Goal: Task Accomplishment & Management: Complete application form

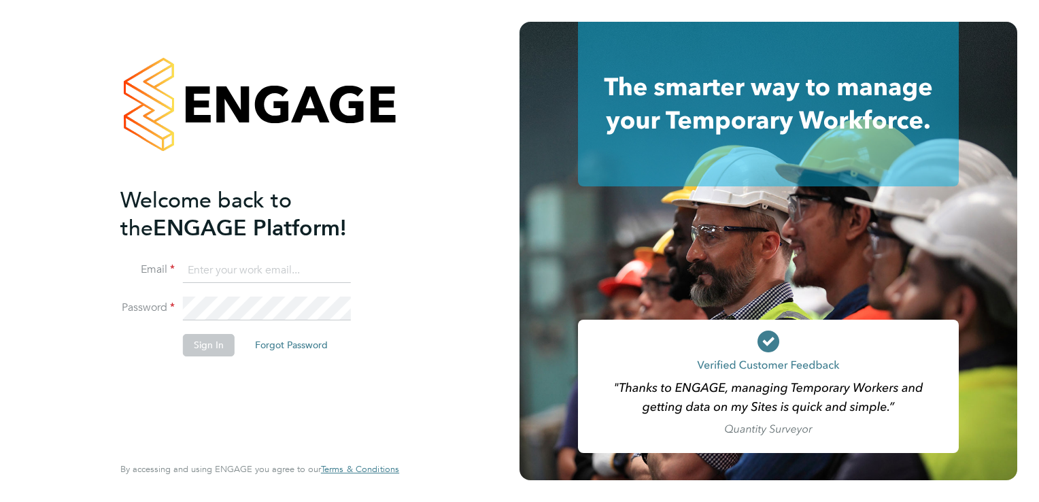
type input "[EMAIL_ADDRESS][DOMAIN_NAME]"
click at [200, 341] on button "Sign In" at bounding box center [209, 345] width 52 height 22
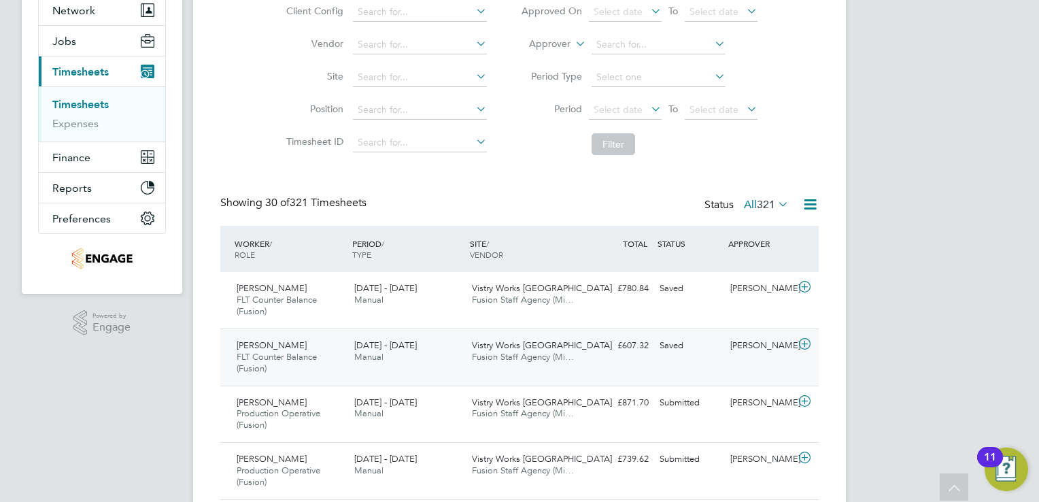
click at [805, 339] on icon at bounding box center [804, 344] width 17 height 11
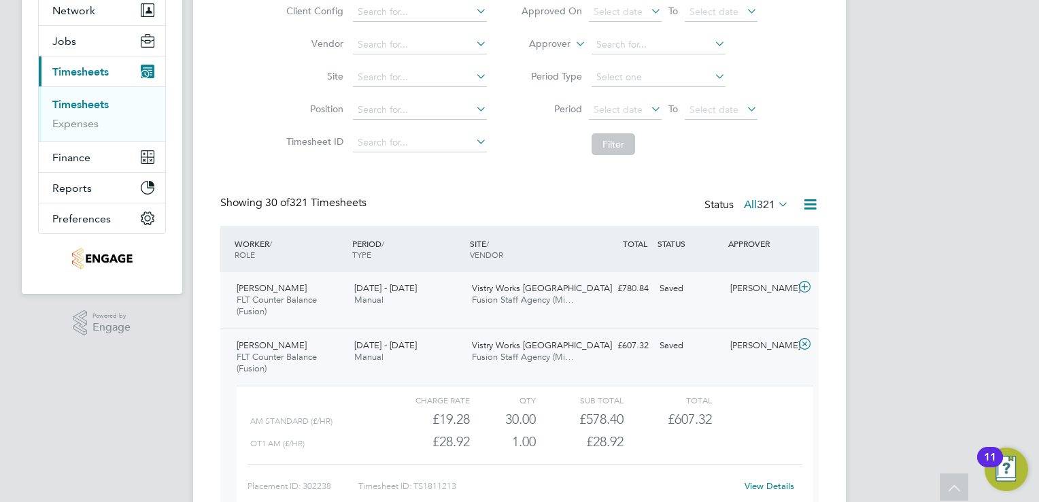
click at [803, 288] on icon at bounding box center [804, 287] width 17 height 11
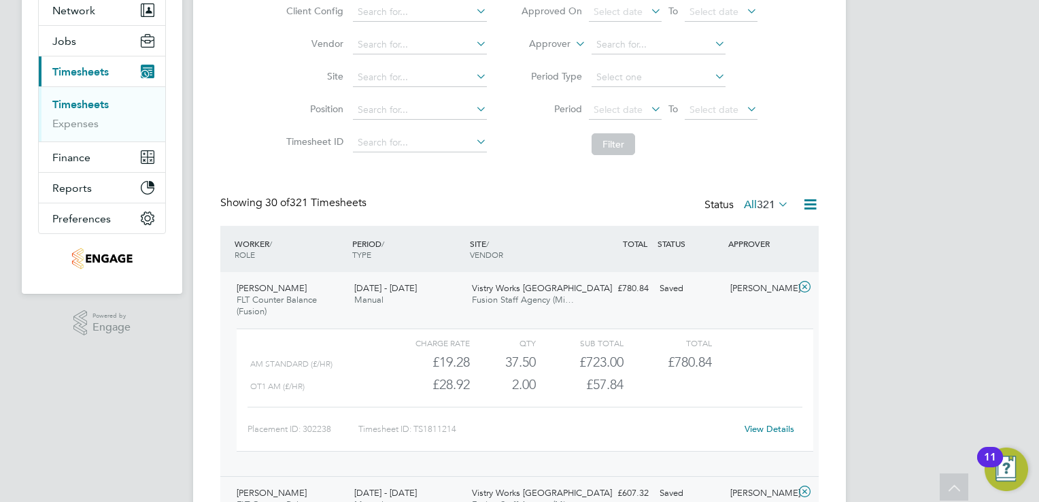
click at [766, 428] on link "View Details" at bounding box center [770, 429] width 50 height 12
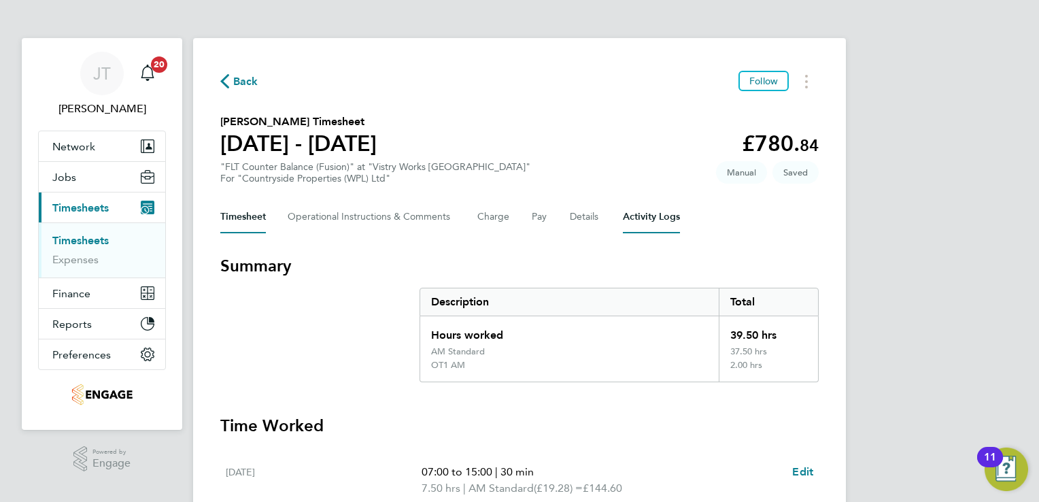
click at [653, 221] on Logs-tab "Activity Logs" at bounding box center [651, 217] width 57 height 33
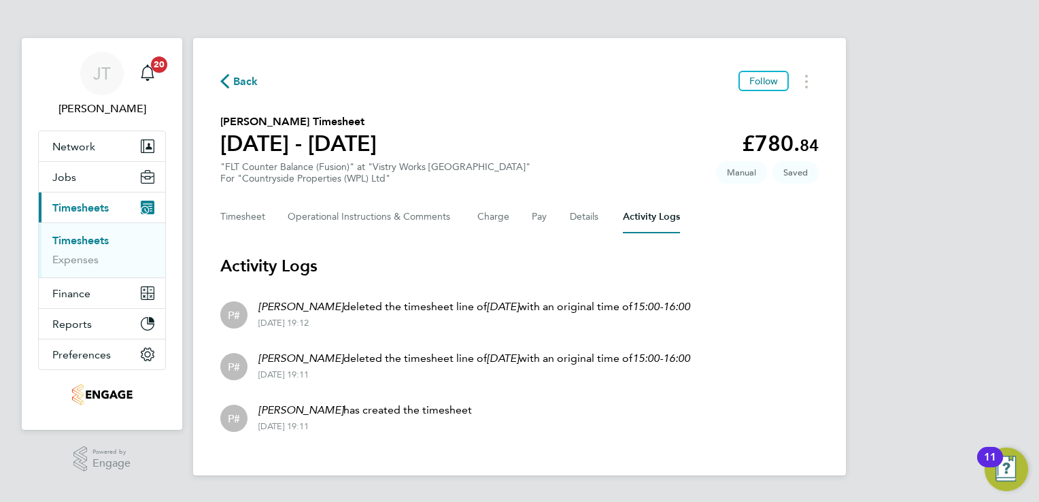
click at [233, 77] on span "Back" at bounding box center [245, 81] width 25 height 16
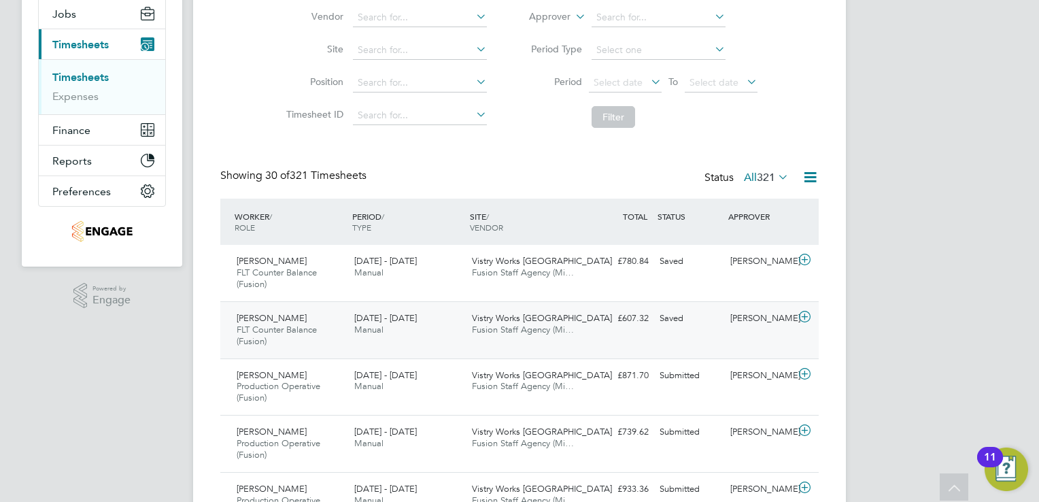
click at [811, 313] on icon at bounding box center [804, 316] width 17 height 11
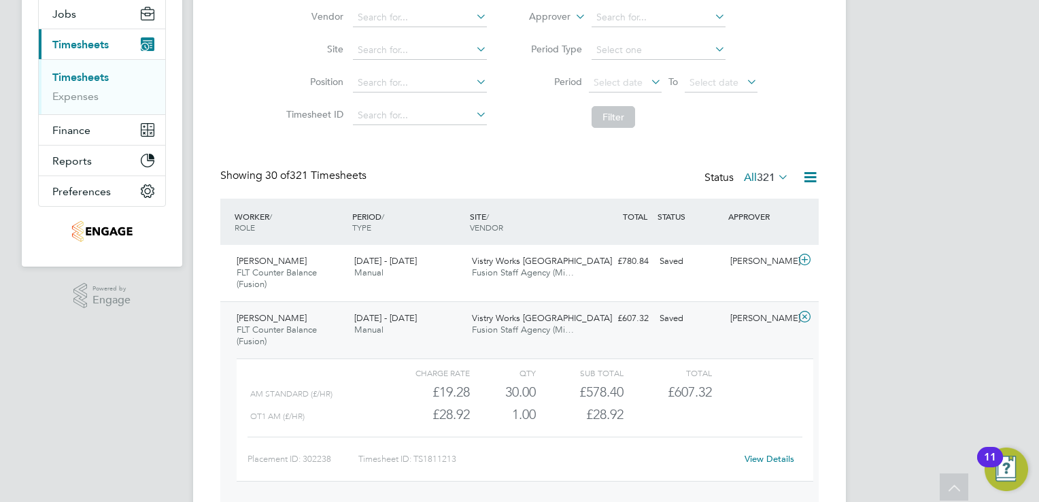
click at [770, 462] on link "View Details" at bounding box center [770, 459] width 50 height 12
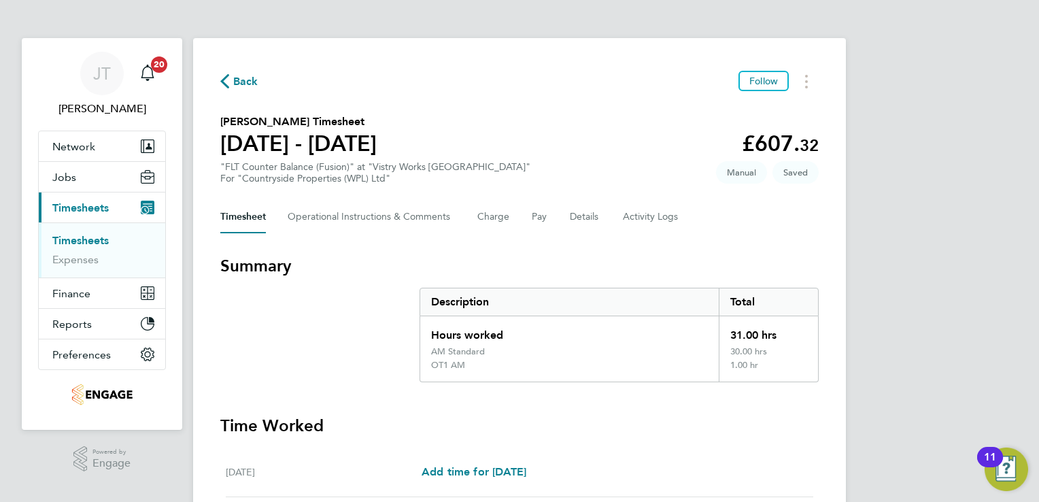
drag, startPoint x: 233, startPoint y: 67, endPoint x: 235, endPoint y: 78, distance: 11.2
click at [800, 86] on button "Timesheets Menu" at bounding box center [806, 81] width 24 height 21
click at [532, 166] on section "Kelly Alston's Timesheet 25 - 31 Aug 2025 £607. 32 "FLT Counter Balance (Fusion…" at bounding box center [519, 149] width 598 height 71
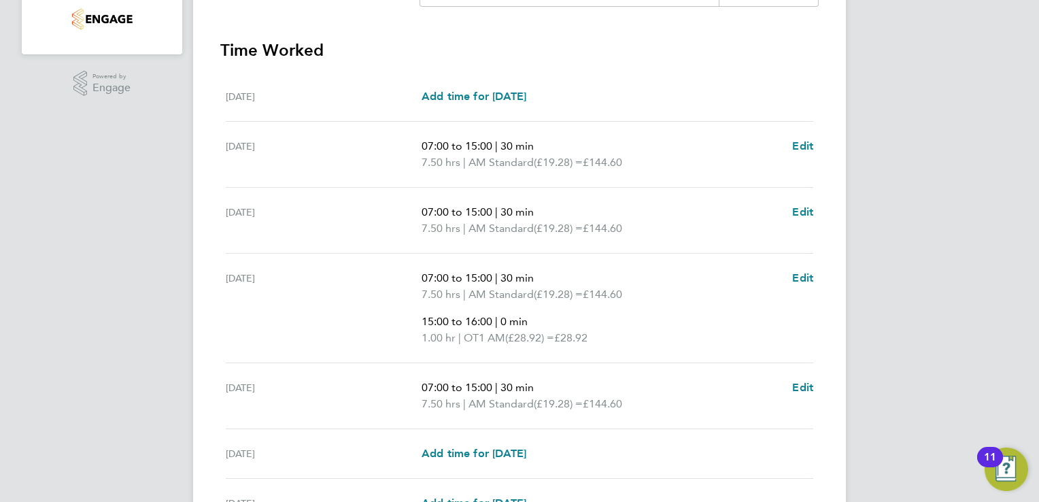
scroll to position [519, 0]
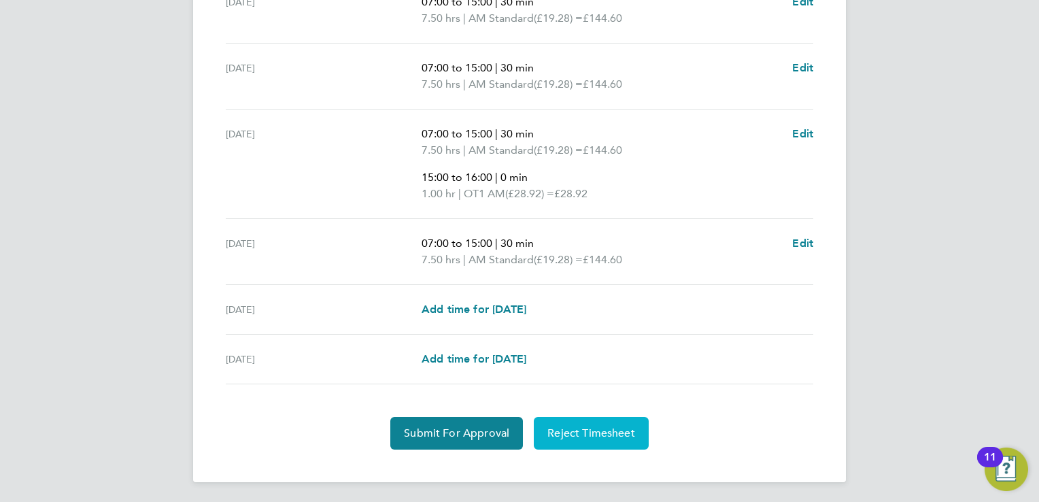
click at [566, 439] on button "Reject Timesheet" at bounding box center [591, 433] width 115 height 33
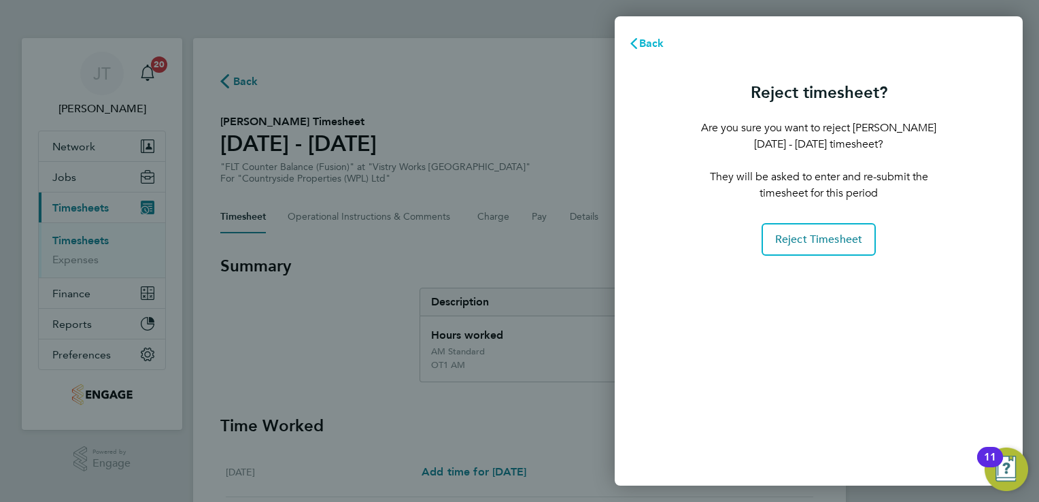
click at [655, 37] on span "Back" at bounding box center [651, 43] width 25 height 13
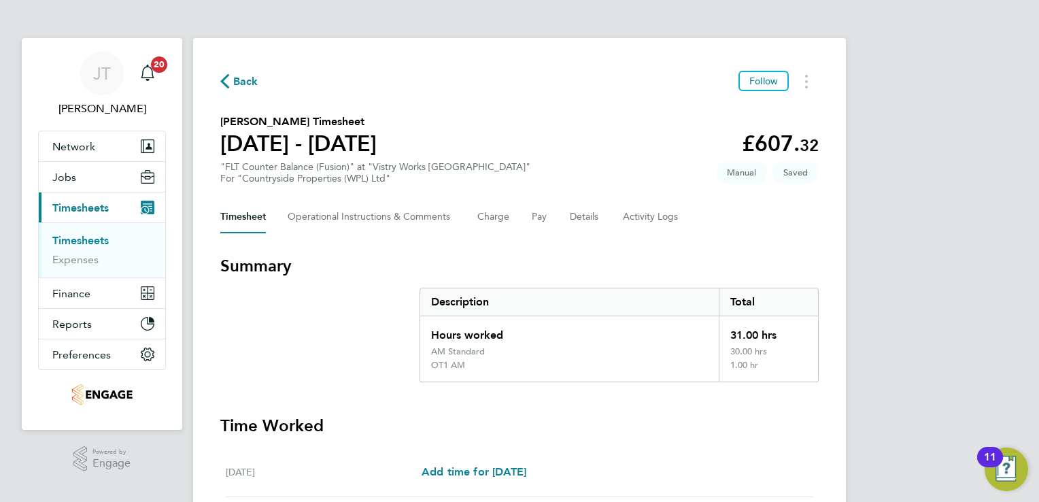
click at [239, 78] on span "Back" at bounding box center [245, 81] width 25 height 16
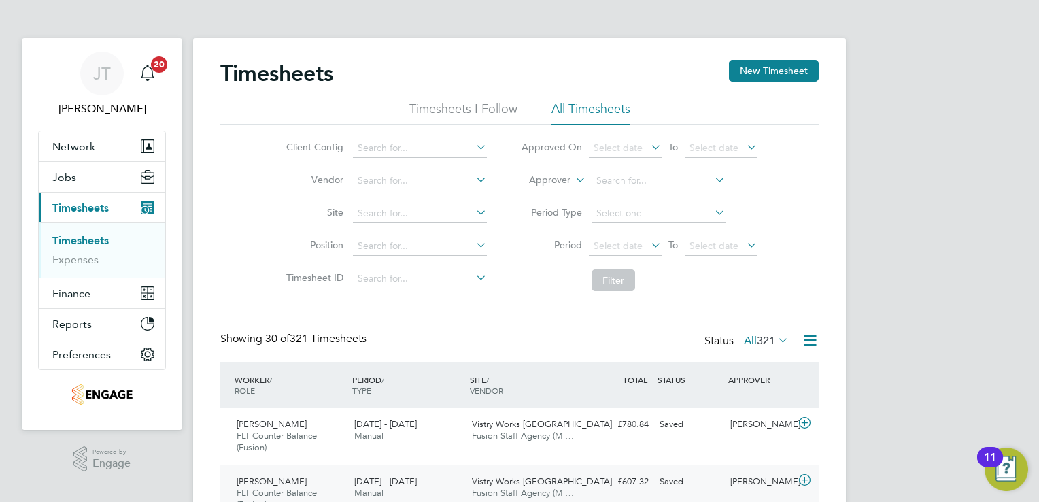
click at [500, 487] on span "Fusion Staff Agency (Mi…" at bounding box center [523, 493] width 102 height 12
click at [808, 483] on icon at bounding box center [804, 480] width 17 height 11
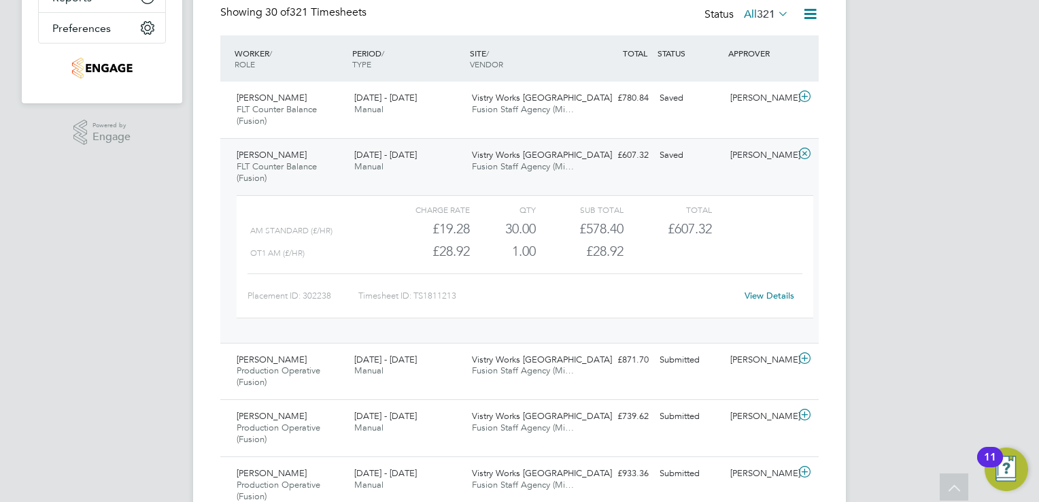
click at [764, 288] on div "View Details" at bounding box center [769, 296] width 67 height 22
click at [777, 290] on link "View Details" at bounding box center [770, 296] width 50 height 12
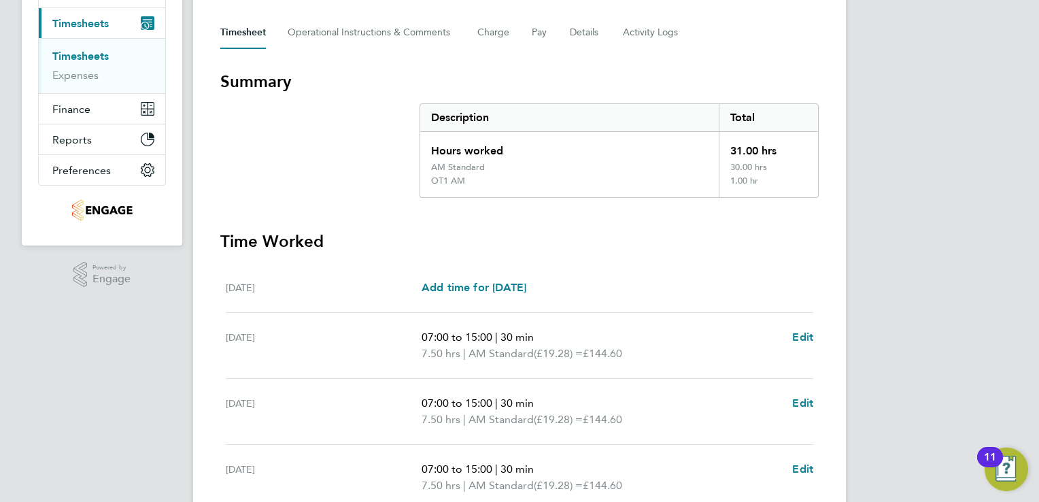
scroll to position [218, 0]
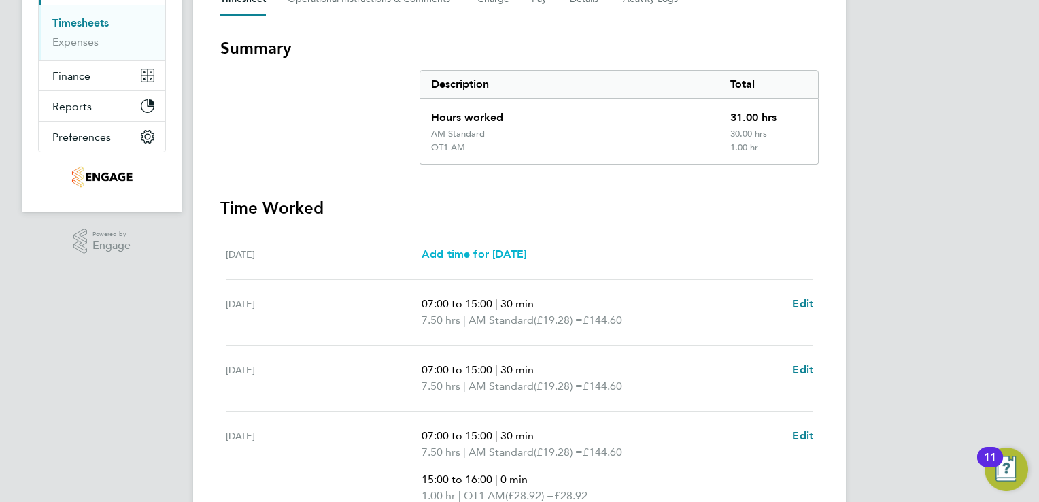
click at [522, 252] on span "Add time for [DATE]" at bounding box center [474, 254] width 105 height 13
select select "15"
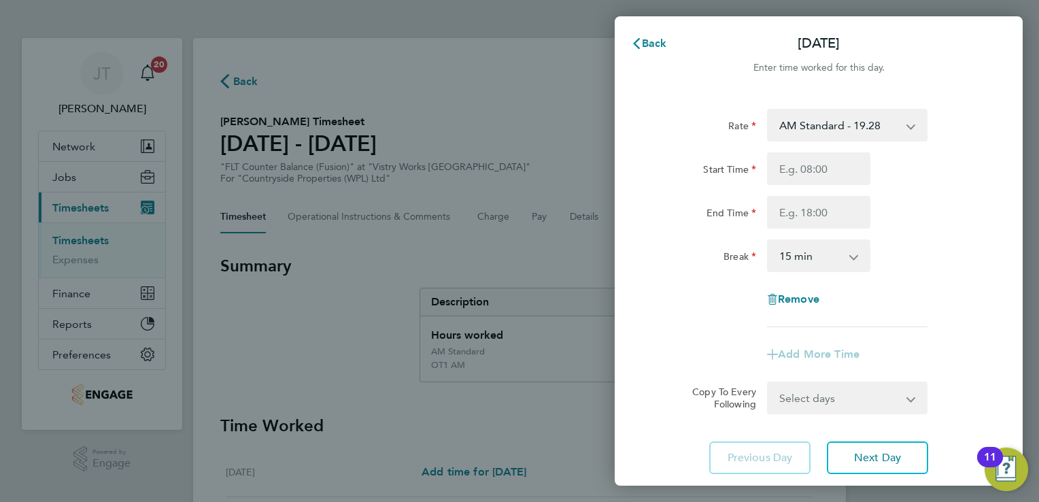
click at [800, 126] on select "AM Standard - 19.28 BONUS - 13.50 OT2 AM - 38.56 OT1 AM - 28.92" at bounding box center [838, 125] width 141 height 30
click at [964, 258] on div "Break 0 min 15 min 30 min 45 min 60 min 75 min 90 min" at bounding box center [818, 255] width 343 height 33
click at [820, 129] on select "AM Standard - 19.28 BONUS - 13.50 OT2 AM - 38.56 OT1 AM - 28.92" at bounding box center [838, 125] width 141 height 30
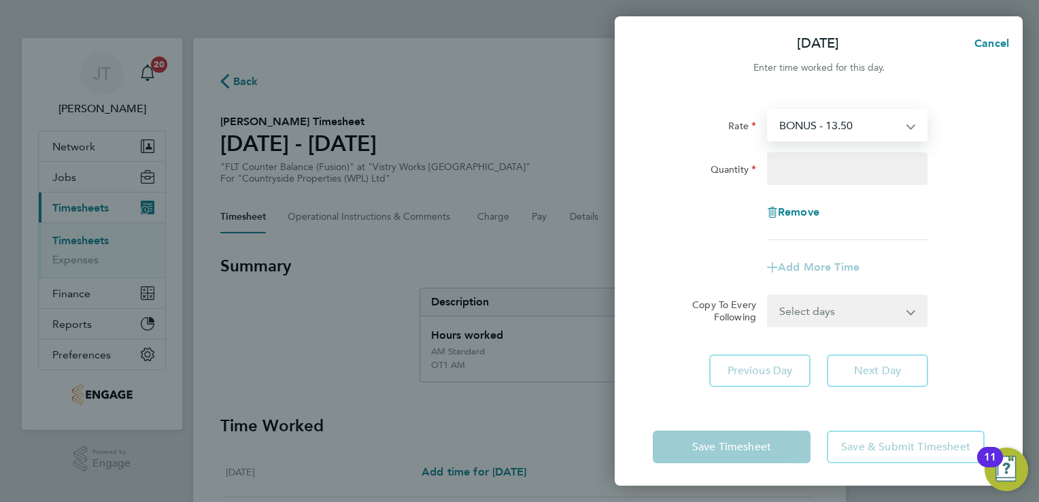
click at [813, 120] on select "BONUS - 13.50 AM Standard - 19.28 OT2 AM - 38.56 OT1 AM - 28.92" at bounding box center [838, 125] width 141 height 30
select select "15"
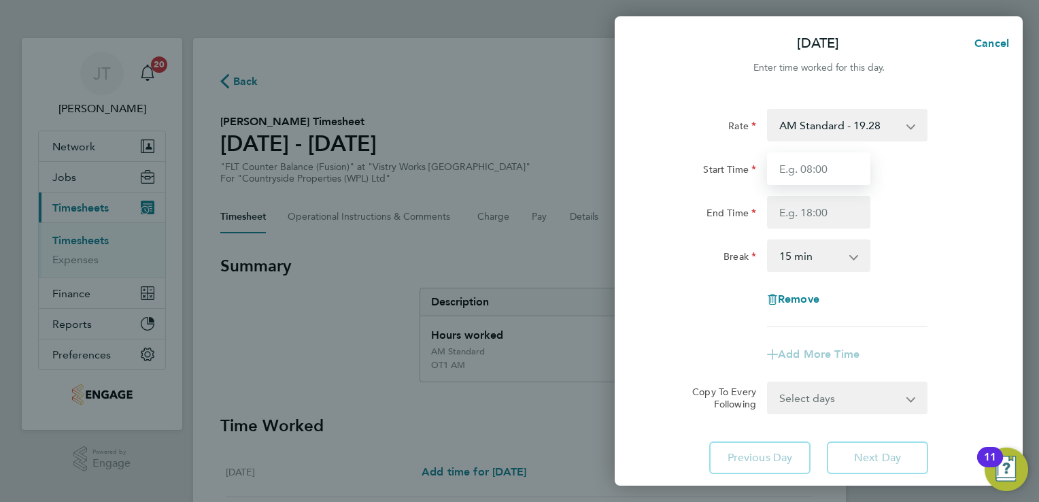
click at [797, 177] on input "Start Time" at bounding box center [818, 168] width 103 height 33
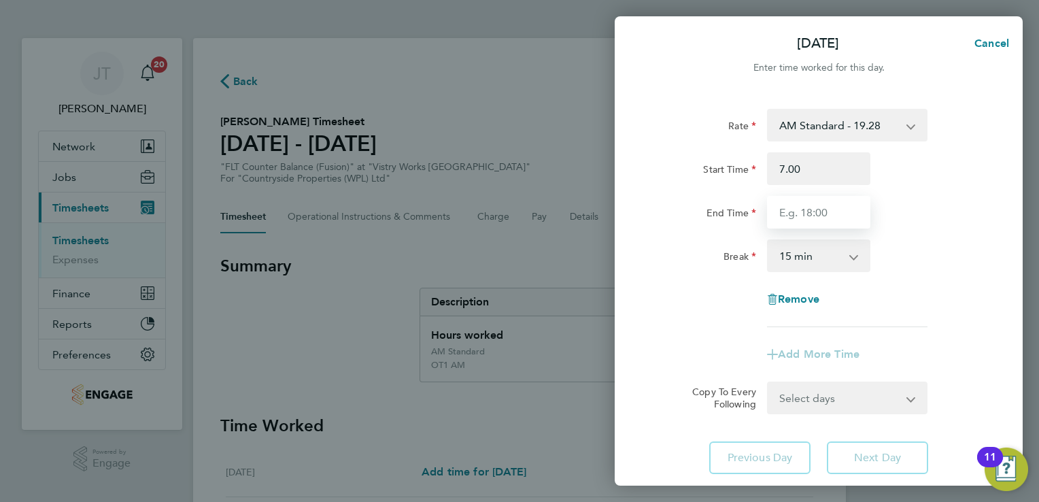
type input "07:00"
click at [801, 209] on input "End Time" at bounding box center [818, 212] width 103 height 33
type input "16:00"
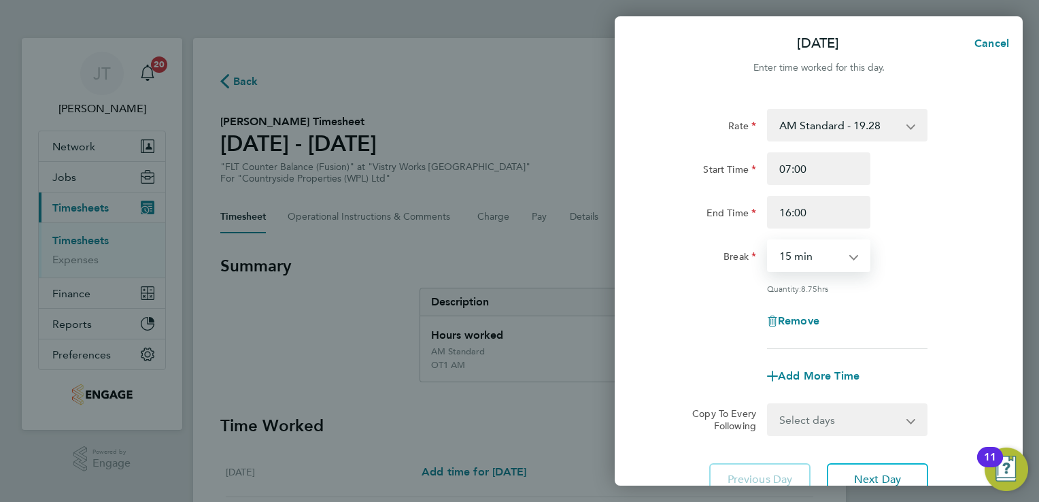
click at [804, 251] on select "0 min 15 min 30 min 45 min 60 min 75 min 90 min" at bounding box center [810, 256] width 84 height 30
select select "30"
click at [768, 241] on select "0 min 15 min 30 min 45 min 60 min 75 min 90 min" at bounding box center [810, 256] width 84 height 30
click at [834, 473] on button "Next Day" at bounding box center [877, 479] width 101 height 33
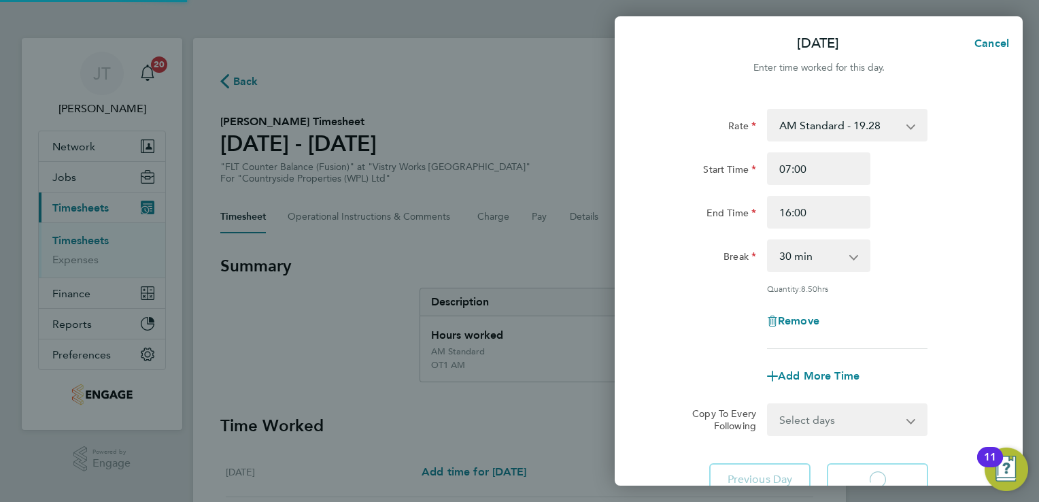
select select "30"
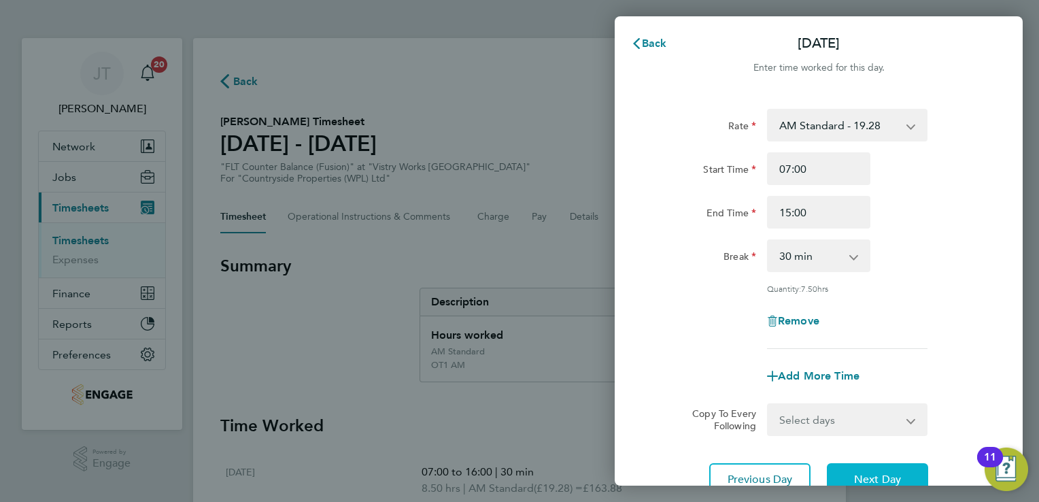
click at [868, 471] on button "Next Day" at bounding box center [877, 479] width 101 height 33
select select "30"
click at [788, 214] on input "15:00" at bounding box center [818, 212] width 103 height 33
type input "16:00"
click at [853, 482] on button "Next Day" at bounding box center [877, 479] width 101 height 33
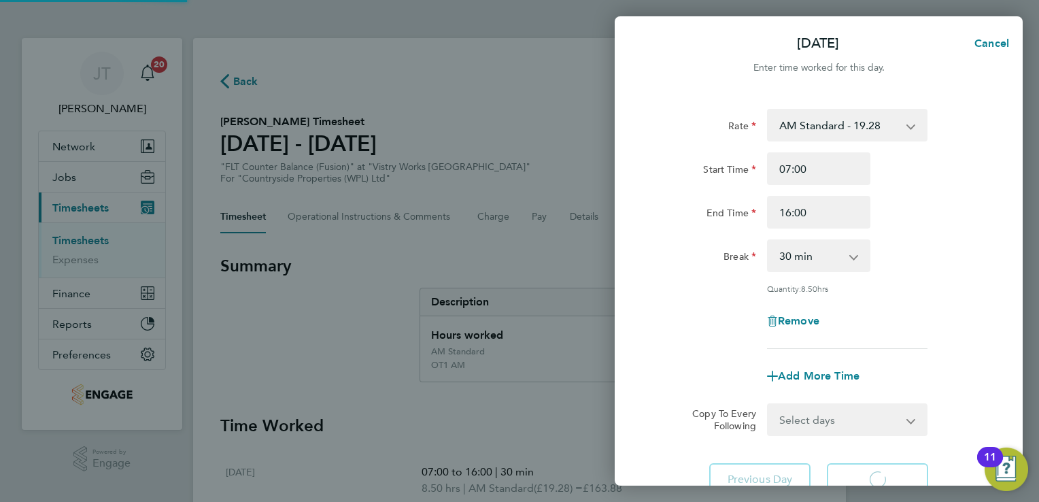
select select "30"
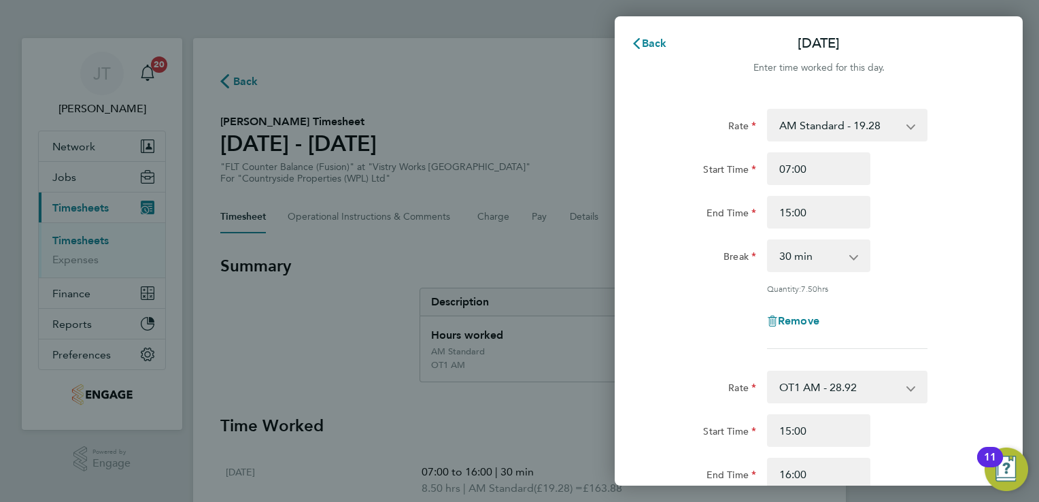
click at [800, 328] on div "Remove" at bounding box center [819, 321] width 114 height 33
click at [791, 315] on span "Remove" at bounding box center [798, 320] width 41 height 13
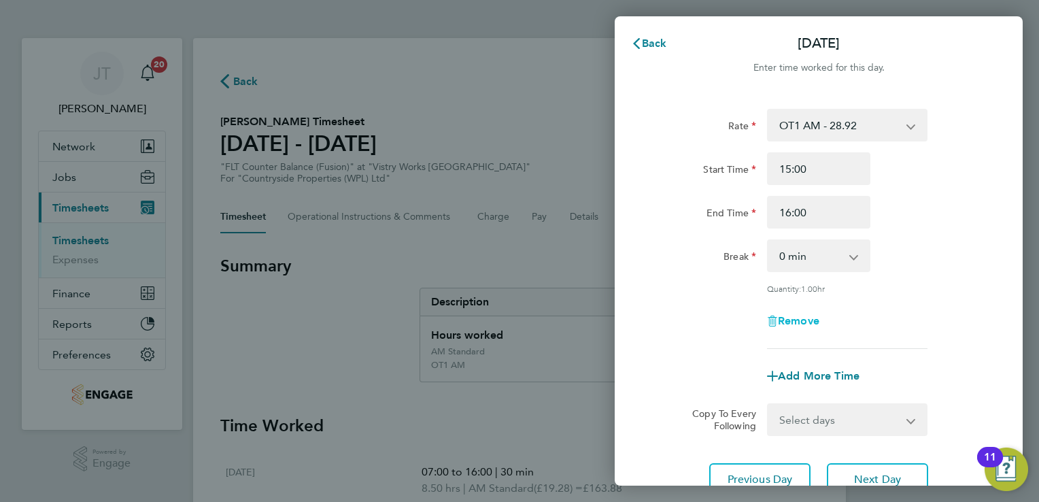
click at [789, 322] on span "Remove" at bounding box center [798, 320] width 41 height 13
select select "null"
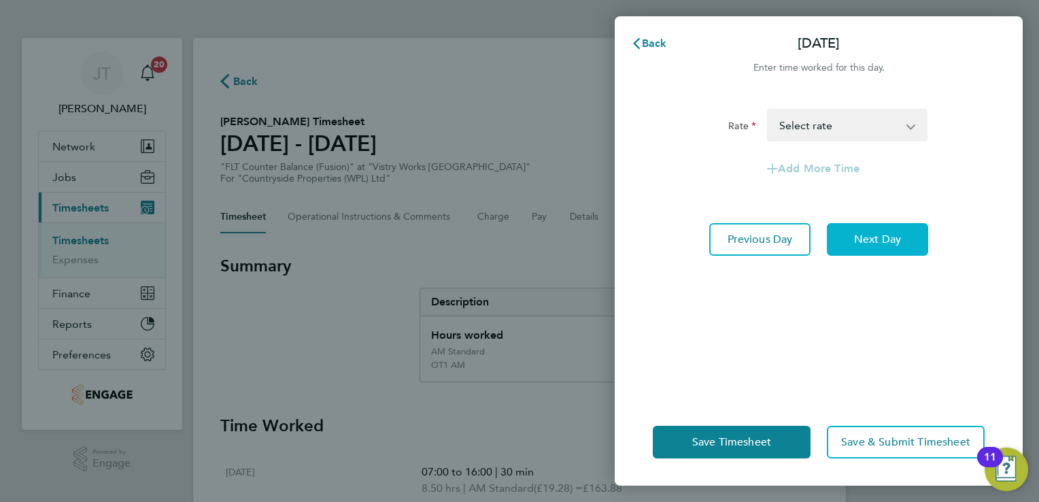
click at [893, 251] on button "Next Day" at bounding box center [877, 239] width 101 height 33
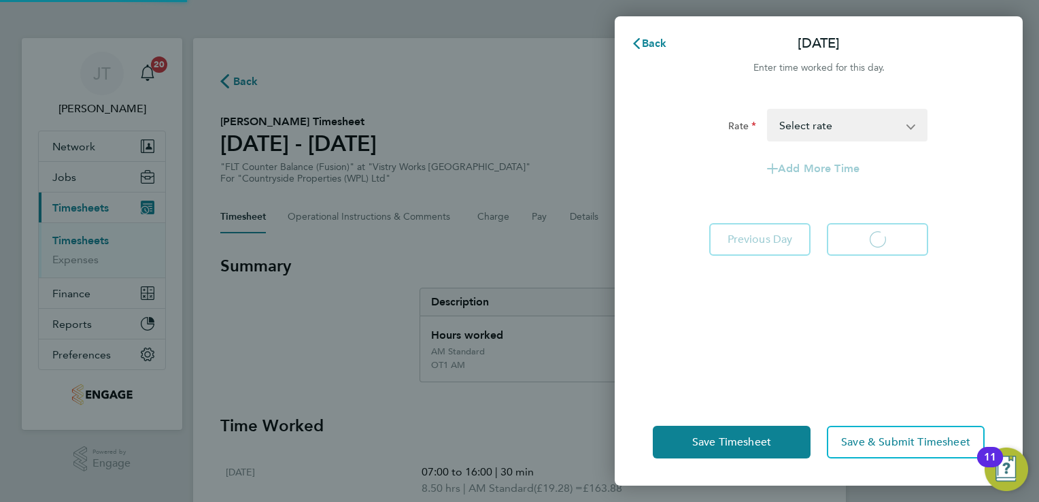
select select "30"
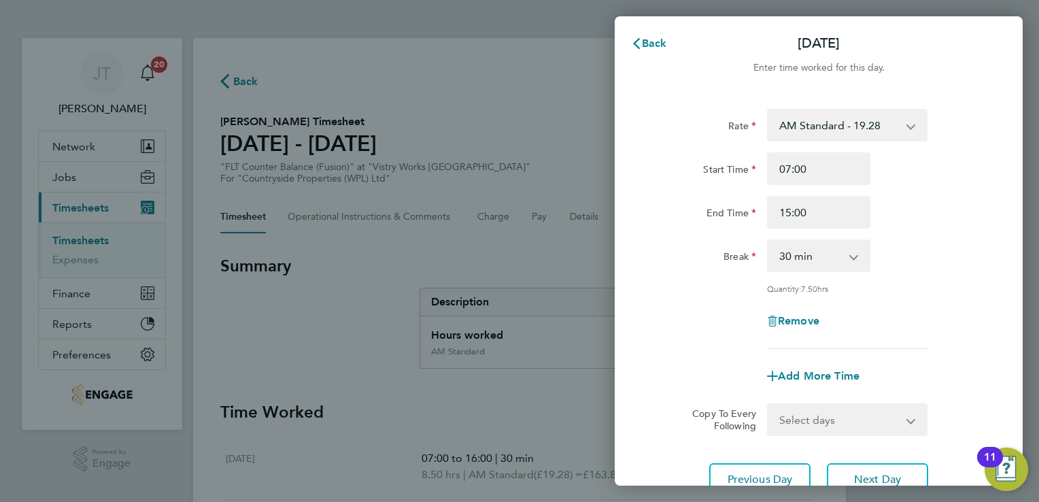
click at [1036, 294] on div "Back [DATE] Enter time worked for this day. Rate AM Standard - 19.28 BONUS - 13…" at bounding box center [519, 251] width 1039 height 502
click at [949, 259] on div "Break 0 min 15 min 30 min 45 min 60 min 75 min 90 min" at bounding box center [818, 255] width 343 height 33
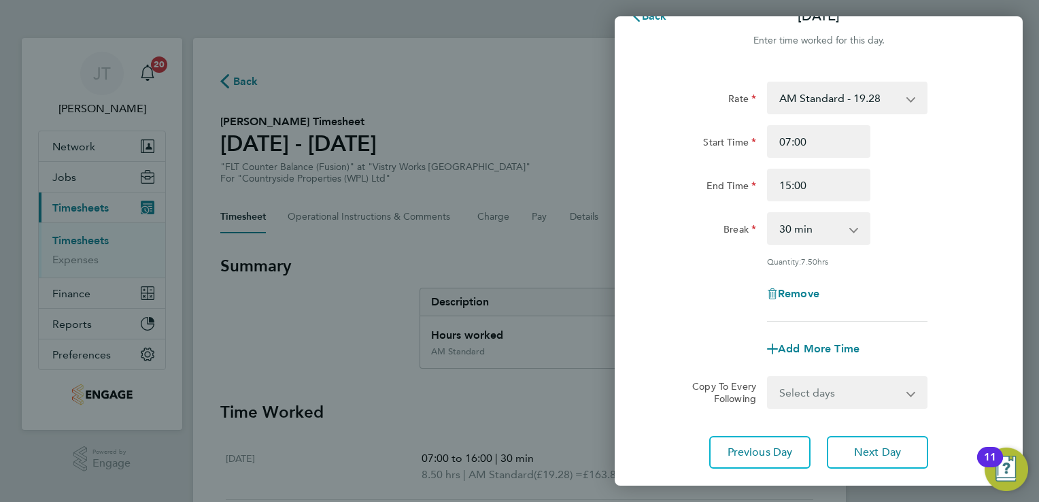
scroll to position [112, 0]
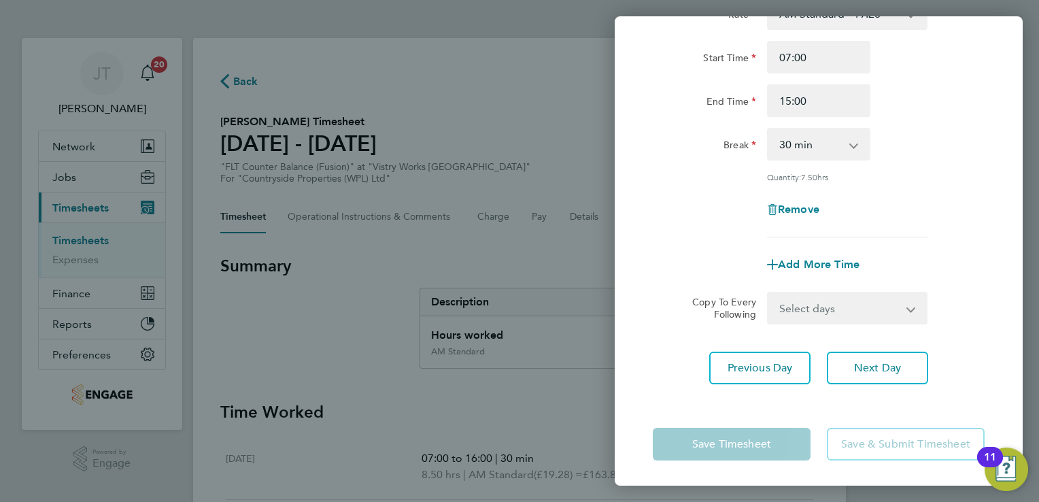
click at [690, 445] on app-form-button "Save Timesheet" at bounding box center [736, 444] width 166 height 33
click at [789, 102] on input "15:00" at bounding box center [818, 100] width 103 height 33
type input "15:00"
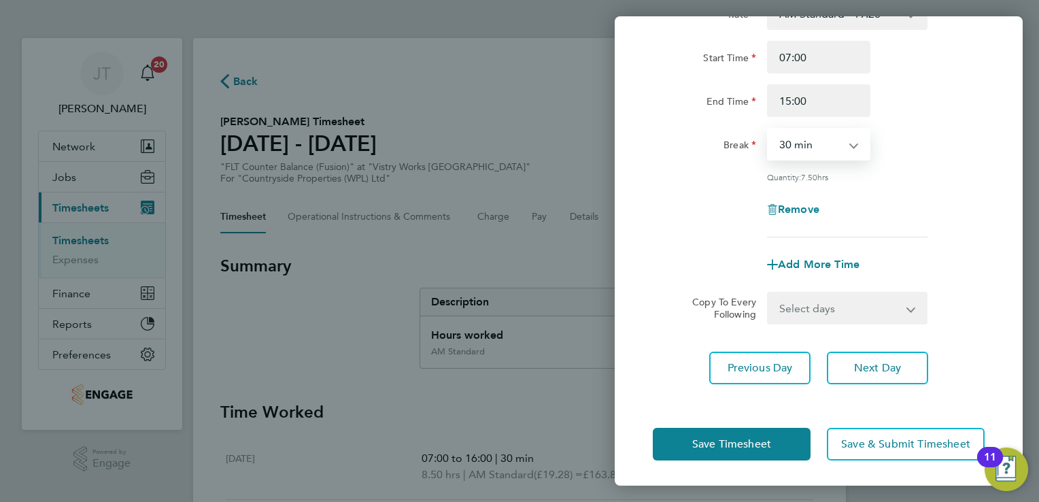
click at [834, 155] on select "0 min 15 min 30 min 45 min 60 min 75 min 90 min" at bounding box center [810, 144] width 84 height 30
click at [768, 129] on select "0 min 15 min 30 min 45 min 60 min 75 min 90 min" at bounding box center [810, 144] width 84 height 30
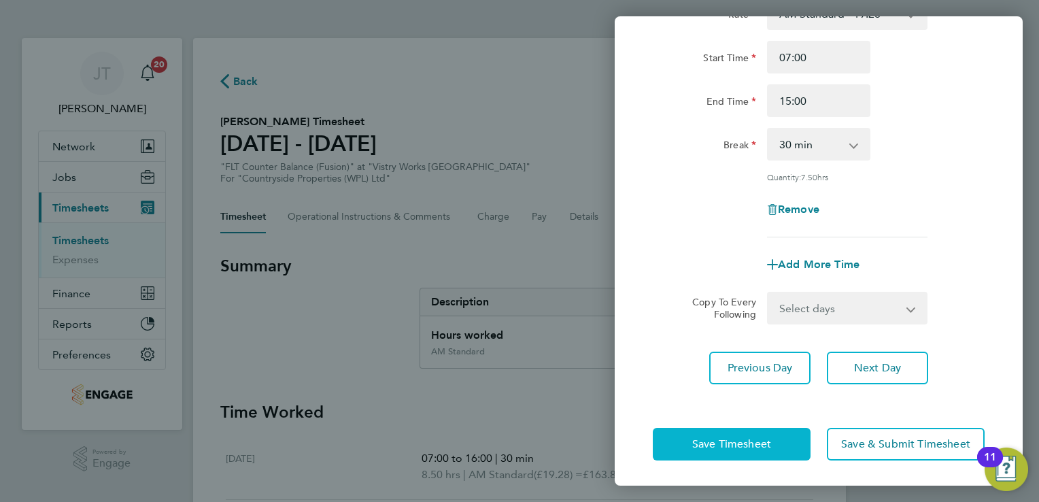
click at [750, 442] on span "Save Timesheet" at bounding box center [731, 444] width 79 height 14
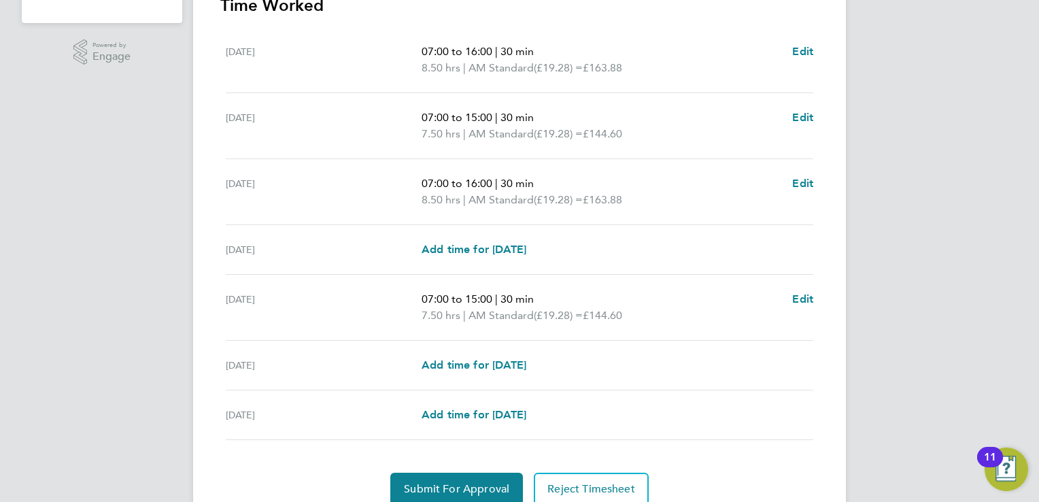
scroll to position [462, 0]
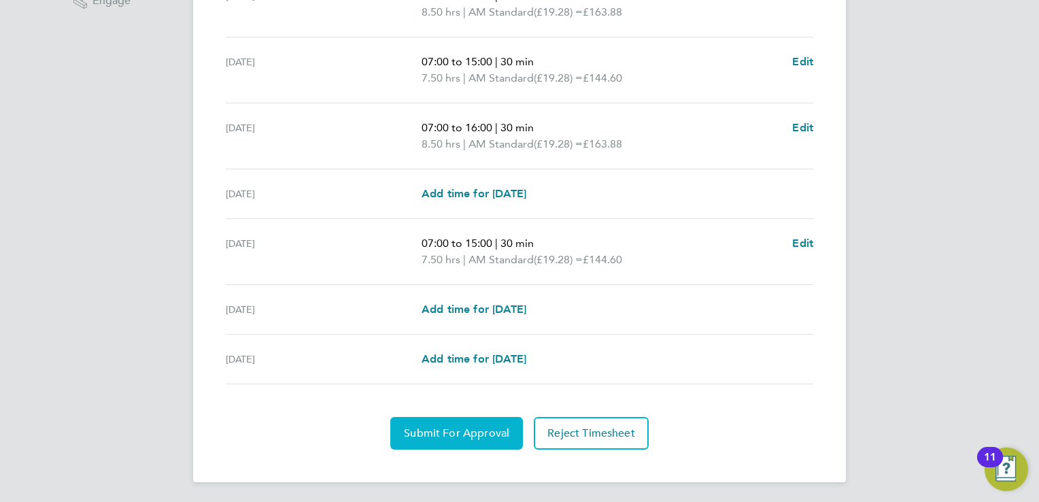
click at [432, 437] on span "Submit For Approval" at bounding box center [456, 433] width 105 height 14
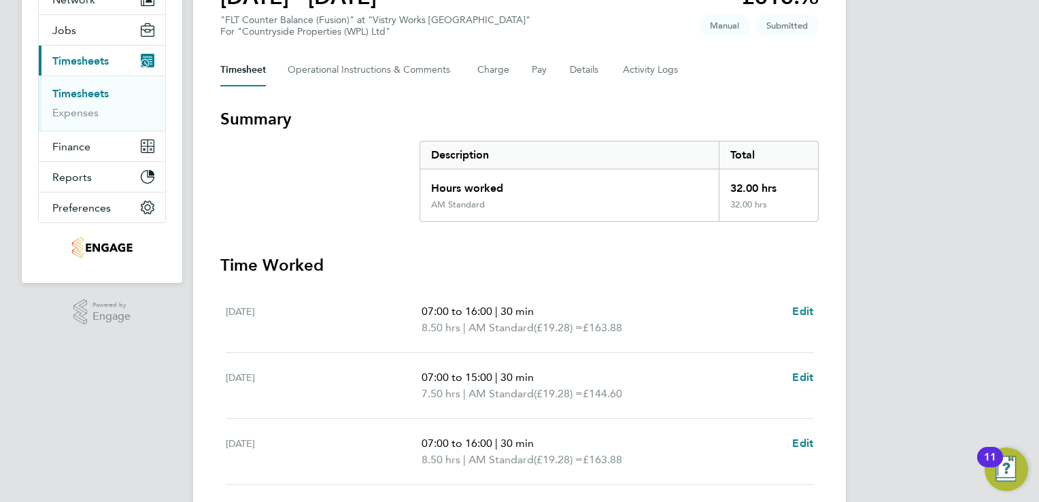
scroll to position [0, 0]
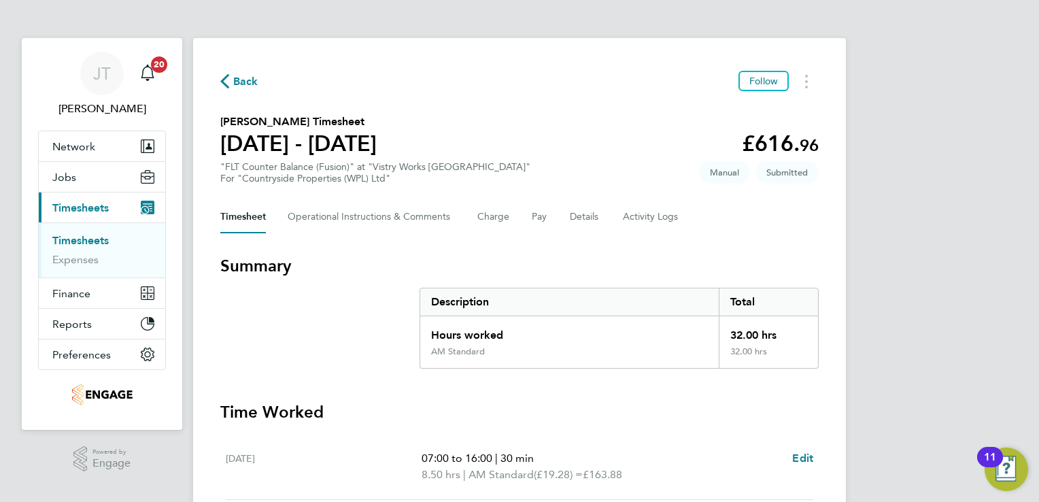
click at [237, 69] on div "Back Follow [PERSON_NAME] Timesheet [DATE] - [DATE] £616. 96 "FLT Counter Balan…" at bounding box center [519, 491] width 653 height 906
click at [238, 88] on span "Back" at bounding box center [245, 81] width 25 height 16
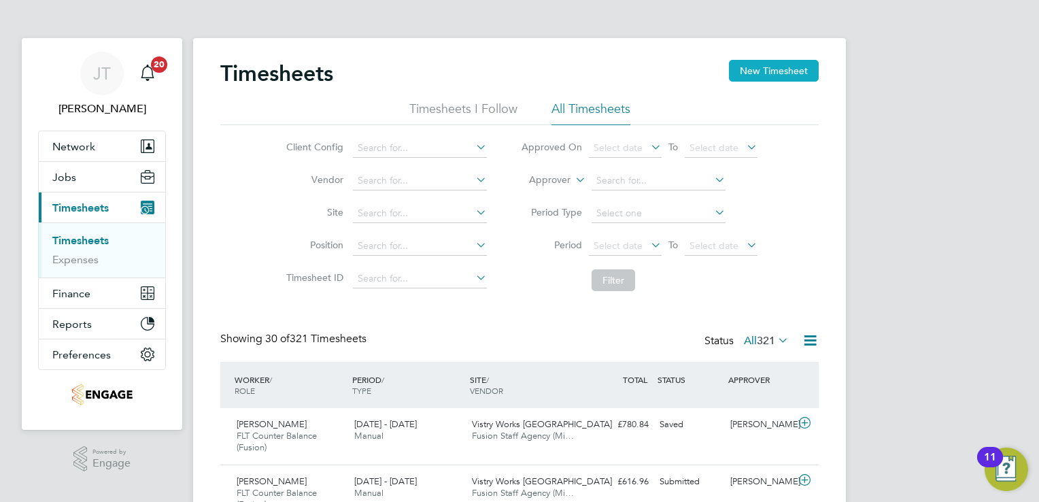
click at [737, 69] on button "New Timesheet" at bounding box center [774, 71] width 90 height 22
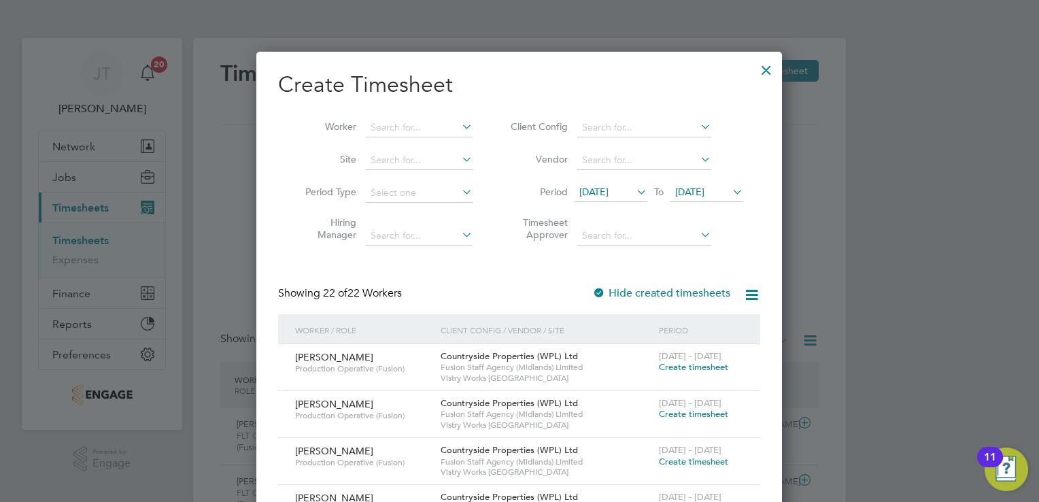
click at [596, 186] on span "[DATE]" at bounding box center [593, 192] width 29 height 12
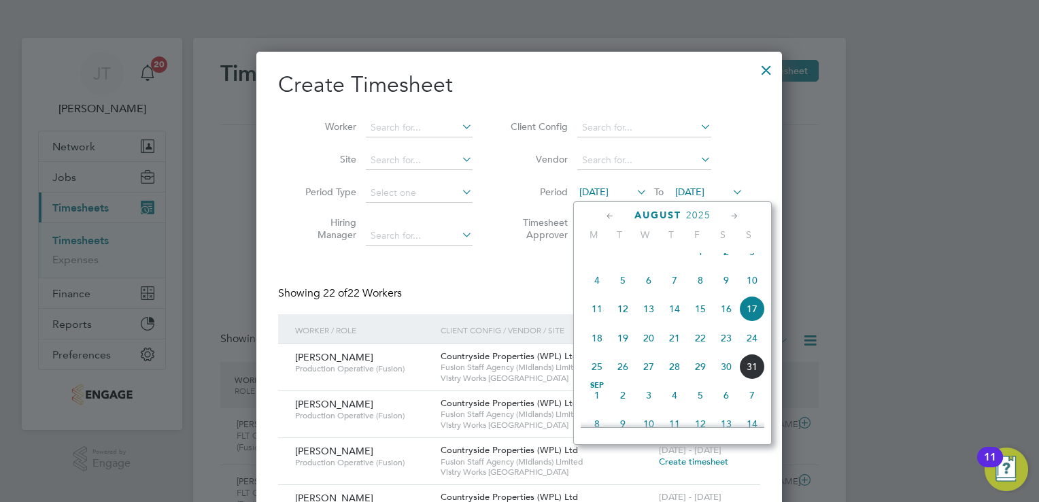
click at [598, 351] on span "18" at bounding box center [597, 338] width 26 height 26
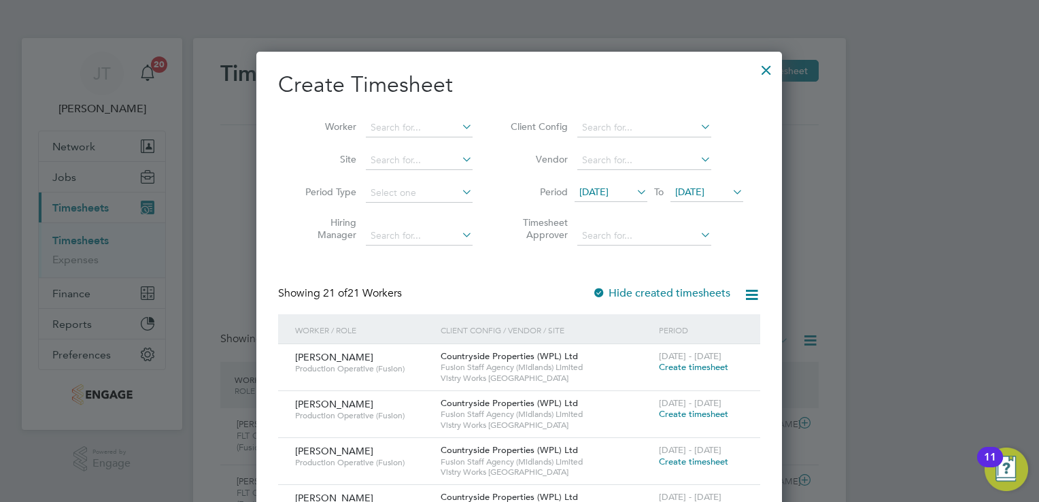
click at [687, 371] on span "Create timesheet" at bounding box center [693, 367] width 69 height 12
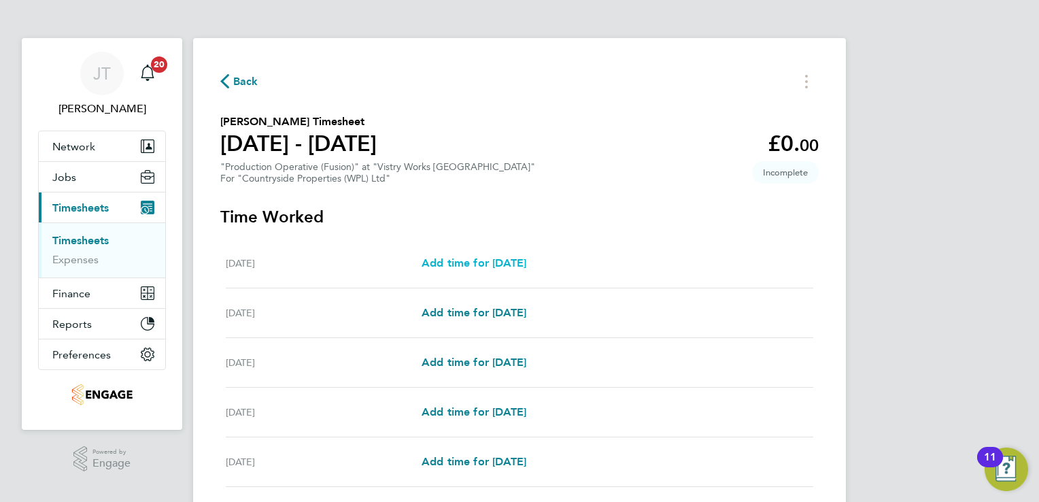
click at [463, 260] on span "Add time for [DATE]" at bounding box center [474, 262] width 105 height 13
select select "15"
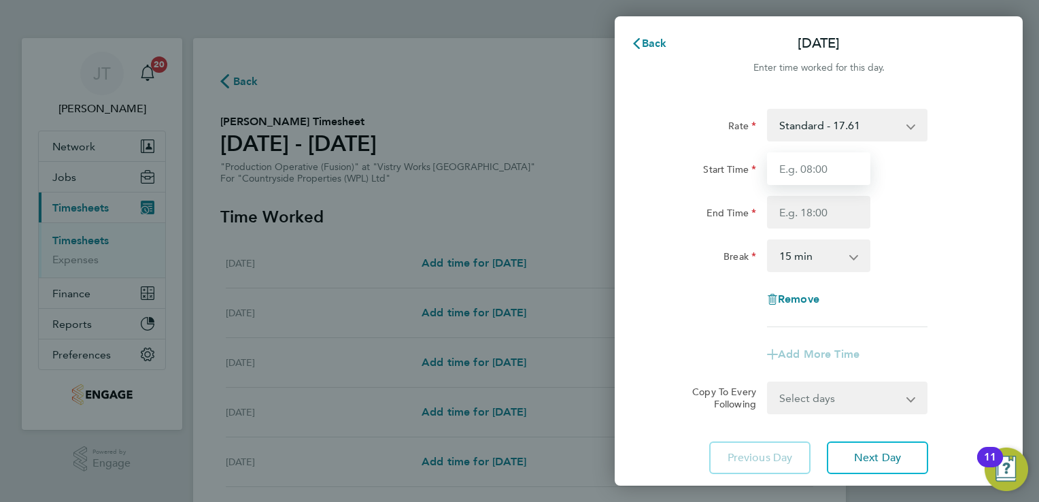
click at [788, 163] on input "Start Time" at bounding box center [818, 168] width 103 height 33
type input "07:00"
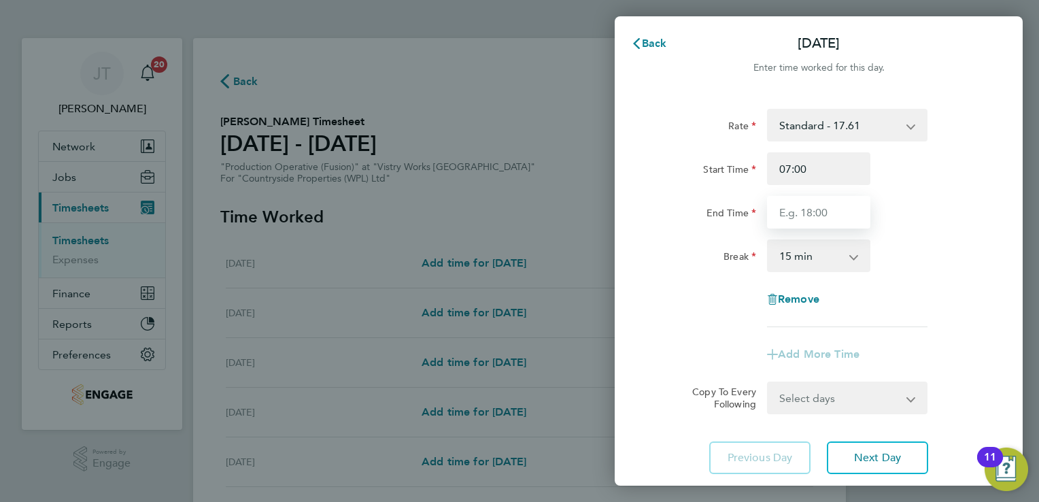
type input "15:00"
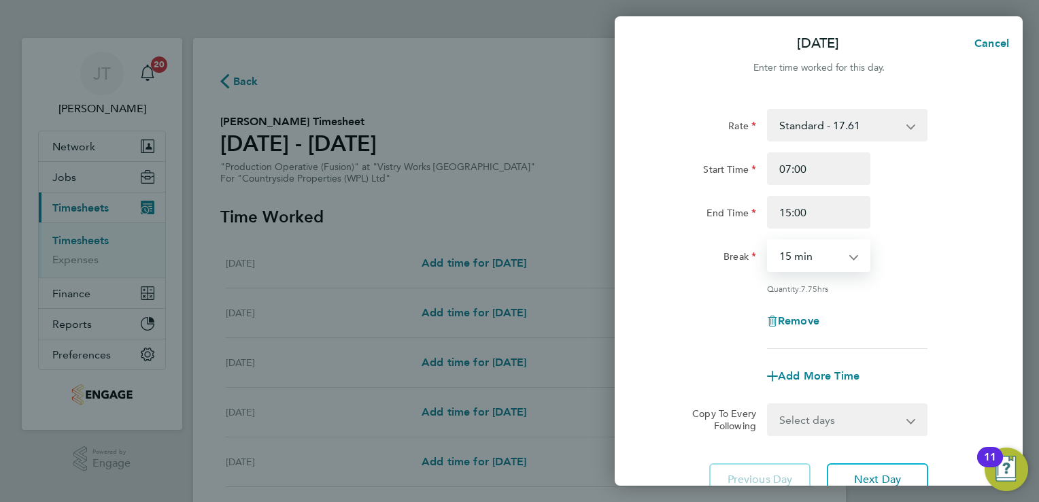
drag, startPoint x: 812, startPoint y: 256, endPoint x: 805, endPoint y: 311, distance: 55.5
click at [805, 311] on div "Rate Standard - 17.61 BONUS - 13.50 OT 1 - 26.42 OT2 - 35.22 PM Standard - 19.1…" at bounding box center [819, 229] width 332 height 240
select select "30"
click at [768, 241] on select "0 min 15 min 30 min 45 min 60 min 75 min 90 min" at bounding box center [810, 256] width 84 height 30
click at [938, 262] on div "Break 0 min 15 min 30 min 45 min 60 min 75 min 90 min" at bounding box center [818, 255] width 343 height 33
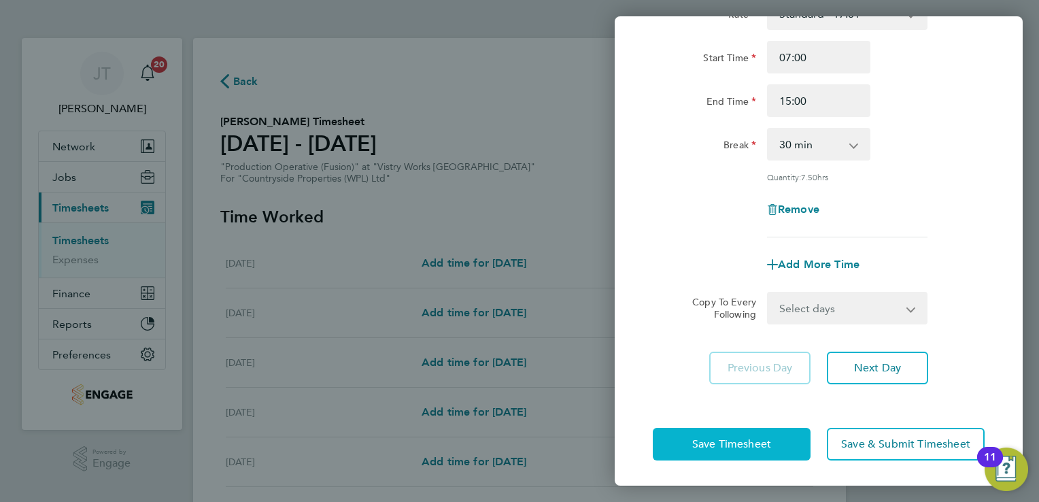
click at [713, 440] on span "Save Timesheet" at bounding box center [731, 444] width 79 height 14
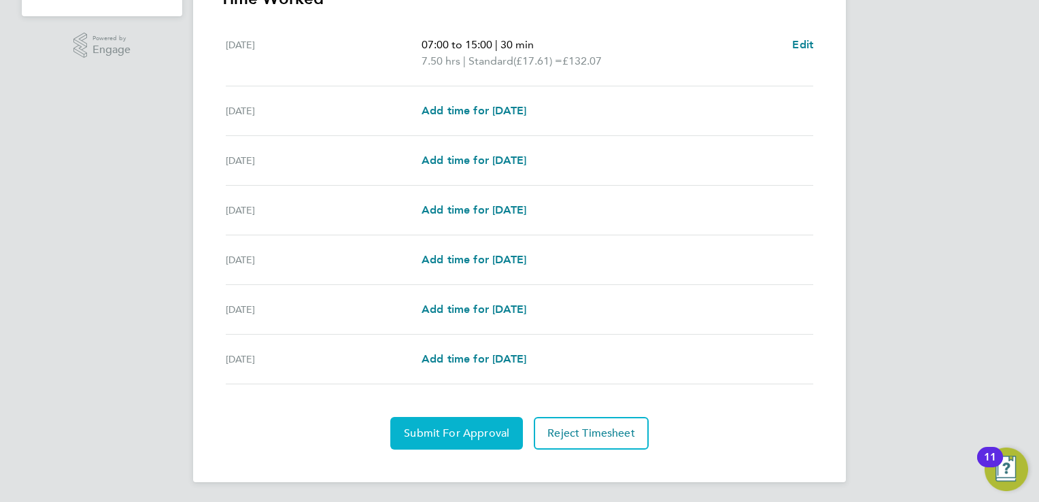
click at [437, 424] on button "Submit For Approval" at bounding box center [456, 433] width 133 height 33
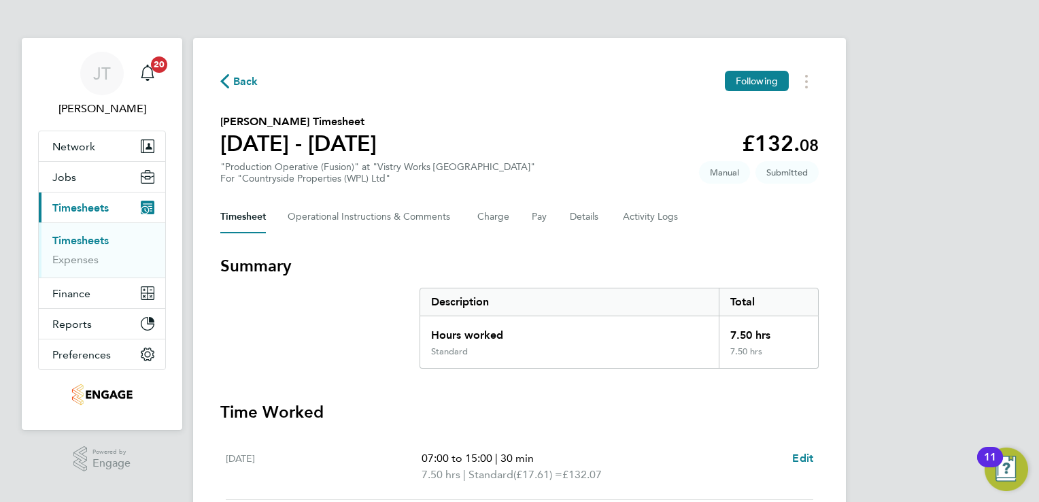
click at [229, 73] on button "Back" at bounding box center [239, 81] width 38 height 17
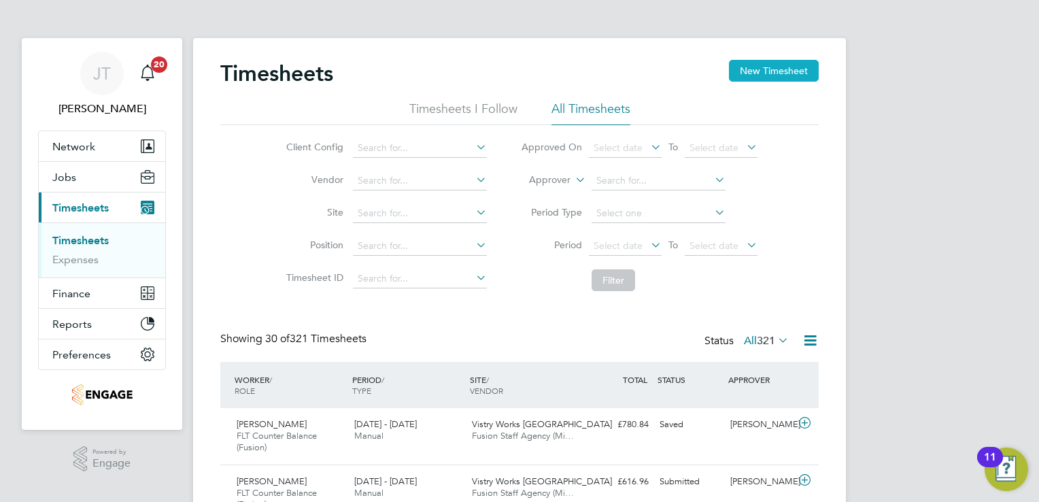
click at [757, 76] on button "New Timesheet" at bounding box center [774, 71] width 90 height 22
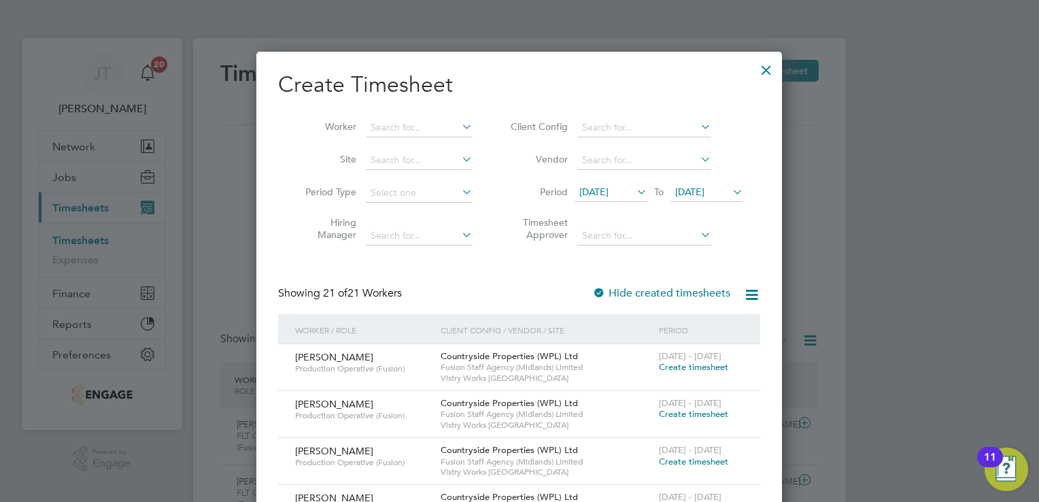
click at [676, 369] on span "Create timesheet" at bounding box center [693, 367] width 69 height 12
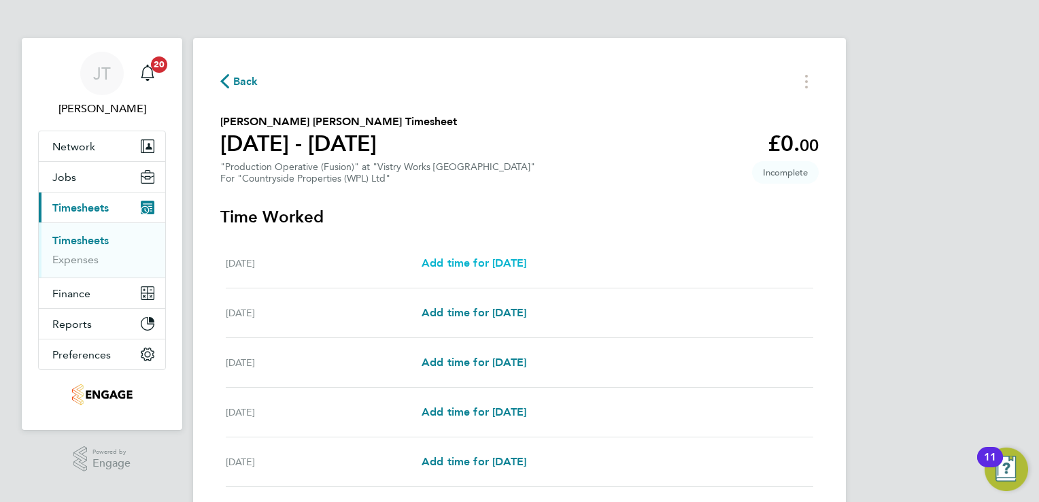
click at [519, 262] on span "Add time for [DATE]" at bounding box center [474, 262] width 105 height 13
select select "15"
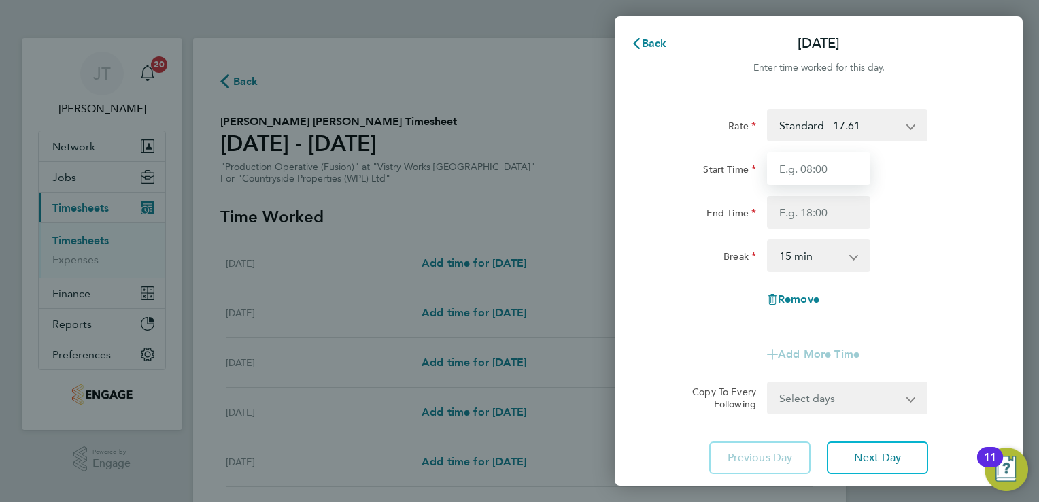
click at [812, 173] on input "Start Time" at bounding box center [818, 168] width 103 height 33
type input "07:00"
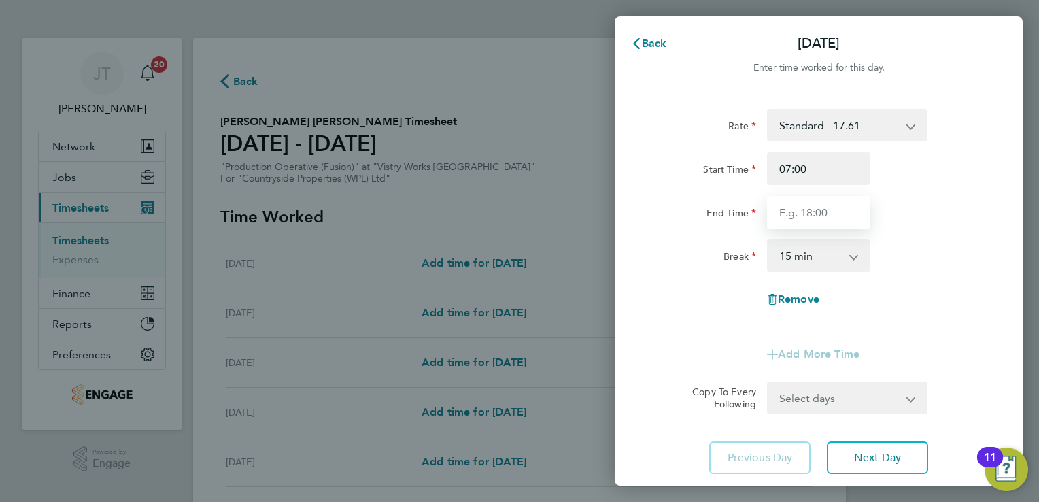
type input "15:00"
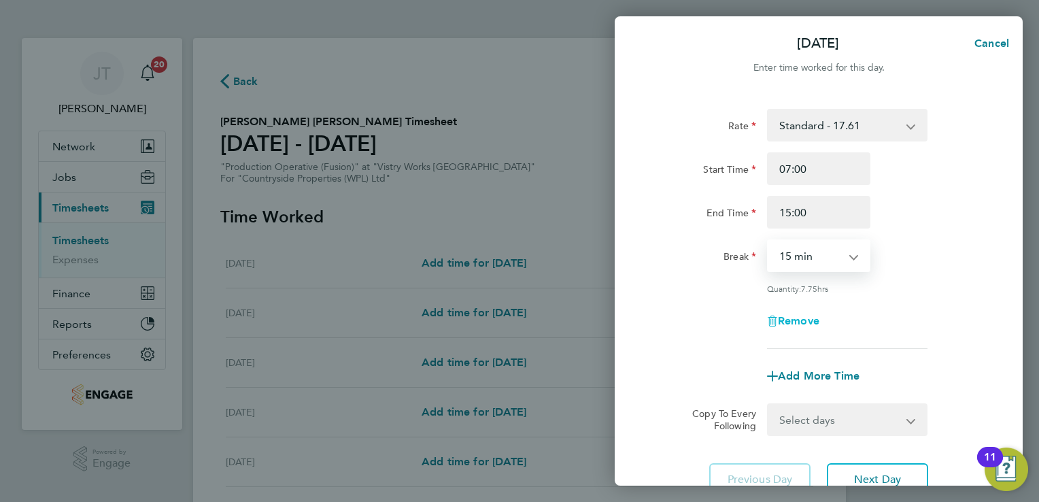
drag, startPoint x: 817, startPoint y: 253, endPoint x: 803, endPoint y: 320, distance: 68.2
click at [803, 320] on div "Rate Standard - 17.61 BONUS - 13.50 OT 1 - 26.42 OT2 - 35.22 PM Standard - 19.1…" at bounding box center [819, 229] width 332 height 240
select select "30"
click at [768, 241] on select "0 min 15 min 30 min 45 min 60 min 75 min 90 min" at bounding box center [810, 256] width 84 height 30
click at [804, 372] on span "Add More Time" at bounding box center [819, 375] width 82 height 13
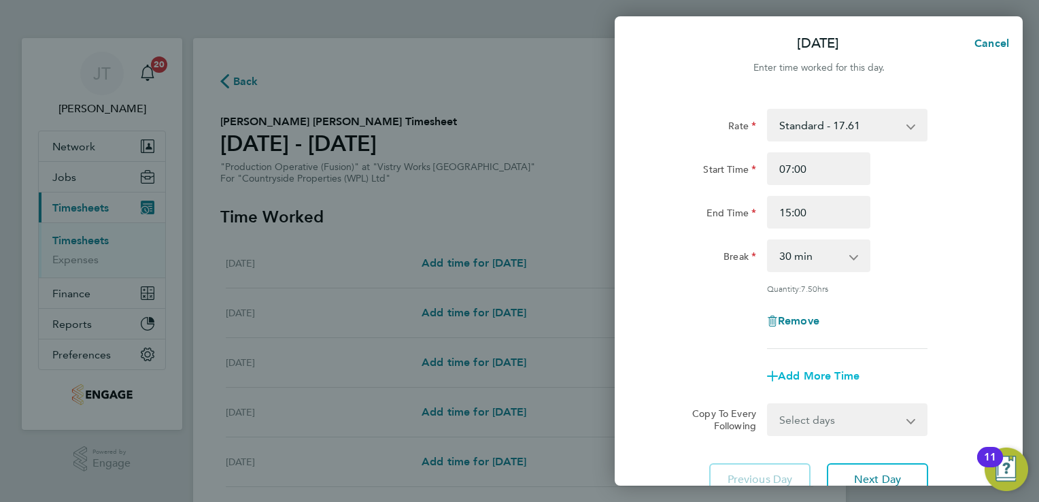
select select "null"
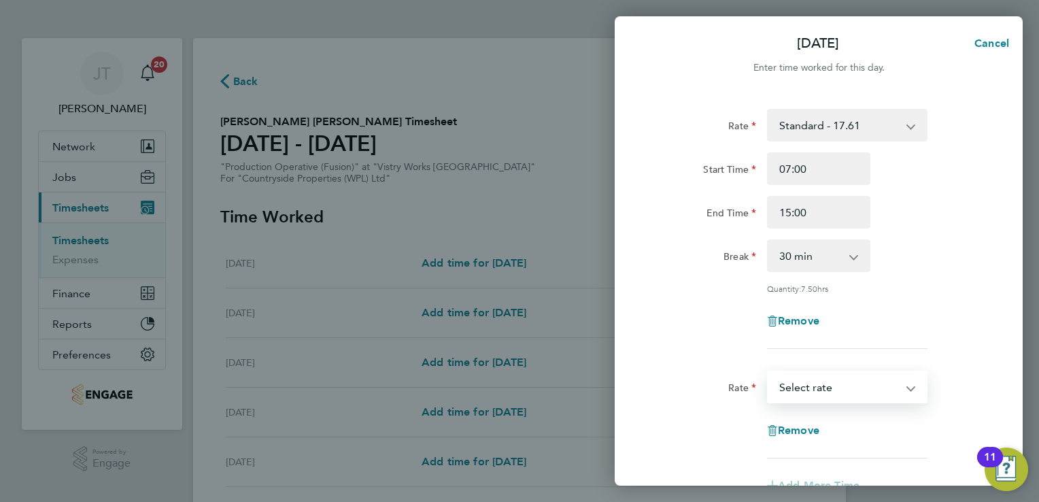
click at [804, 386] on select "BONUS - 13.50 Standard - 17.61 OT 1 - 26.42 OT2 - 35.22 PM Standard - 19.19 PM …" at bounding box center [838, 387] width 141 height 30
select select "15"
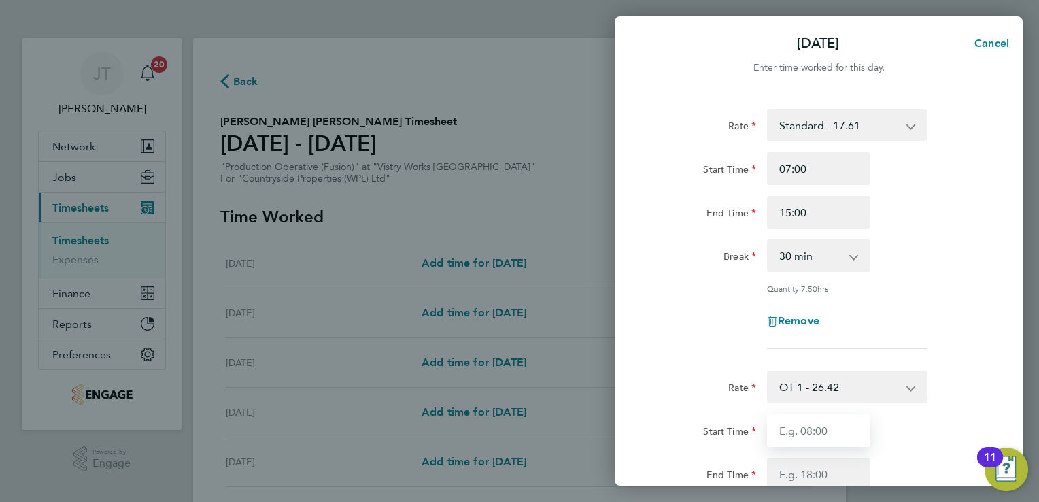
click at [813, 426] on input "Start Time" at bounding box center [818, 430] width 103 height 33
type input "15:00"
click at [783, 466] on input "End Time" at bounding box center [818, 474] width 103 height 33
type input "17:00"
click at [957, 368] on form "Rate Standard - 17.61 BONUS - 13.50 OT 1 - 26.42 OT2 - 35.22 PM Standard - 19.1…" at bounding box center [819, 403] width 332 height 589
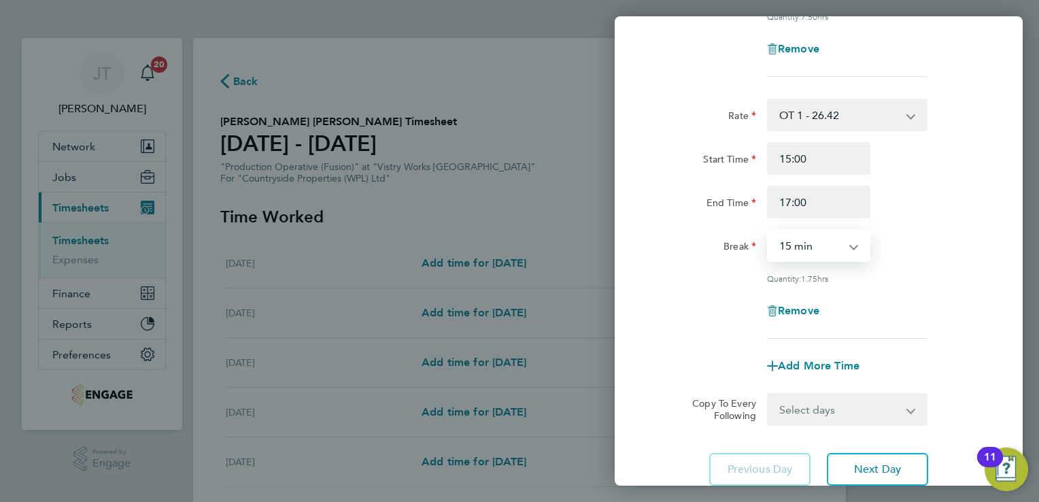
click at [817, 235] on select "0 min 15 min 30 min 45 min 60 min 75 min 90 min" at bounding box center [810, 246] width 84 height 30
select select "0"
click at [768, 231] on select "0 min 15 min 30 min 45 min 60 min 75 min 90 min" at bounding box center [810, 246] width 84 height 30
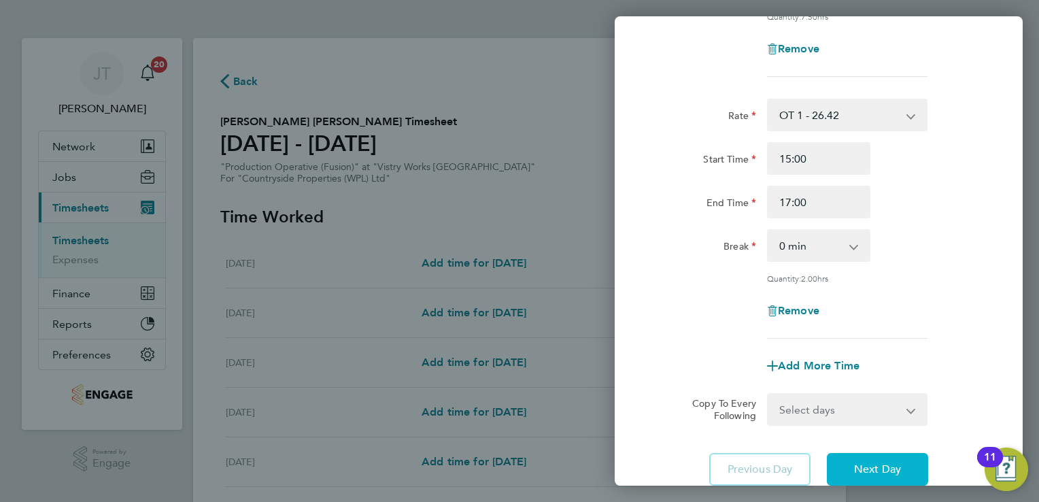
click at [855, 474] on button "Next Day" at bounding box center [877, 469] width 101 height 33
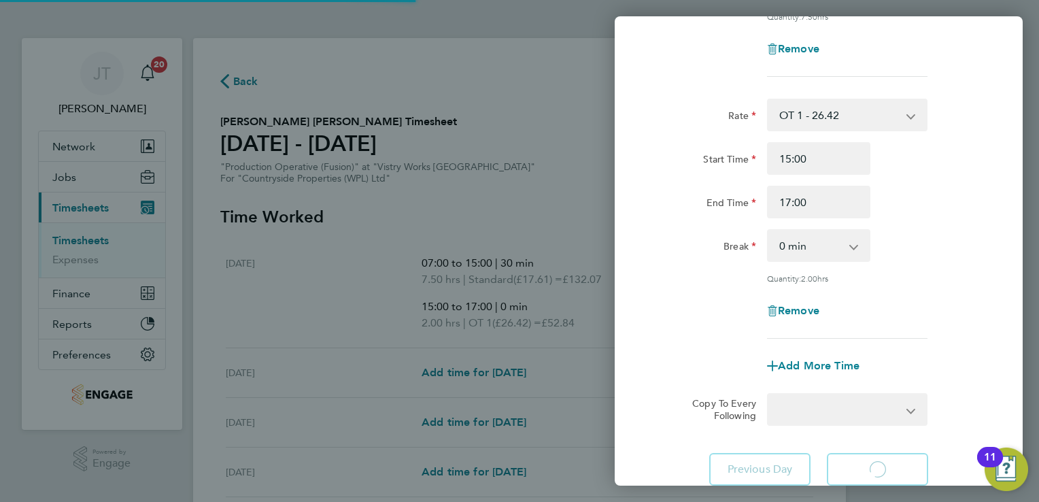
select select "15"
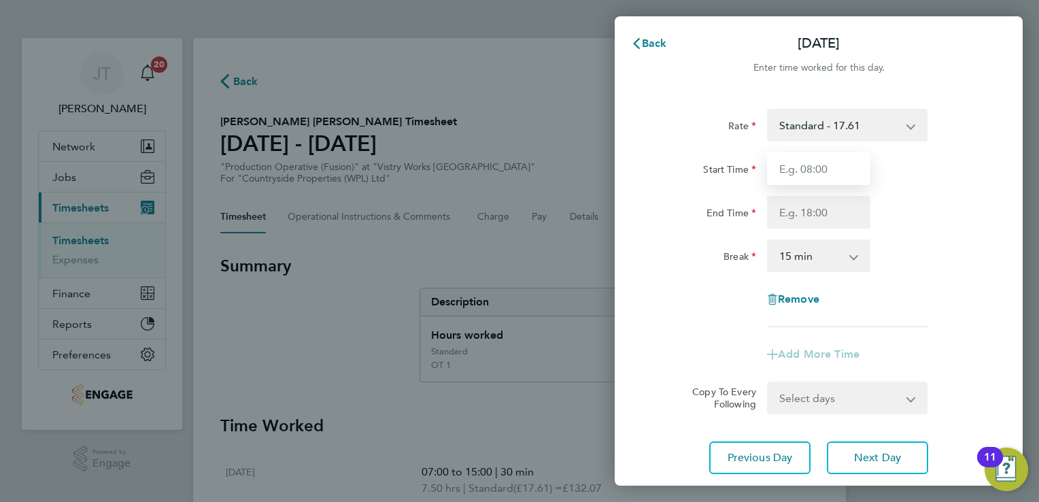
click at [815, 179] on input "Start Time" at bounding box center [818, 168] width 103 height 33
type input "07:00"
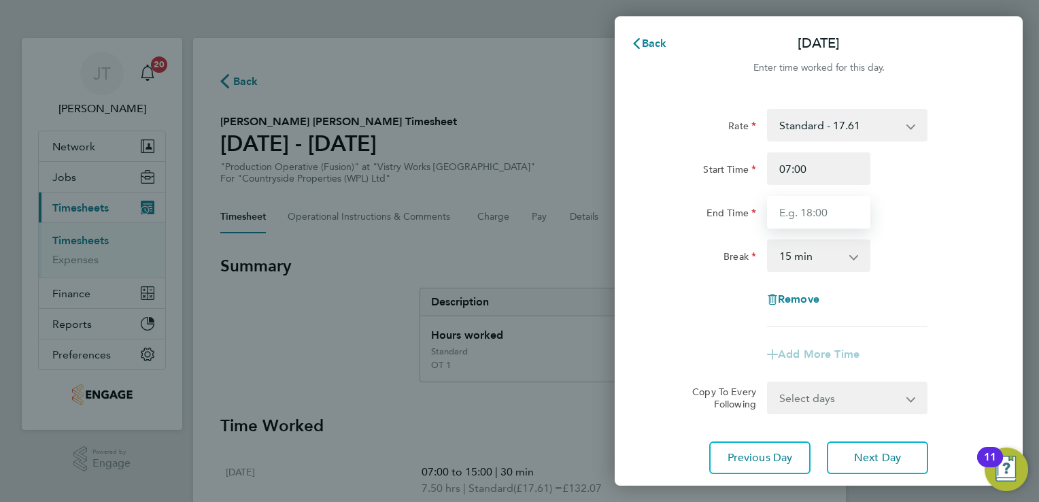
type input "15:00"
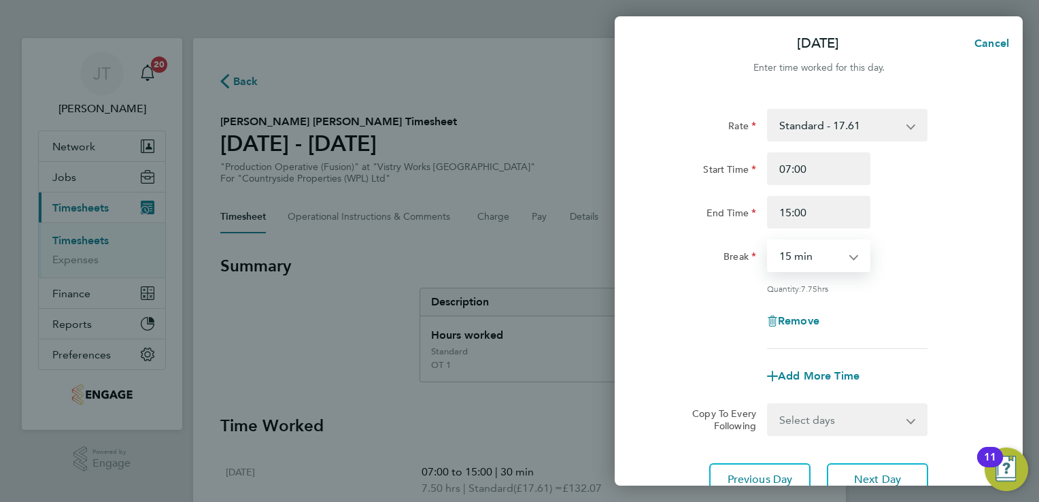
click at [817, 261] on select "0 min 15 min 30 min 45 min 60 min 75 min 90 min" at bounding box center [810, 256] width 84 height 30
select select "30"
click at [768, 241] on select "0 min 15 min 30 min 45 min 60 min 75 min 90 min" at bounding box center [810, 256] width 84 height 30
click at [802, 379] on span "Add More Time" at bounding box center [819, 375] width 82 height 13
select select "null"
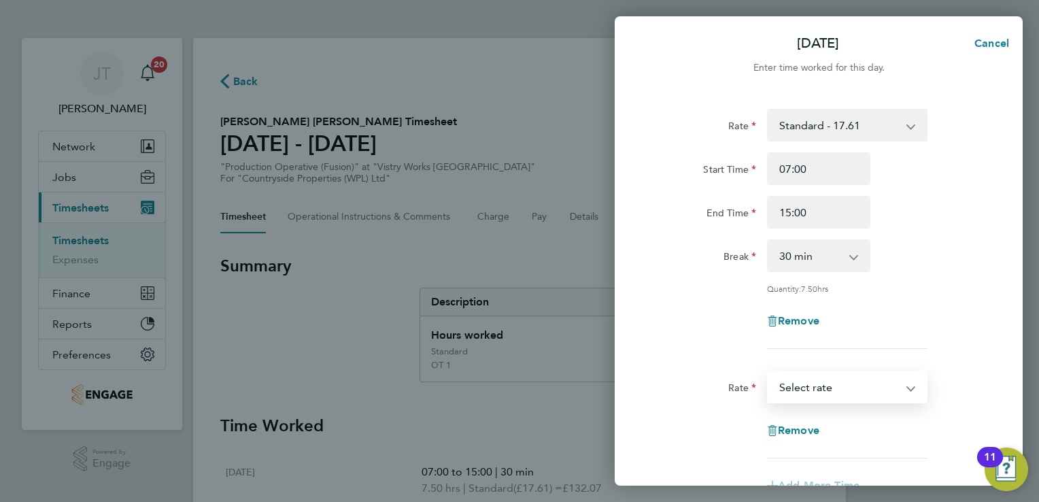
click at [802, 379] on select "BONUS - 13.50 Standard - 17.61 OT 1 - 26.42 OT2 - 35.22 PM Standard - 19.19 PM …" at bounding box center [838, 387] width 141 height 30
select select "15"
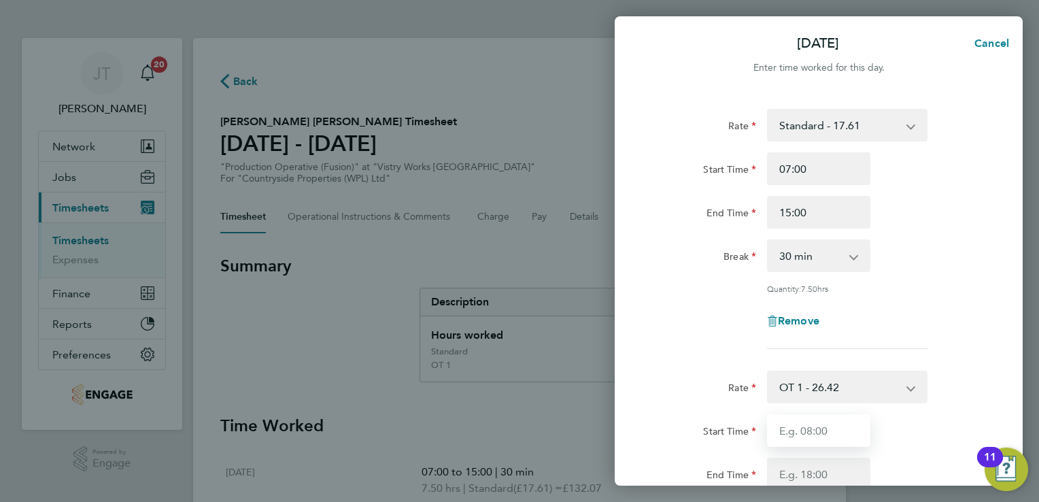
click at [821, 433] on input "Start Time" at bounding box center [818, 430] width 103 height 33
type input "15:00"
type input "17:00"
click at [930, 360] on form "Rate Standard - 17.61 BONUS - 13.50 OT 1 - 26.42 OT2 - 35.22 PM Standard - 19.1…" at bounding box center [819, 403] width 332 height 589
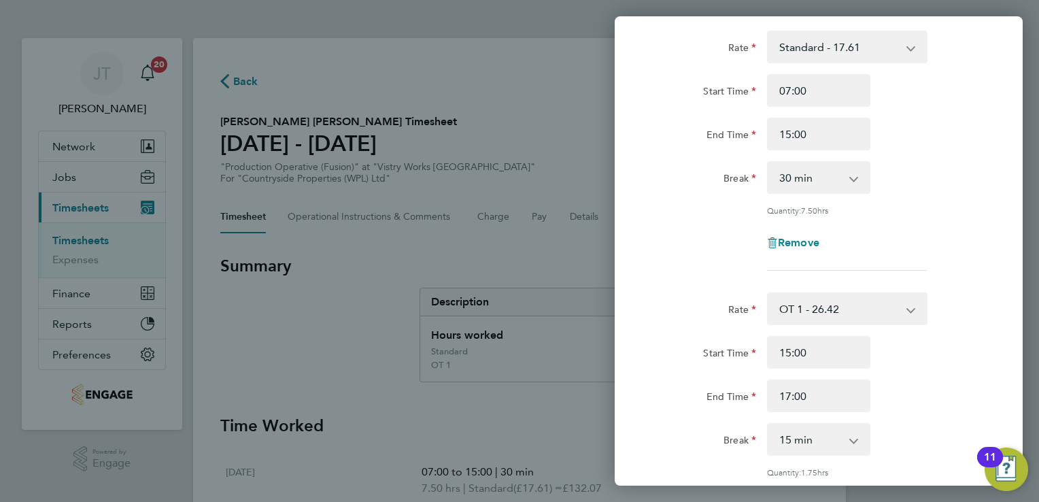
scroll to position [136, 0]
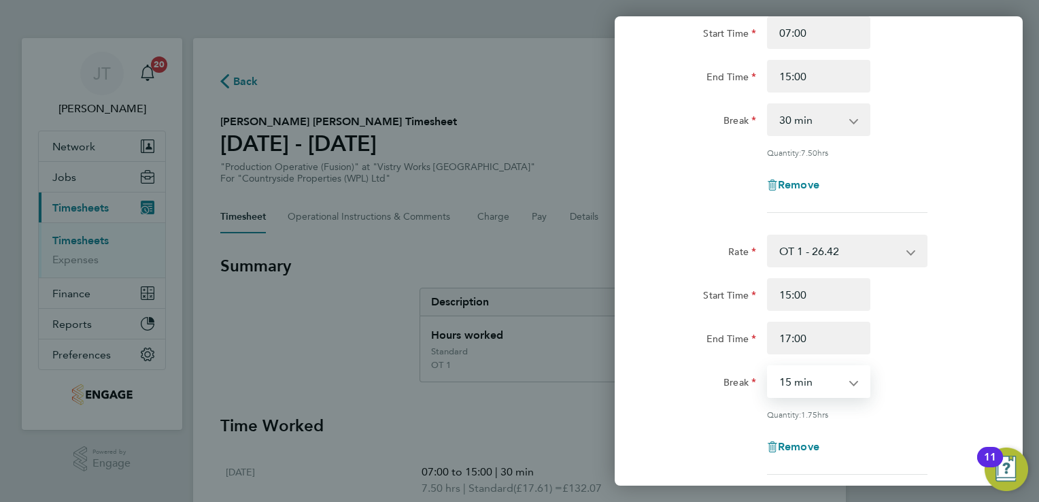
click at [826, 388] on select "0 min 15 min 30 min 45 min 60 min 75 min 90 min" at bounding box center [810, 382] width 84 height 30
select select "0"
click at [768, 367] on select "0 min 15 min 30 min 45 min 60 min 75 min 90 min" at bounding box center [810, 382] width 84 height 30
click at [893, 339] on div "End Time 17:00" at bounding box center [818, 338] width 343 height 33
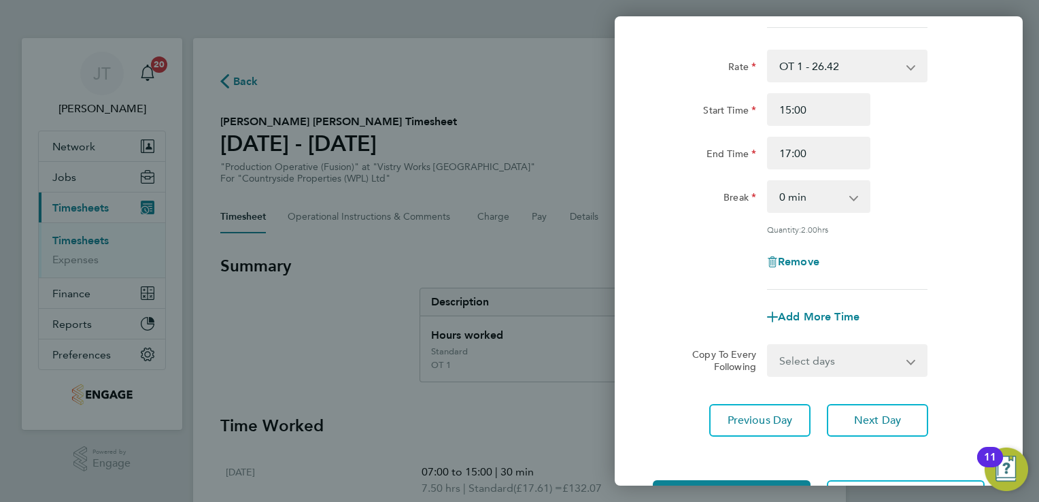
scroll to position [372, 0]
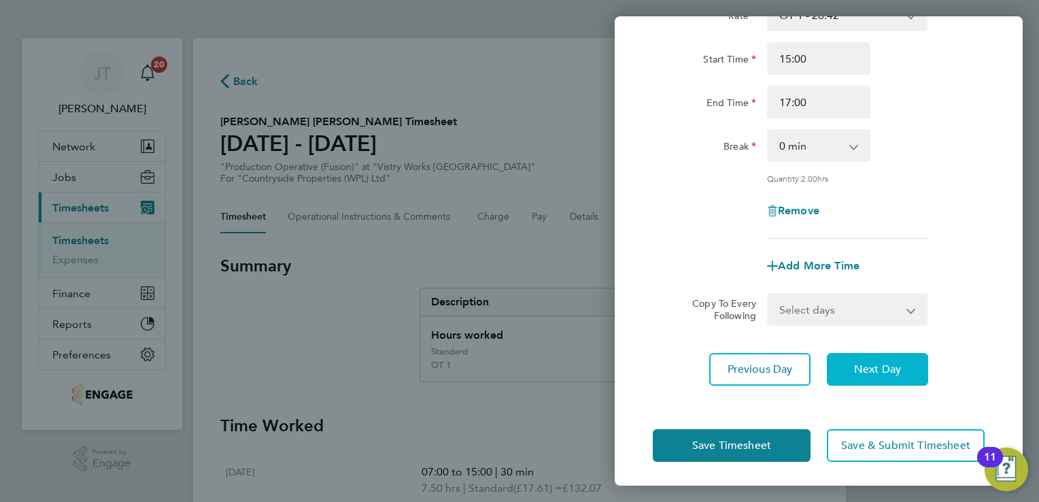
click at [892, 356] on button "Next Day" at bounding box center [877, 369] width 101 height 33
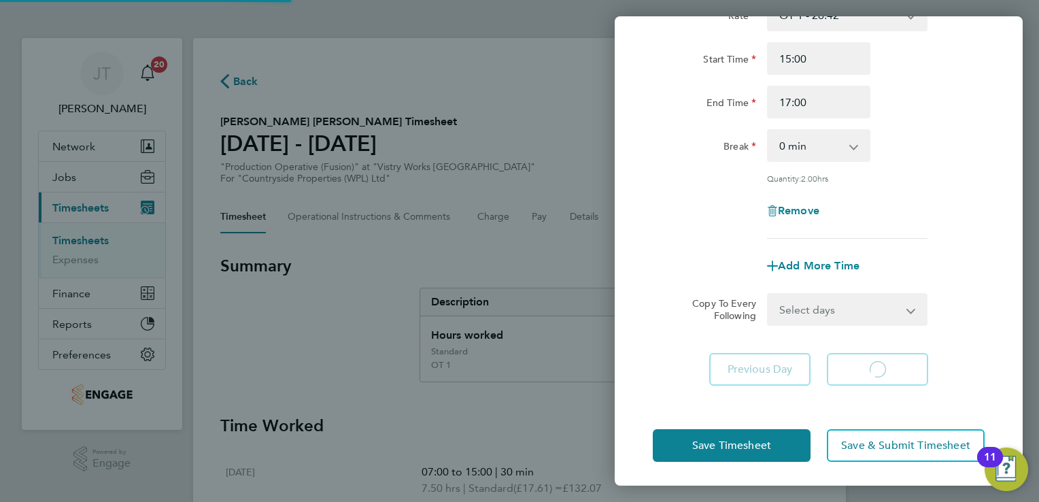
scroll to position [90, 0]
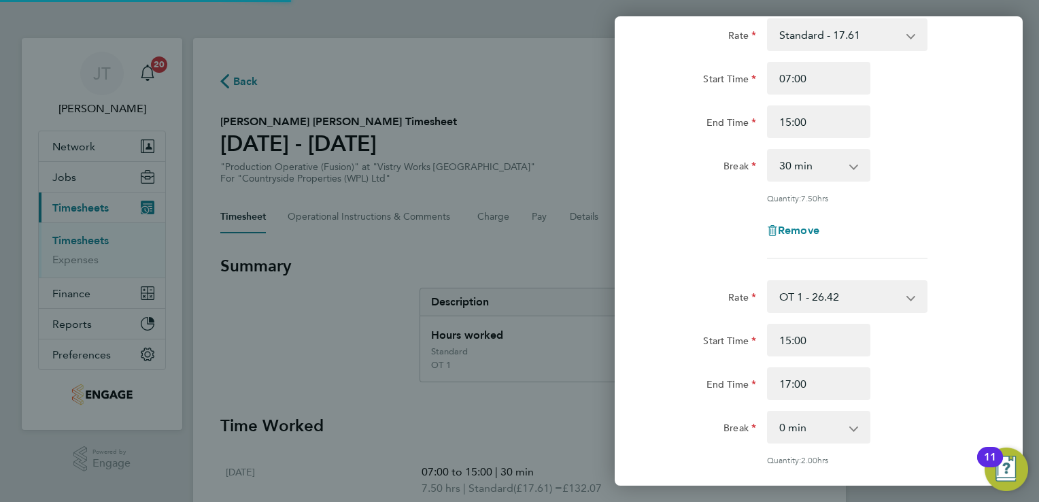
select select "15"
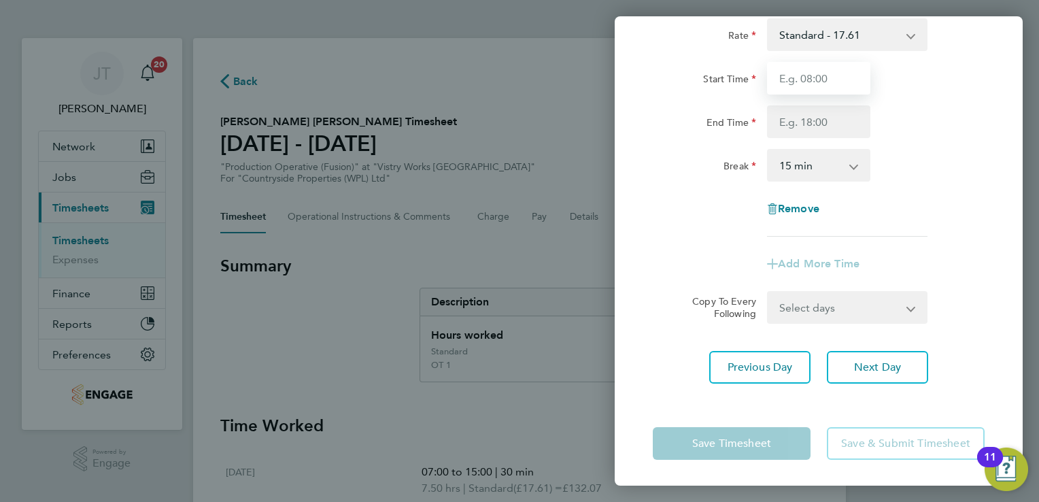
drag, startPoint x: 812, startPoint y: 86, endPoint x: 814, endPoint y: 142, distance: 55.8
click at [814, 142] on div "Rate Standard - 17.61 BONUS - 13.50 OT 1 - 26.42 OT2 - 35.22 PM Standard - 19.1…" at bounding box center [819, 127] width 332 height 218
type input "07:00"
type input "15:00"
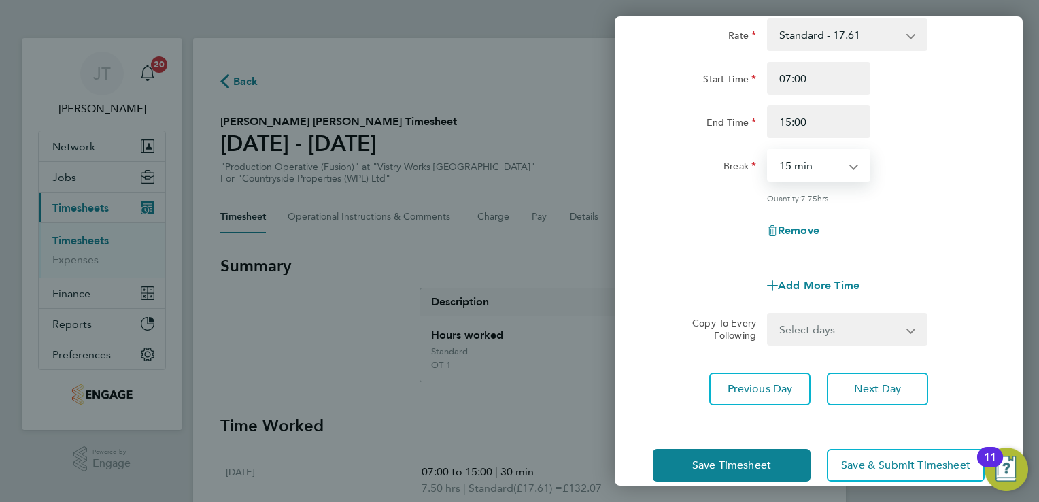
click at [806, 169] on select "0 min 15 min 30 min 45 min 60 min 75 min 90 min" at bounding box center [810, 165] width 84 height 30
select select "30"
click at [768, 150] on select "0 min 15 min 30 min 45 min 60 min 75 min 90 min" at bounding box center [810, 165] width 84 height 30
click at [811, 282] on span "Add More Time" at bounding box center [819, 285] width 82 height 13
select select "null"
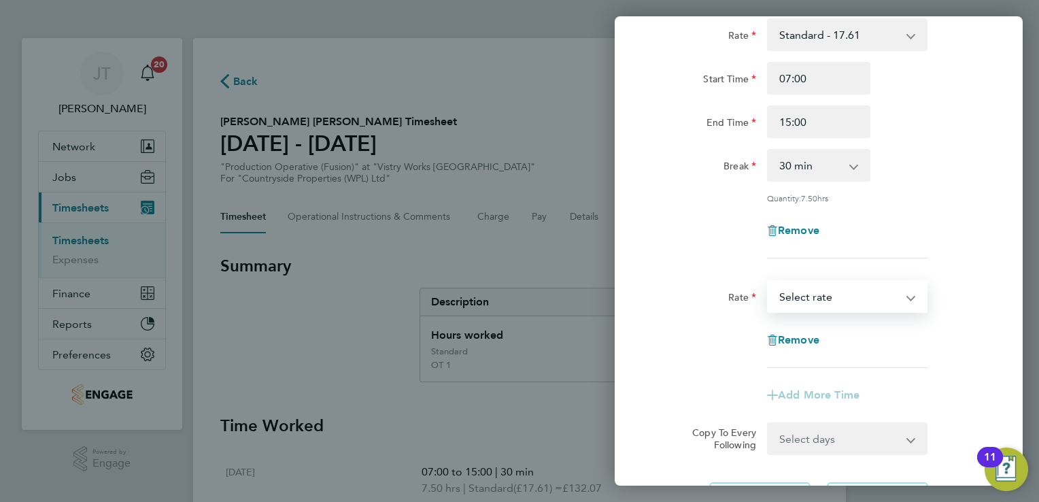
click at [801, 302] on select "BONUS - 13.50 Standard - 17.61 OT 1 - 26.42 OT2 - 35.22 PM Standard - 19.19 PM …" at bounding box center [838, 297] width 141 height 30
select select "15"
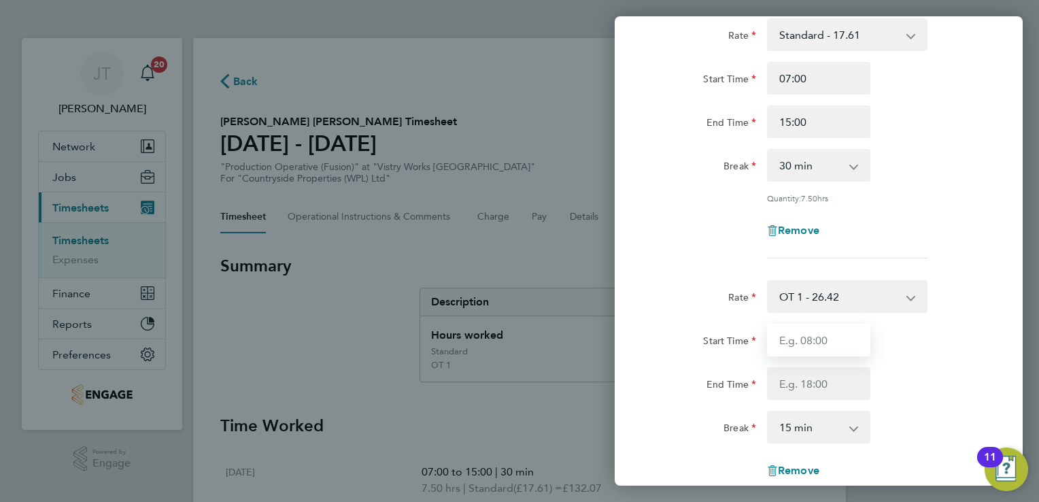
click at [796, 336] on input "Start Time" at bounding box center [818, 340] width 103 height 33
type input "15:00"
type input "17:00"
click at [836, 415] on select "0 min 15 min 30 min 45 min 60 min 75 min 90 min" at bounding box center [810, 427] width 84 height 30
click at [821, 275] on form "Rate Standard - 17.61 BONUS - 13.50 OT 1 - 26.42 OT2 - 35.22 PM Standard - 19.1…" at bounding box center [819, 312] width 332 height 589
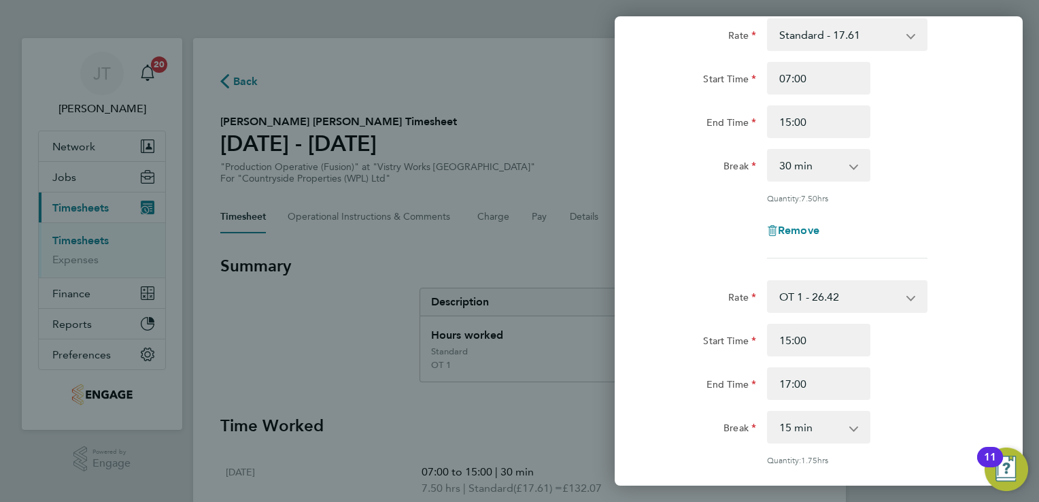
drag, startPoint x: 821, startPoint y: 275, endPoint x: 822, endPoint y: 466, distance: 191.1
click at [822, 466] on form "Rate Standard - 17.61 BONUS - 13.50 OT 1 - 26.42 OT2 - 35.22 PM Standard - 19.1…" at bounding box center [819, 312] width 332 height 589
click at [819, 420] on select "0 min 15 min 30 min 45 min 60 min 75 min 90 min" at bounding box center [810, 427] width 84 height 30
select select "0"
click at [768, 412] on select "0 min 15 min 30 min 45 min 60 min 75 min 90 min" at bounding box center [810, 427] width 84 height 30
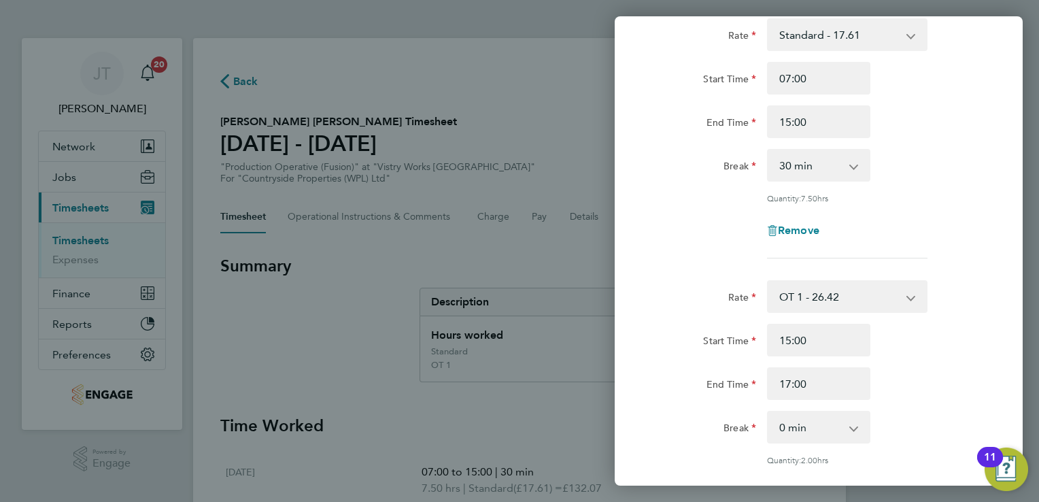
click at [900, 358] on div "Start Time 15:00 End Time 17:00" at bounding box center [818, 362] width 343 height 76
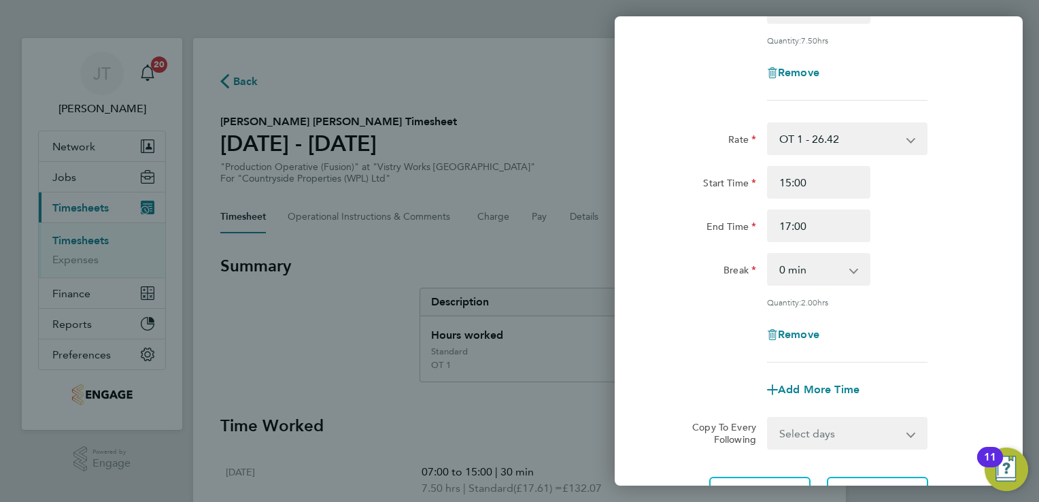
scroll to position [335, 0]
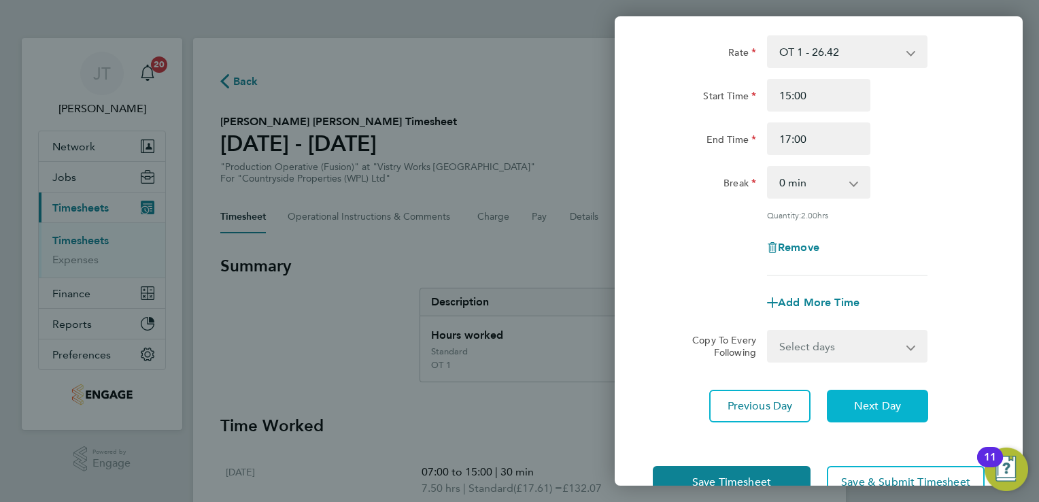
click at [889, 399] on span "Next Day" at bounding box center [877, 406] width 47 height 14
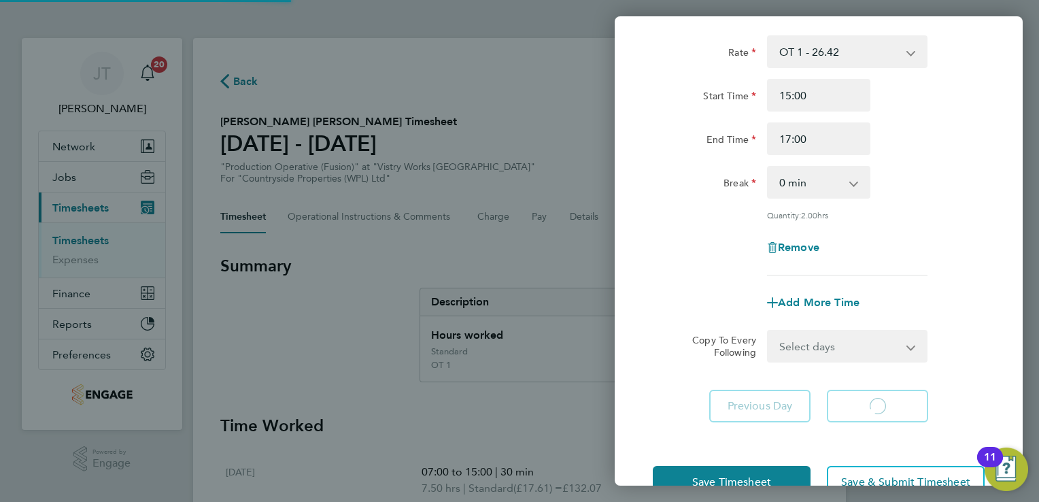
scroll to position [90, 0]
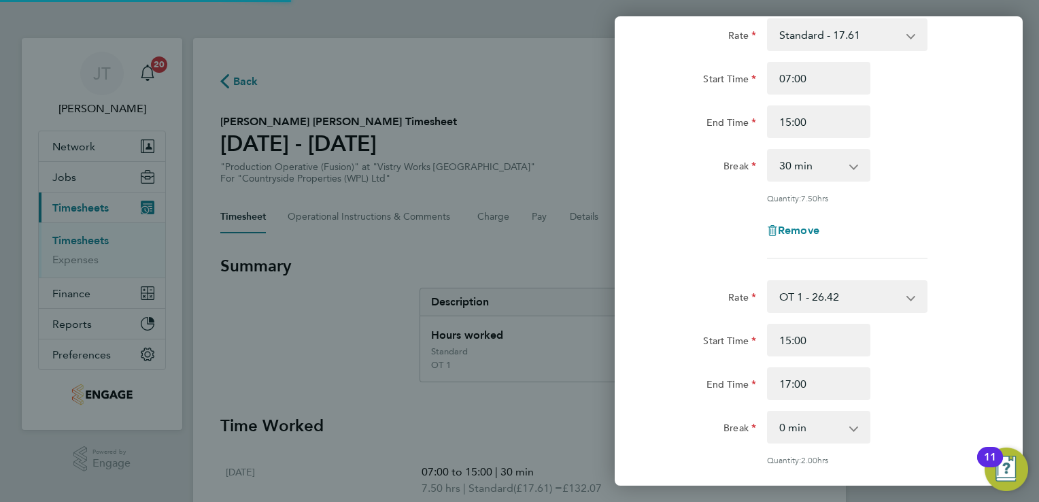
select select "15"
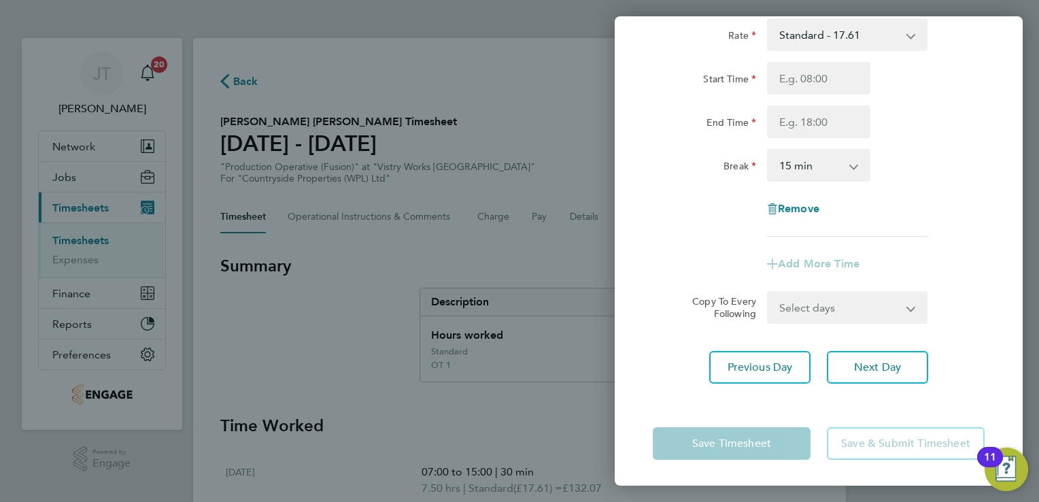
click at [978, 126] on div "End Time" at bounding box center [818, 121] width 343 height 33
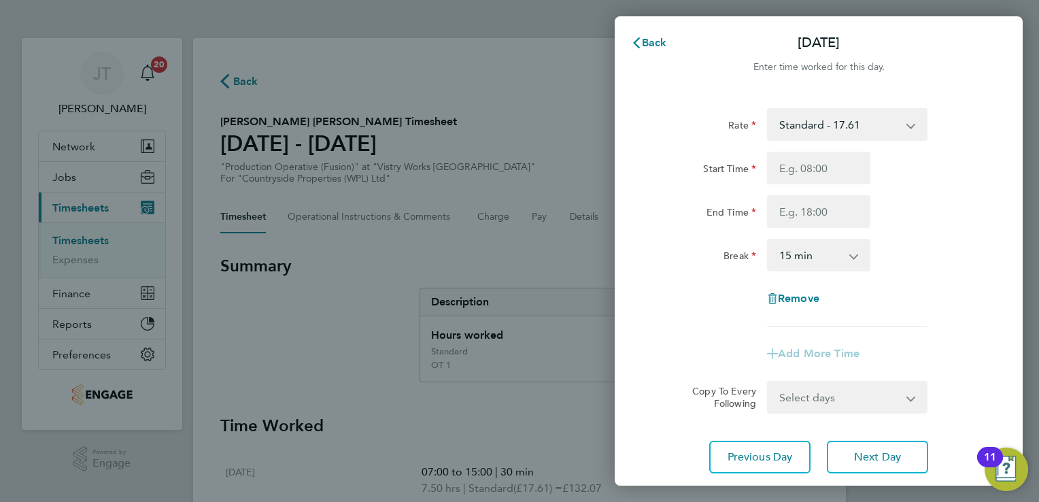
scroll to position [0, 0]
click at [802, 171] on input "Start Time" at bounding box center [818, 168] width 103 height 33
type input "07:00"
type input "15:00"
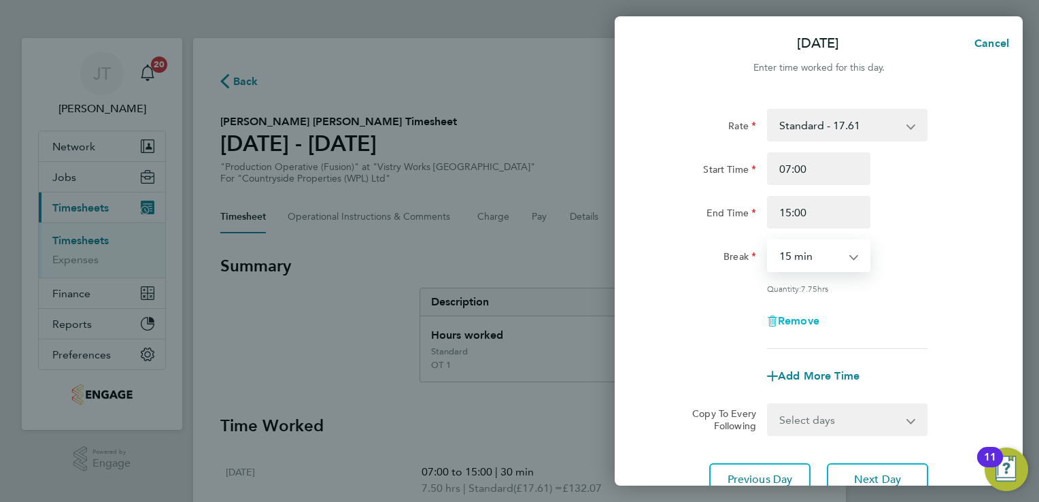
drag, startPoint x: 822, startPoint y: 254, endPoint x: 814, endPoint y: 317, distance: 63.1
click at [814, 317] on div "Rate Standard - 17.61 BONUS - 13.50 OT 1 - 26.42 OT2 - 35.22 PM Standard - 19.1…" at bounding box center [819, 229] width 332 height 240
select select "30"
click at [768, 241] on select "0 min 15 min 30 min 45 min 60 min 75 min 90 min" at bounding box center [810, 256] width 84 height 30
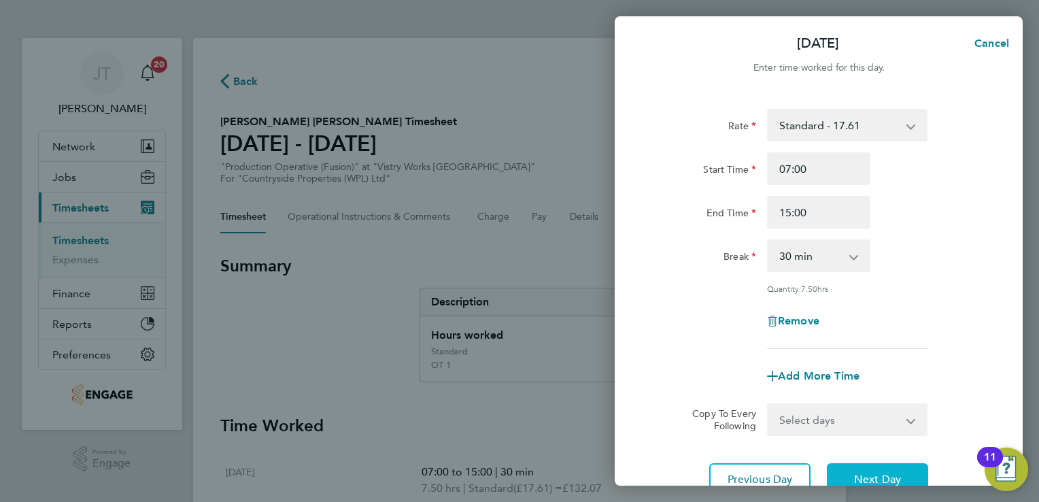
click at [876, 465] on button "Next Day" at bounding box center [877, 479] width 101 height 33
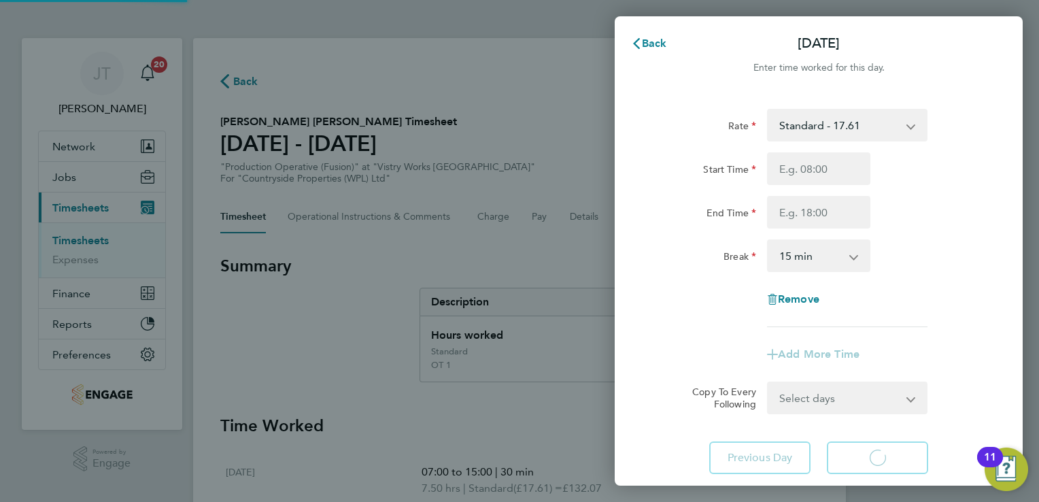
select select "15"
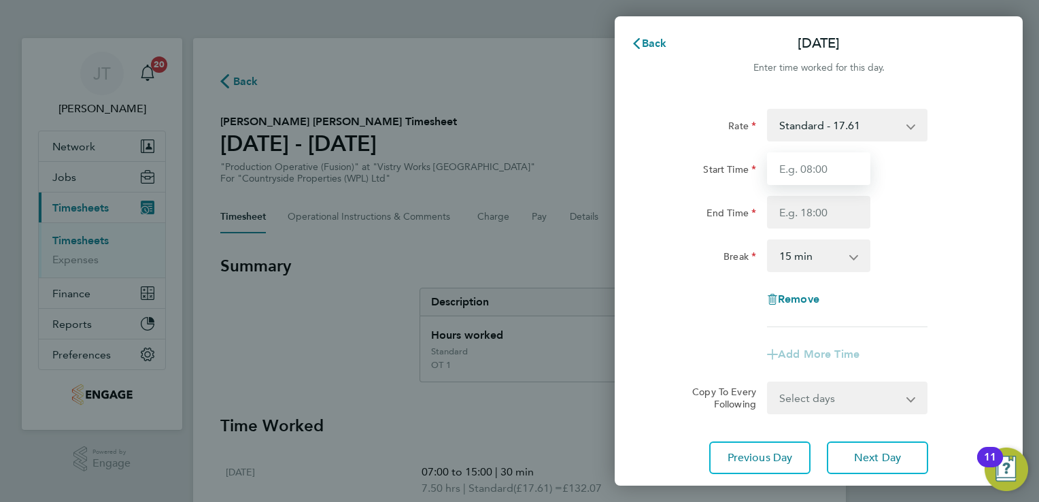
click at [791, 171] on input "Start Time" at bounding box center [818, 168] width 103 height 33
type input "07:00"
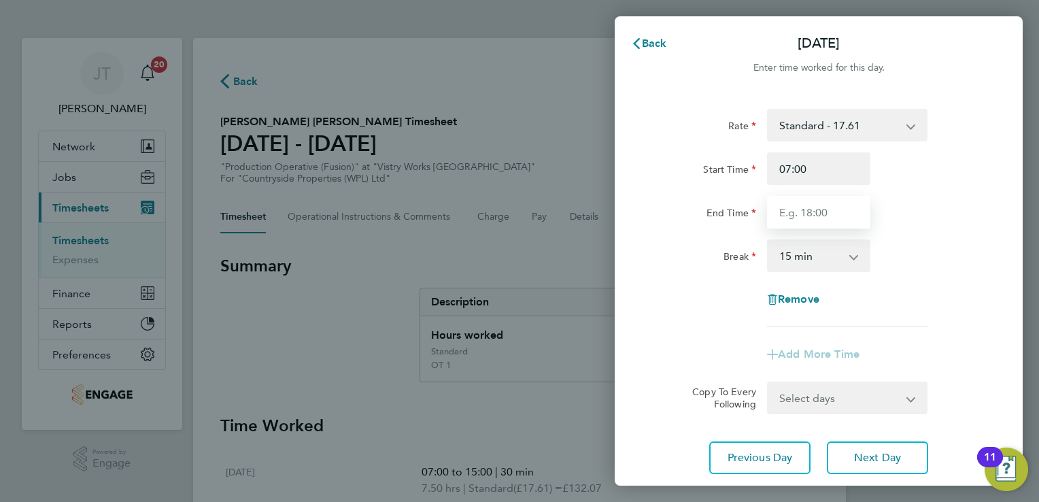
type input "15:00"
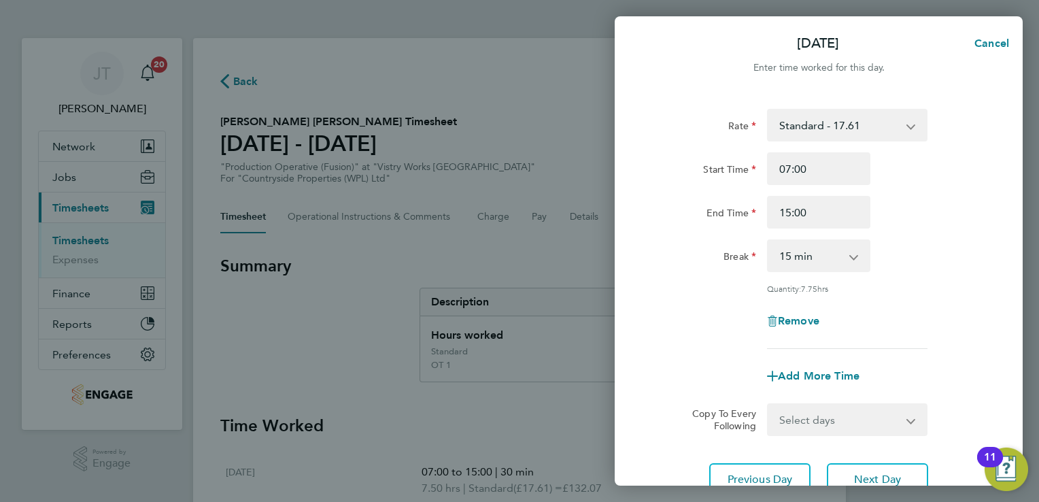
click at [813, 242] on select "0 min 15 min 30 min 45 min 60 min 75 min 90 min" at bounding box center [810, 256] width 84 height 30
select select "30"
click at [768, 241] on select "0 min 15 min 30 min 45 min 60 min 75 min 90 min" at bounding box center [810, 256] width 84 height 30
click at [868, 477] on span "Next Day" at bounding box center [877, 480] width 47 height 14
select select "15"
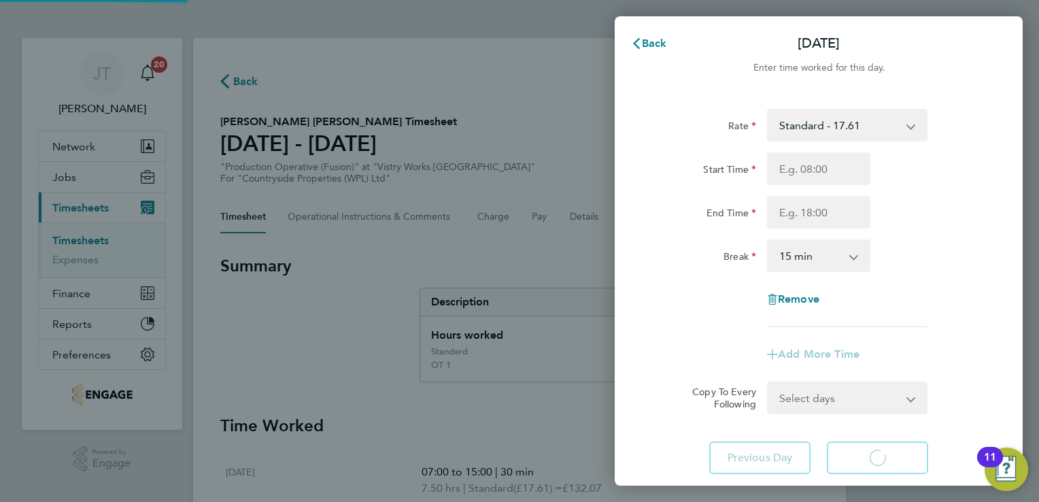
select select "15"
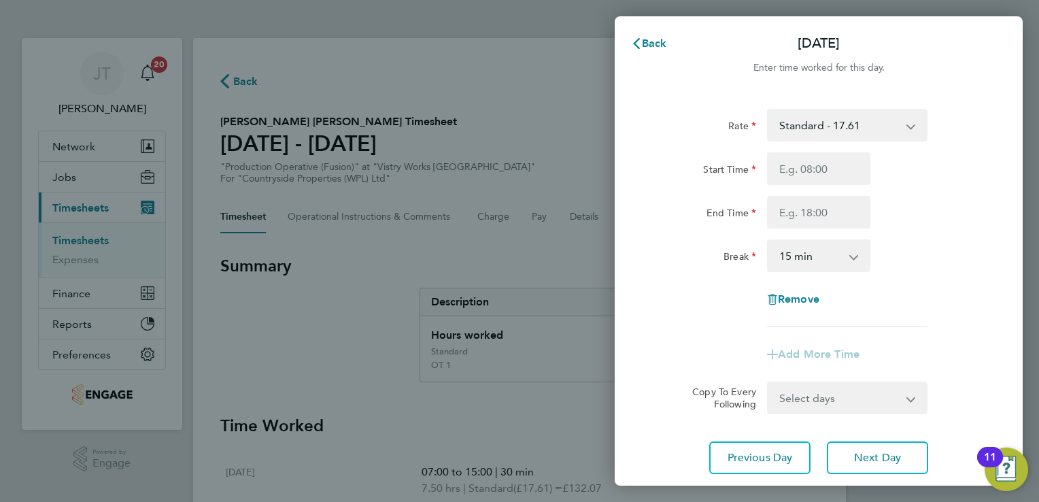
click at [819, 125] on select "Standard - 17.61 BONUS - 13.50 OT 1 - 26.42 OT2 - 35.22 PM Standard - 19.19 PM …" at bounding box center [838, 125] width 141 height 30
select select "15"
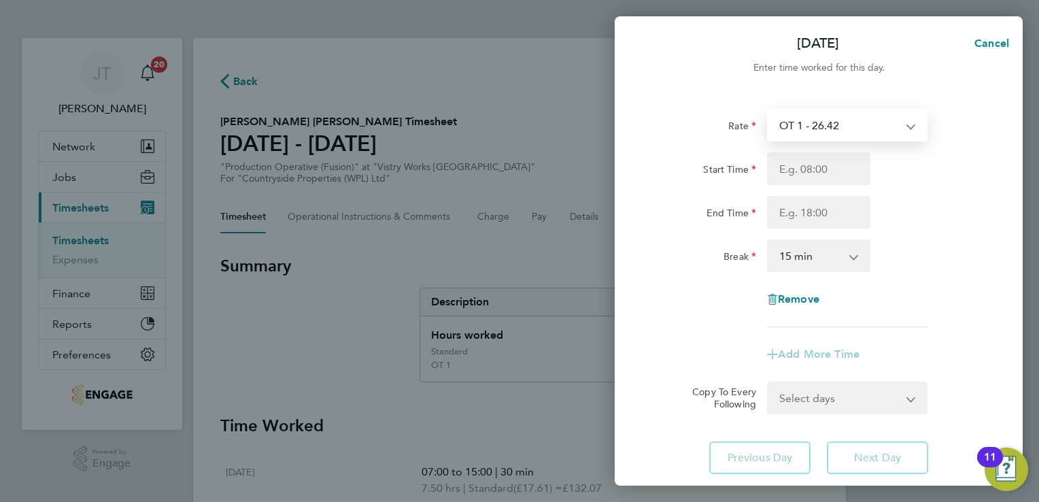
click at [776, 122] on select "OT 1 - 26.42 BONUS - 13.50 Standard - 17.61 OT2 - 35.22 PM Standard - 19.19 PM …" at bounding box center [838, 125] width 141 height 30
select select "15"
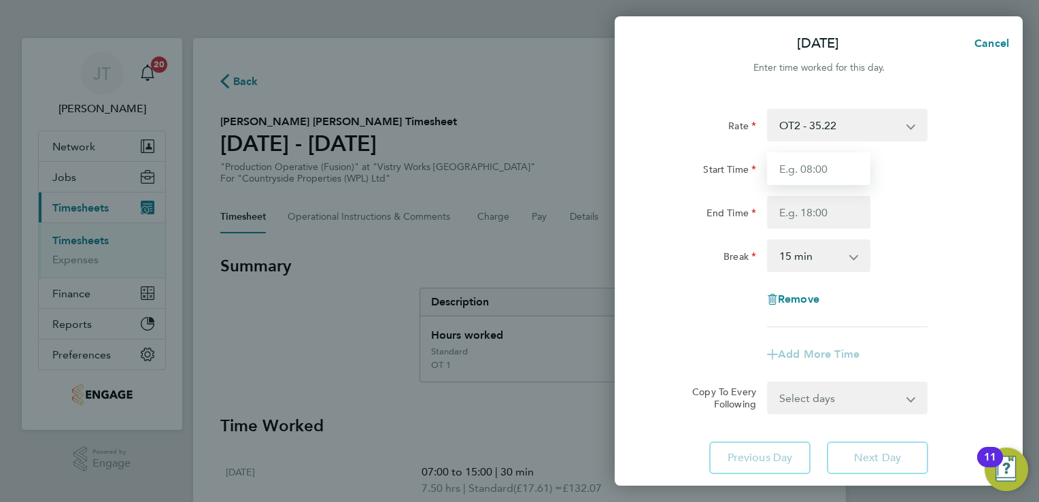
click at [792, 167] on input "Start Time" at bounding box center [818, 168] width 103 height 33
type input "07:00"
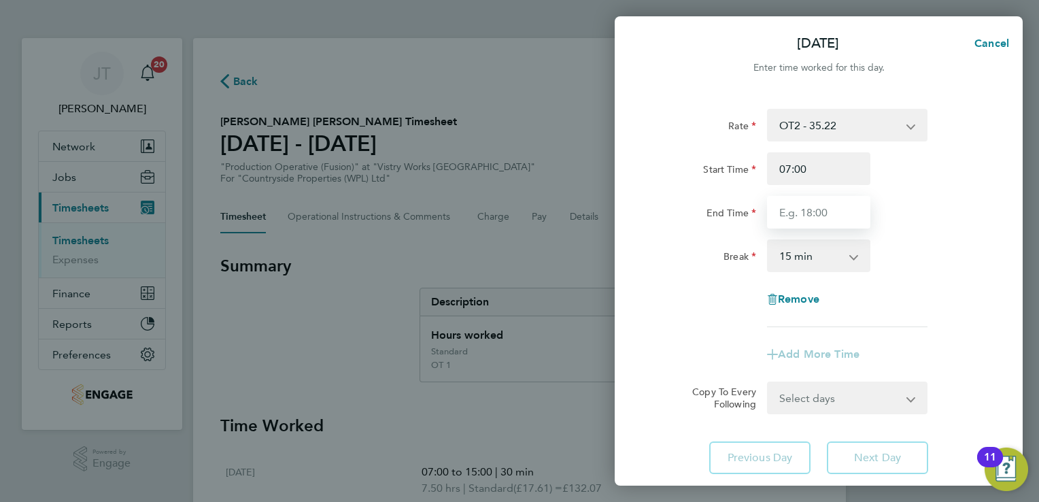
click at [779, 220] on input "End Time" at bounding box center [818, 212] width 103 height 33
type input "13:30"
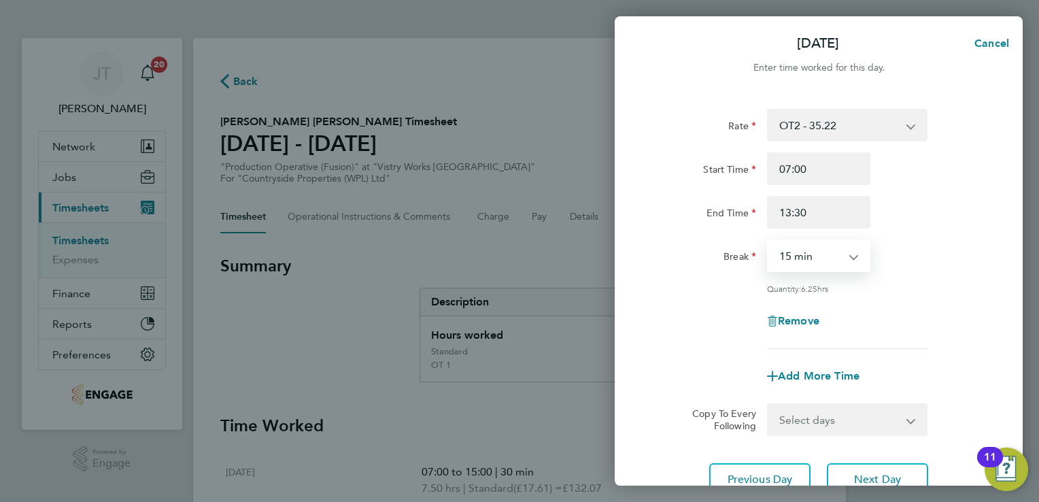
click at [824, 271] on select "0 min 15 min 30 min 45 min 60 min 75 min 90 min" at bounding box center [810, 256] width 84 height 30
select select "30"
click at [768, 241] on select "0 min 15 min 30 min 45 min 60 min 75 min 90 min" at bounding box center [810, 256] width 84 height 30
click at [825, 369] on span "Add More Time" at bounding box center [819, 375] width 82 height 13
select select "null"
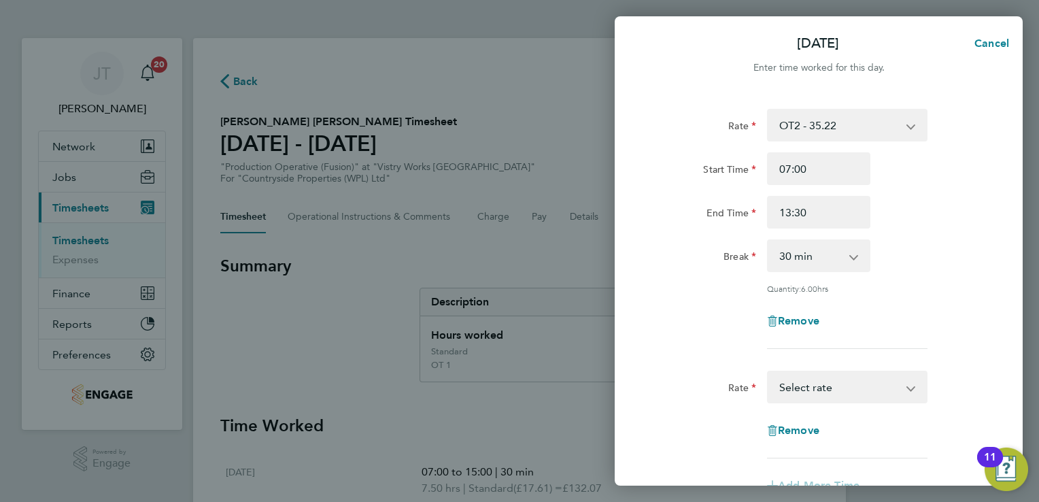
click at [785, 392] on select "BONUS - 13.50 Standard - 17.61 OT 1 - 26.42 OT2 - 35.22 PM Standard - 19.19 PM …" at bounding box center [838, 387] width 141 height 30
click at [843, 416] on input "Quantity" at bounding box center [847, 430] width 160 height 33
type input "2.37"
click at [931, 317] on div "Remove" at bounding box center [818, 321] width 343 height 33
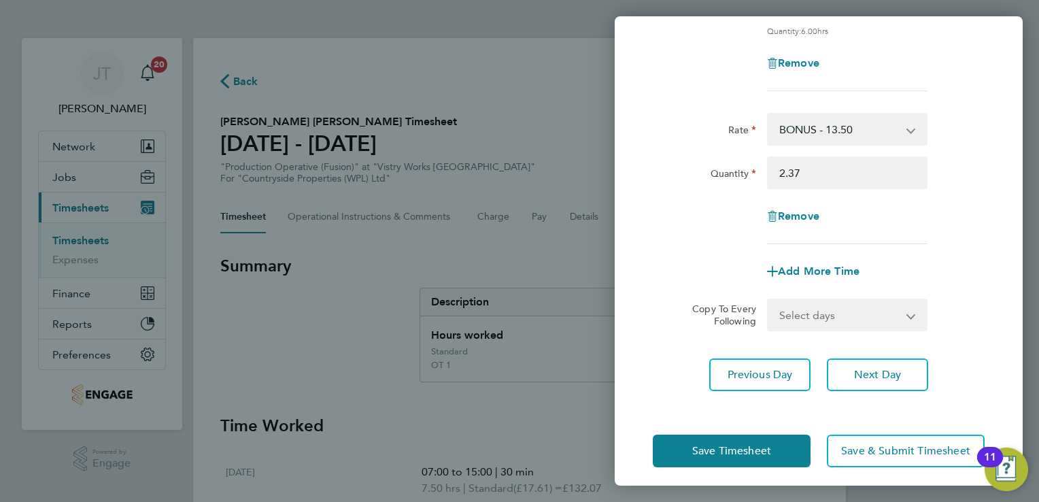
scroll to position [264, 0]
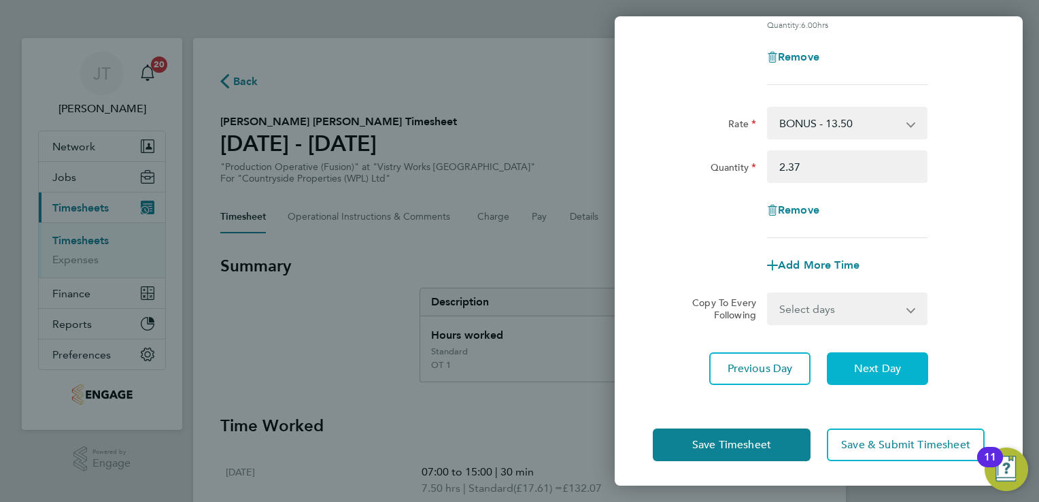
click at [889, 366] on span "Next Day" at bounding box center [877, 369] width 47 height 14
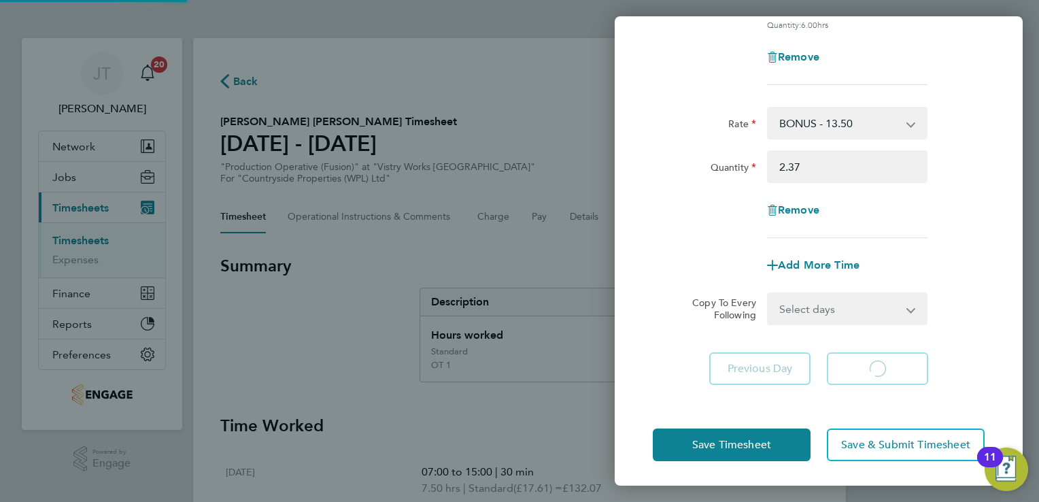
select select "15"
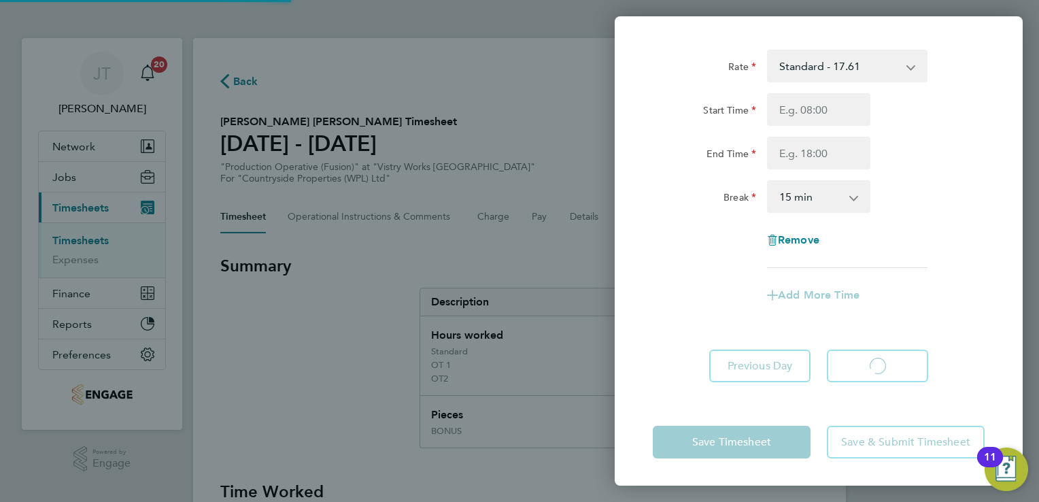
scroll to position [58, 0]
select select "15"
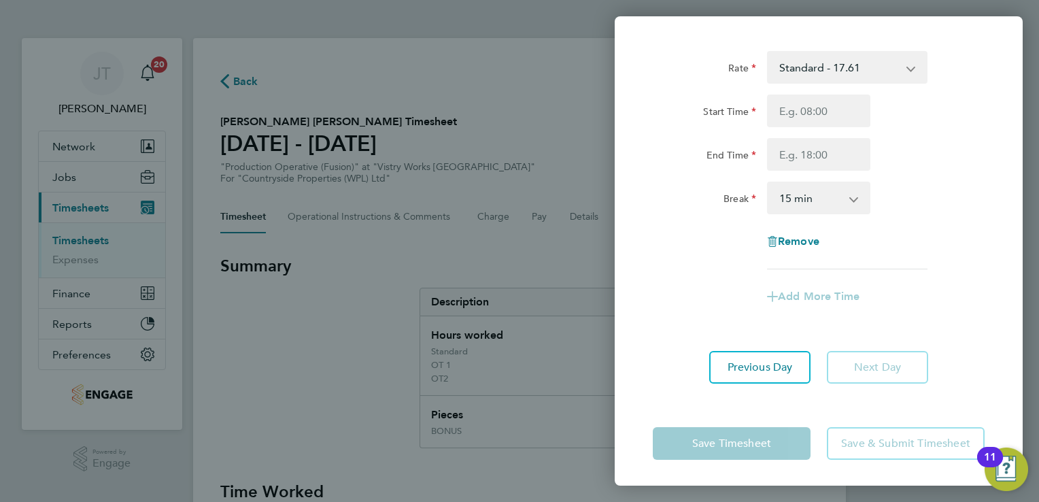
click at [805, 61] on select "Standard - 17.61 BONUS - 13.50 OT 1 - 26.42 OT2 - 35.22 PM Standard - 19.19 PM …" at bounding box center [838, 67] width 141 height 30
select select "15"
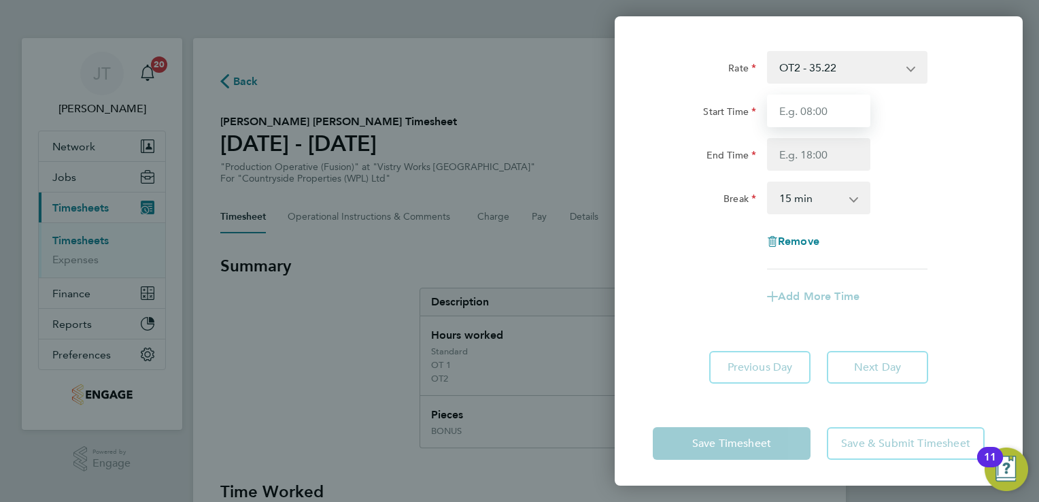
click at [797, 103] on input "Start Time" at bounding box center [818, 111] width 103 height 33
type input "07:00"
type input "13:30"
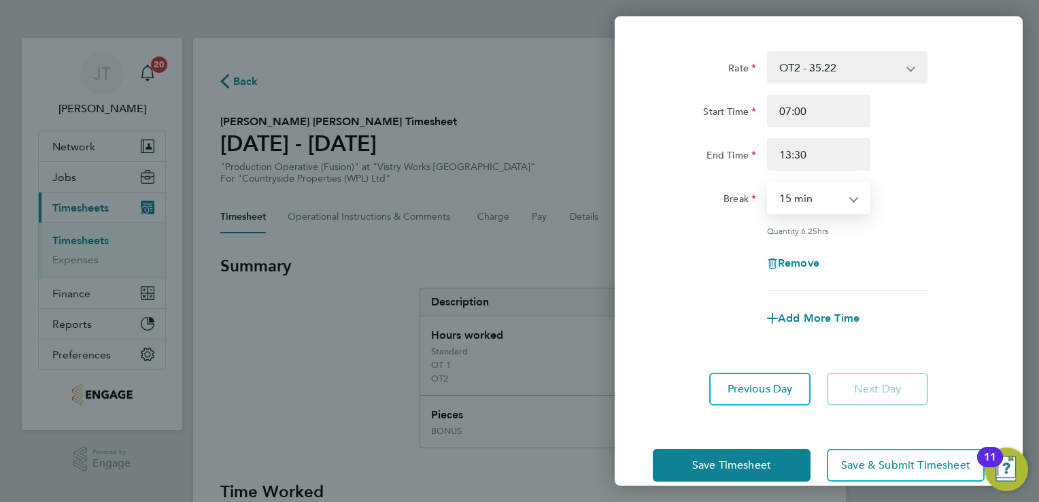
click at [832, 212] on select "0 min 15 min 30 min 45 min 60 min 75 min 90 min" at bounding box center [810, 198] width 84 height 30
select select "30"
click at [768, 183] on select "0 min 15 min 30 min 45 min 60 min 75 min 90 min" at bounding box center [810, 198] width 84 height 30
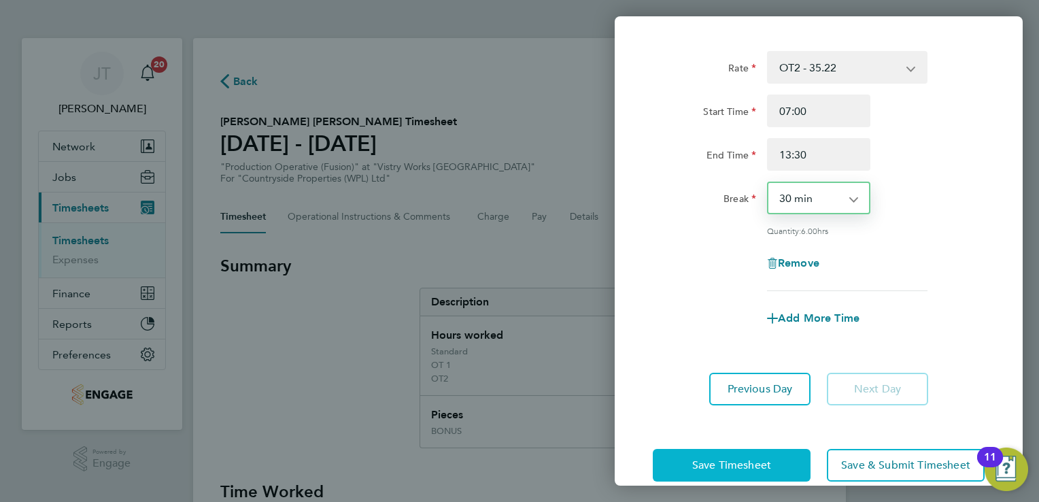
click at [716, 450] on button "Save Timesheet" at bounding box center [732, 465] width 158 height 33
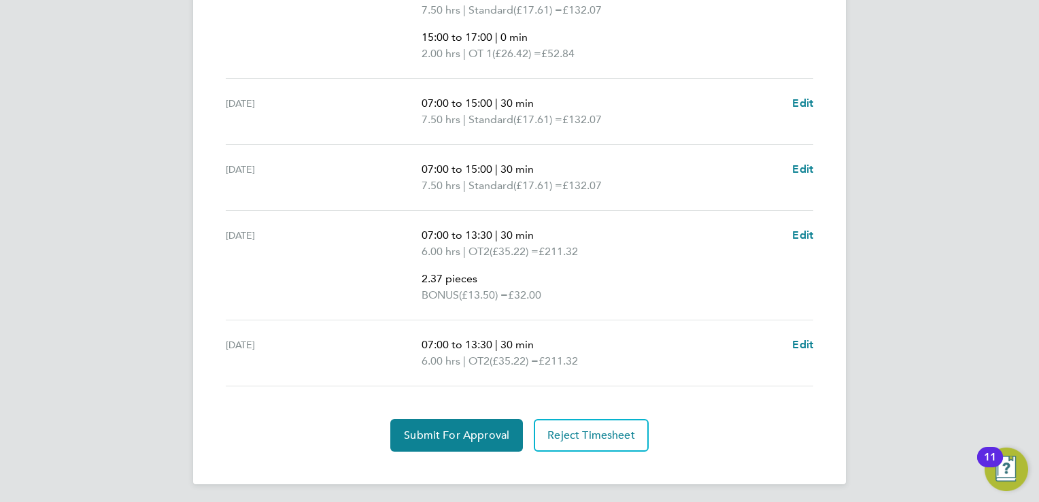
scroll to position [764, 0]
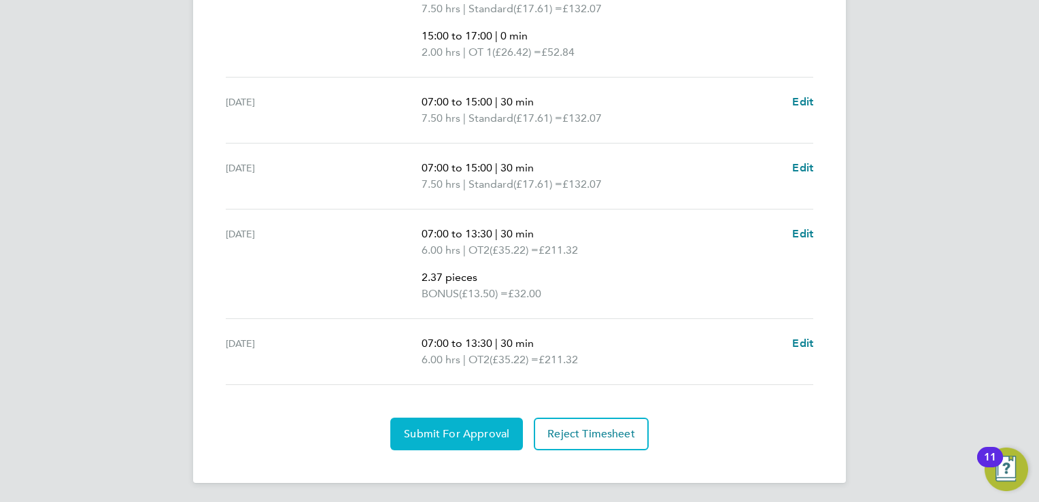
click at [443, 418] on button "Submit For Approval" at bounding box center [456, 434] width 133 height 33
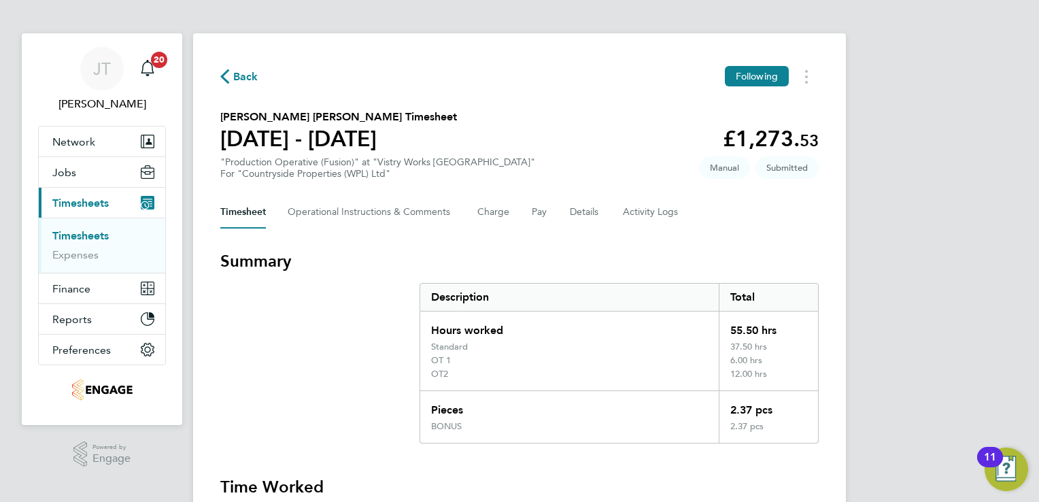
scroll to position [0, 0]
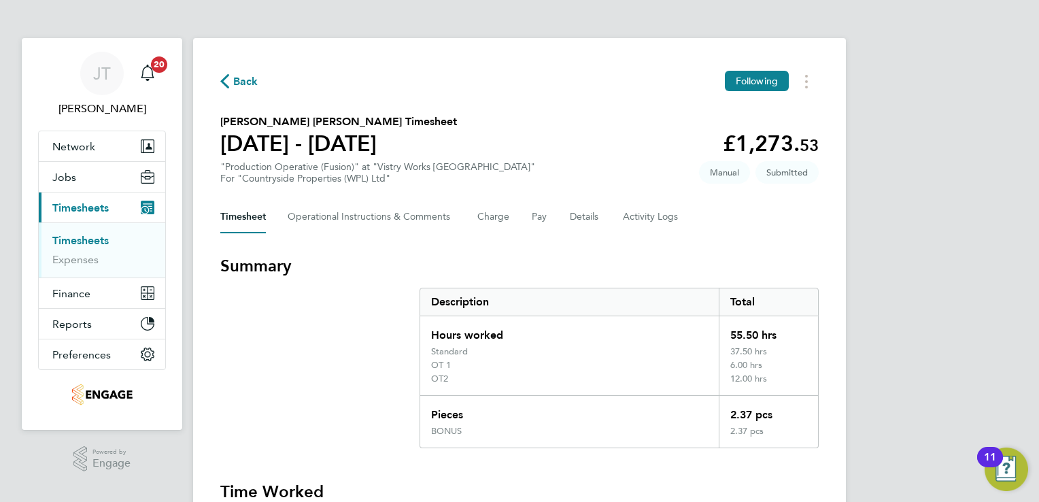
click at [245, 88] on span "Back" at bounding box center [245, 81] width 25 height 16
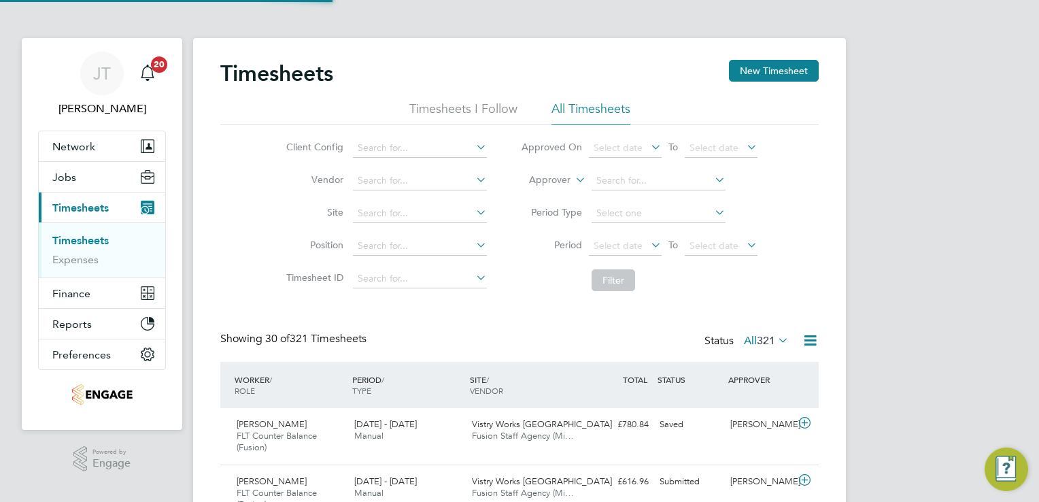
scroll to position [46, 118]
click at [747, 71] on button "New Timesheet" at bounding box center [774, 71] width 90 height 22
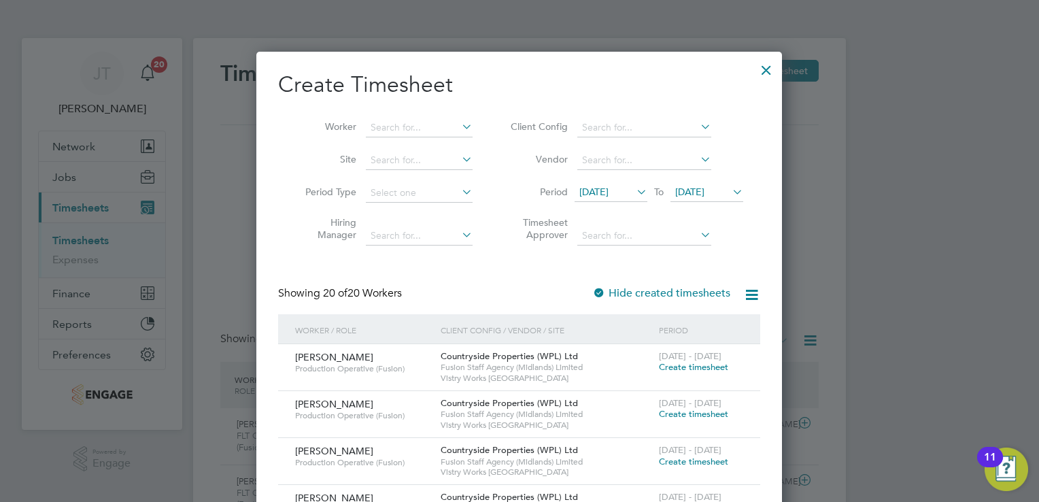
click at [679, 366] on span "Create timesheet" at bounding box center [693, 367] width 69 height 12
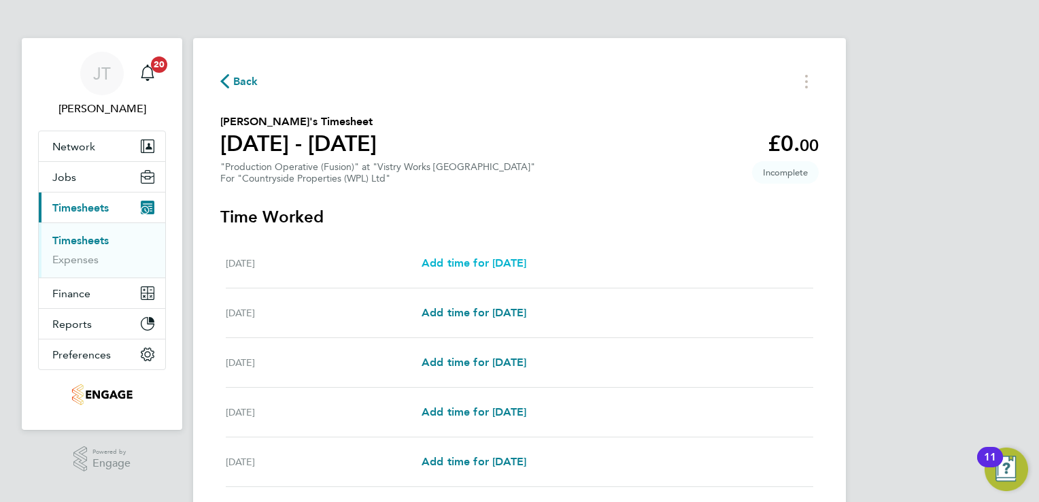
click at [476, 262] on span "Add time for [DATE]" at bounding box center [474, 262] width 105 height 13
select select "15"
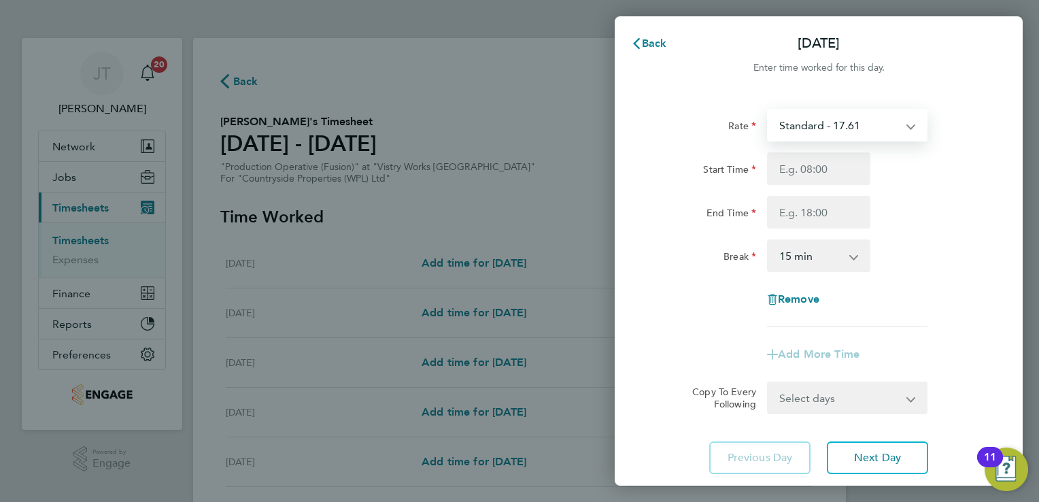
click at [790, 135] on select "Standard - 17.61 BONUS - 13.50 OT 1 - 26.42 OT2 - 35.22 PM Standard - 19.19 PM …" at bounding box center [838, 125] width 141 height 30
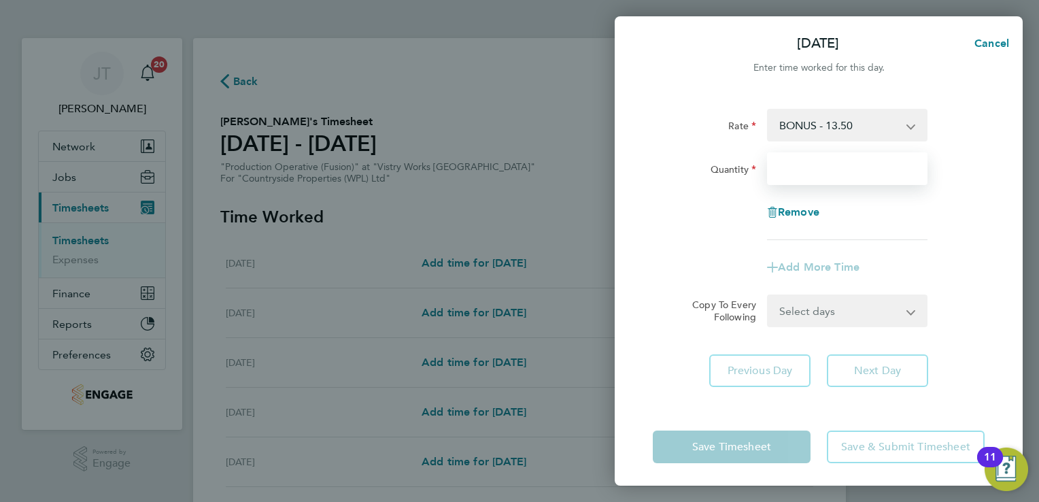
drag, startPoint x: 793, startPoint y: 141, endPoint x: 794, endPoint y: 173, distance: 32.0
click at [794, 173] on input "Quantity" at bounding box center [847, 168] width 160 height 33
type input "2.37"
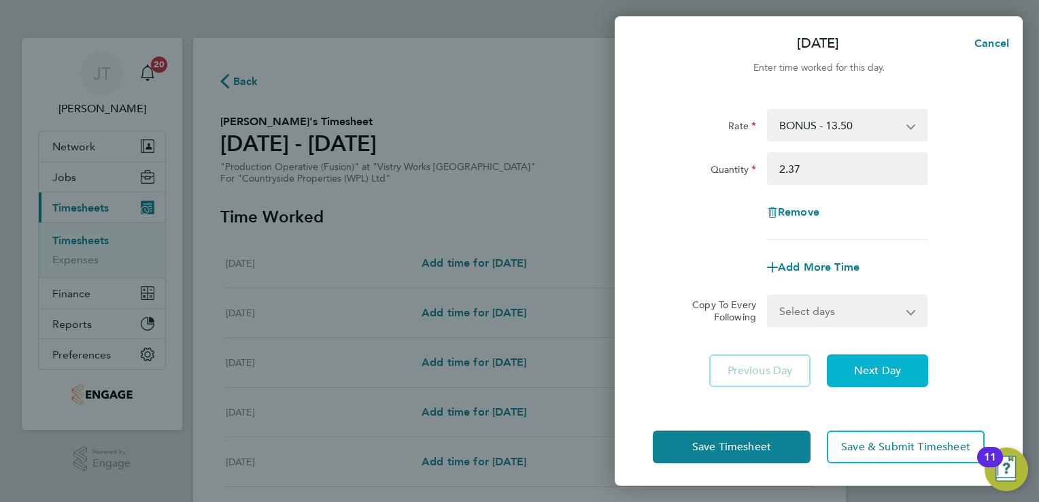
click at [857, 364] on span "Next Day" at bounding box center [877, 371] width 47 height 14
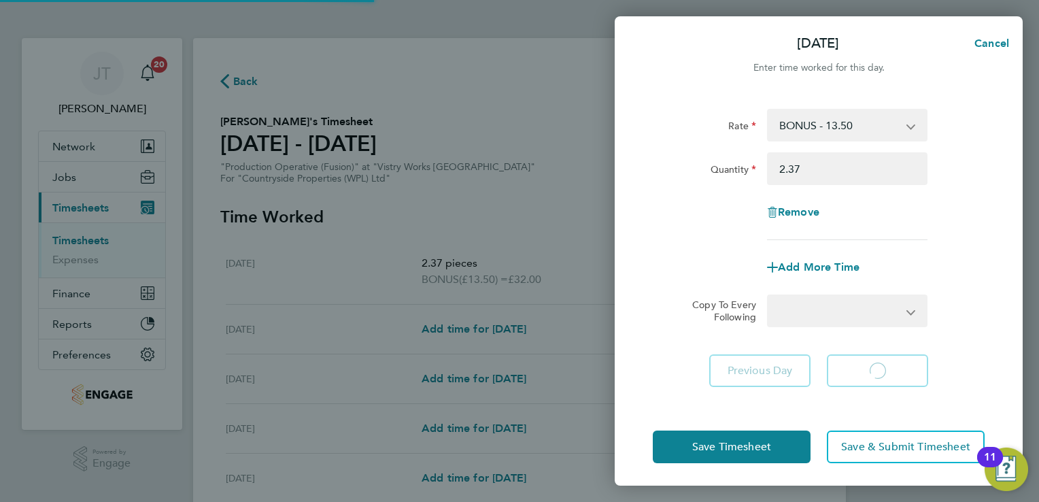
select select "15"
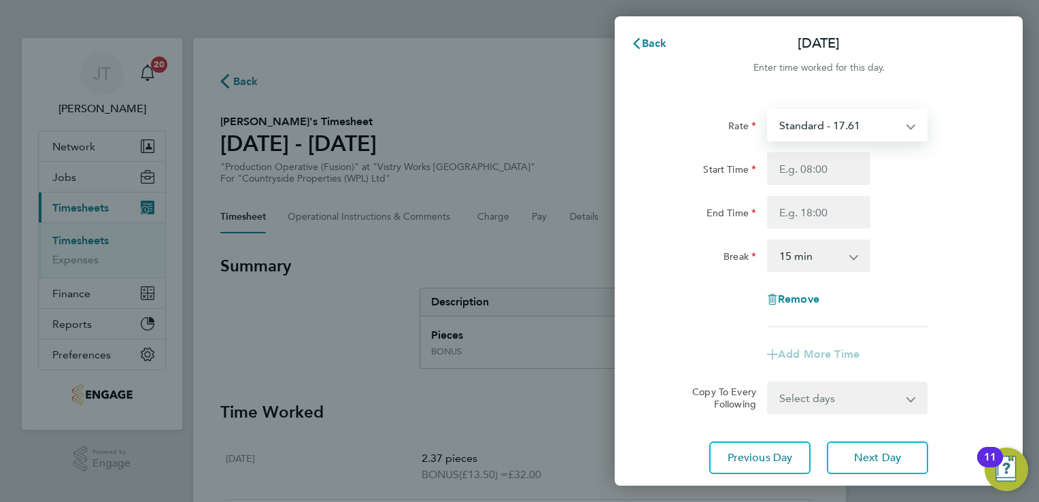
click at [794, 126] on select "Standard - 17.61 BONUS - 13.50 OT 1 - 26.42 OT2 - 35.22 PM Standard - 19.19 PM …" at bounding box center [838, 125] width 141 height 30
select select "15"
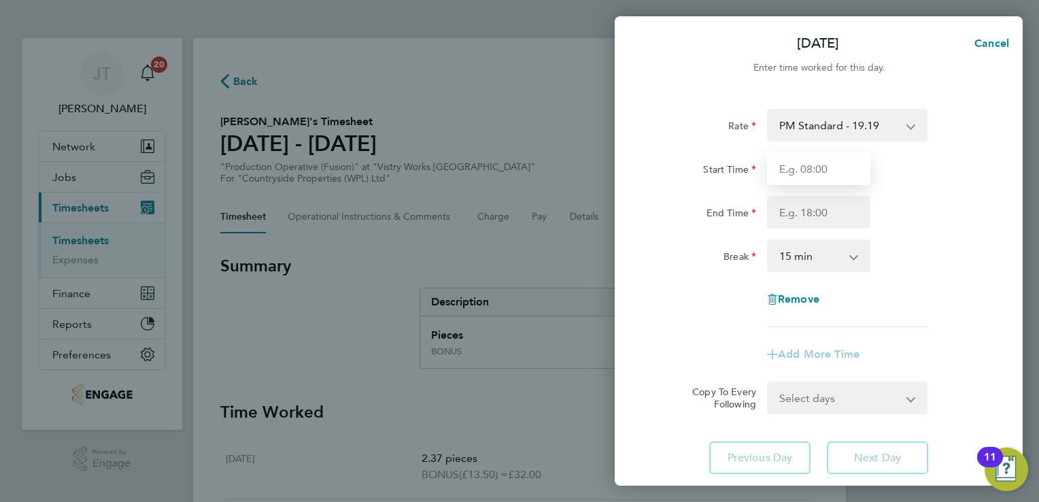
click at [805, 184] on input "Start Time" at bounding box center [818, 168] width 103 height 33
type input "15:00"
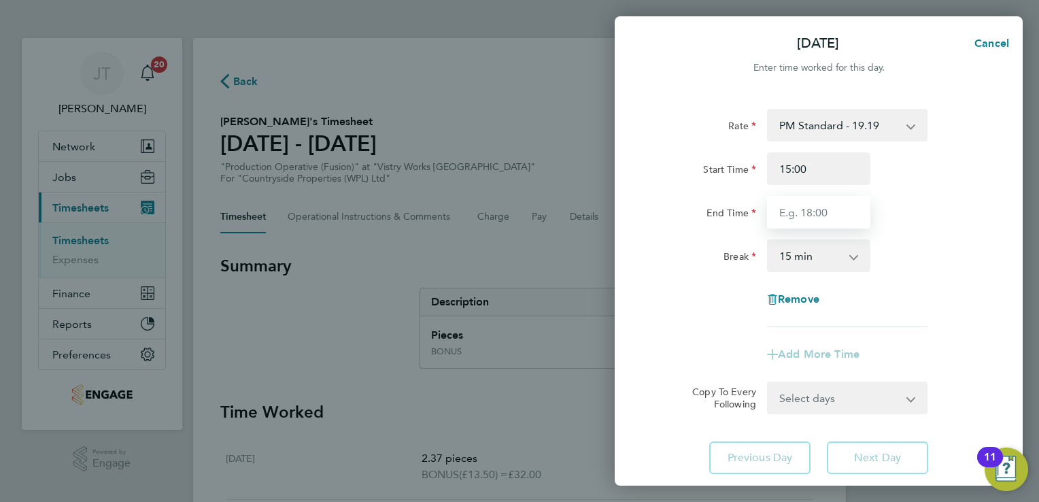
click at [809, 224] on input "End Time" at bounding box center [818, 212] width 103 height 33
type input "11:30"
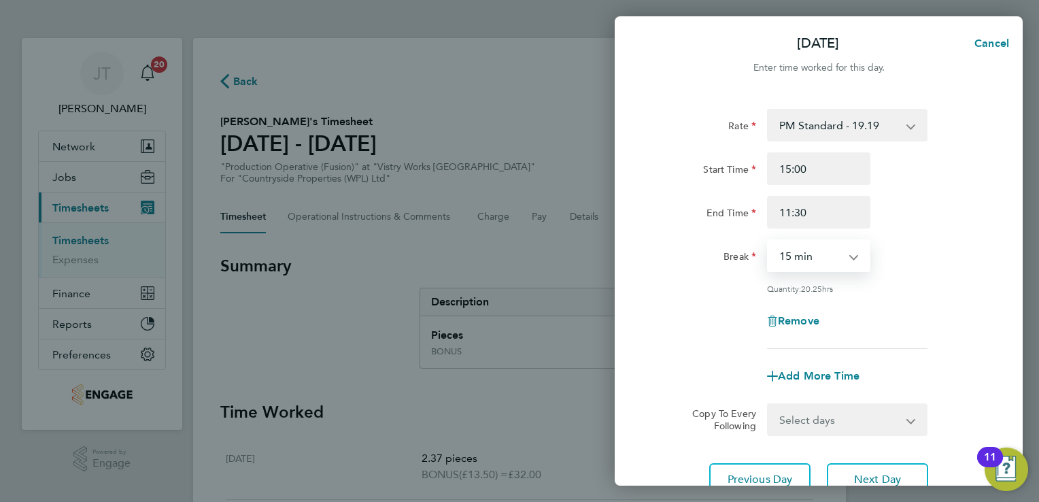
click at [794, 246] on select "0 min 15 min 30 min 45 min 60 min 75 min 90 min" at bounding box center [810, 256] width 84 height 30
select select "30"
click at [768, 241] on select "0 min 15 min 30 min 45 min 60 min 75 min 90 min" at bounding box center [810, 256] width 84 height 30
click at [787, 214] on input "11:30" at bounding box center [818, 212] width 103 height 33
type input "23:30"
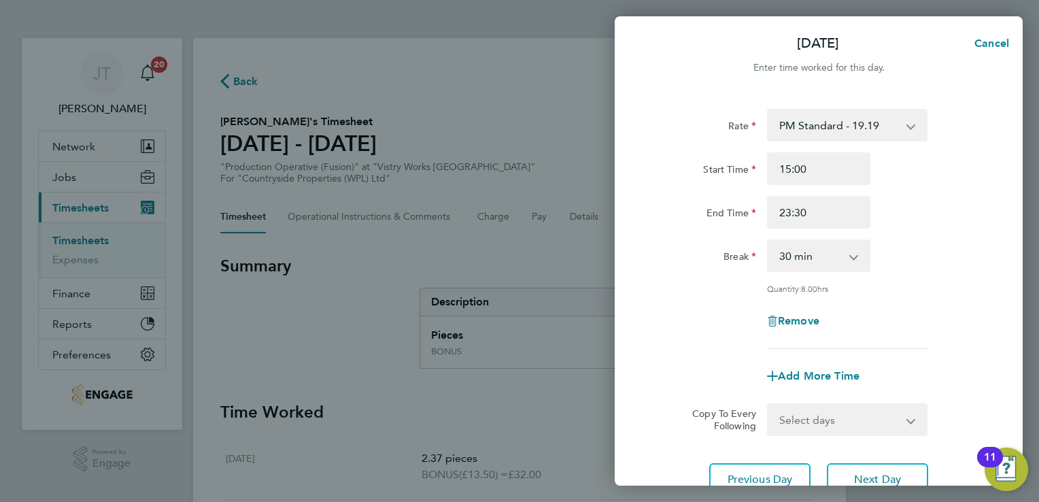
click at [945, 271] on div "Break 0 min 15 min 30 min 45 min 60 min 75 min 90 min" at bounding box center [818, 255] width 343 height 33
click at [863, 464] on button "Next Day" at bounding box center [877, 479] width 101 height 33
select select "15"
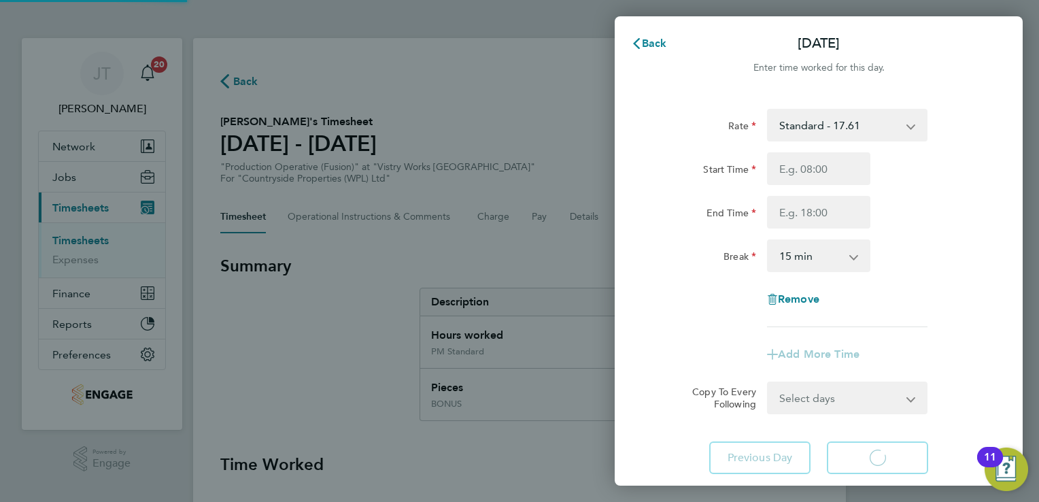
select select "15"
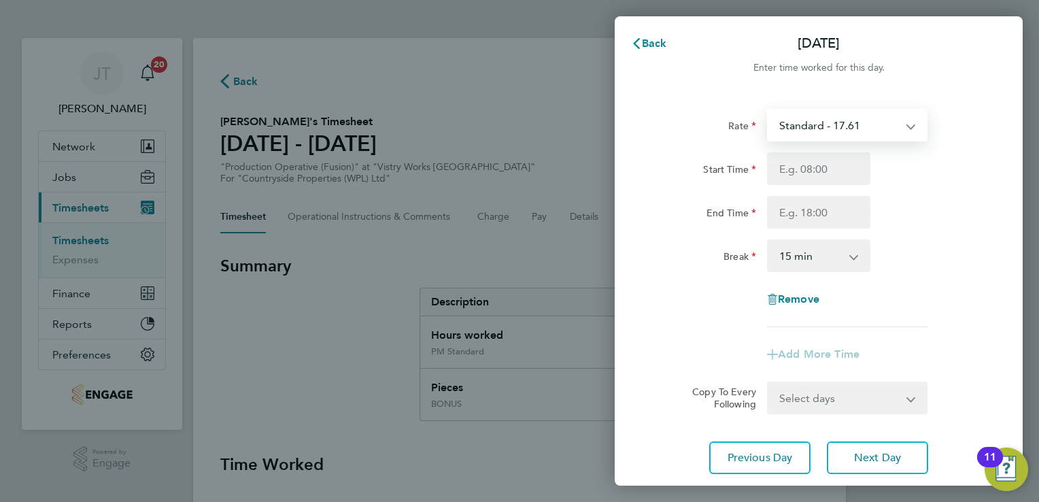
click at [810, 118] on select "Standard - 17.61 BONUS - 13.50 OT 1 - 26.42 OT2 - 35.22 PM Standard - 19.19 PM …" at bounding box center [838, 125] width 141 height 30
select select "15"
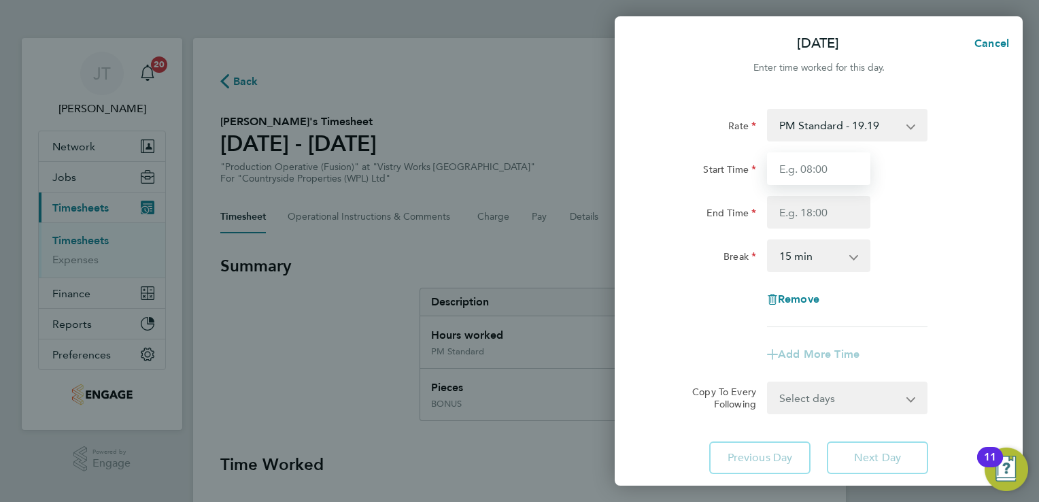
click at [786, 170] on input "Start Time" at bounding box center [818, 168] width 103 height 33
type input "15:00"
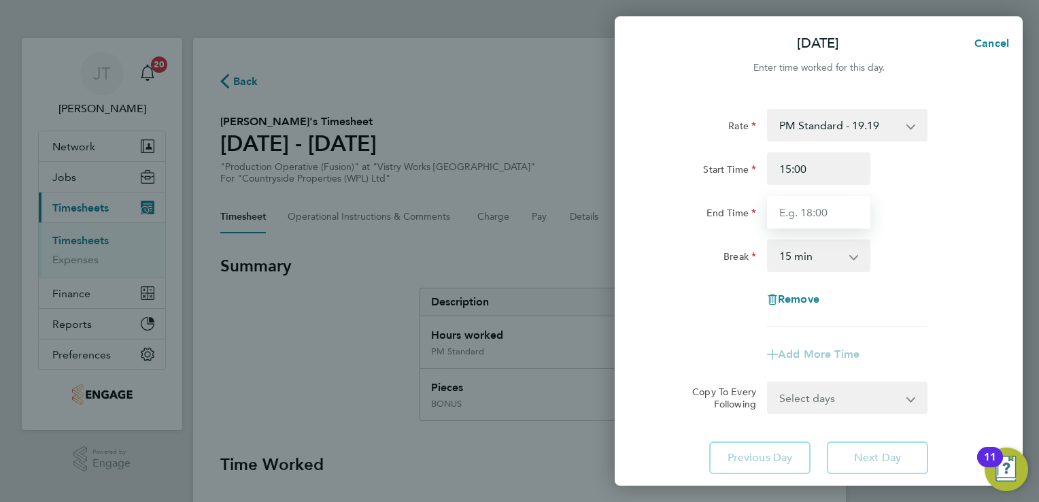
click at [800, 215] on input "End Time" at bounding box center [818, 212] width 103 height 33
type input "23:30"
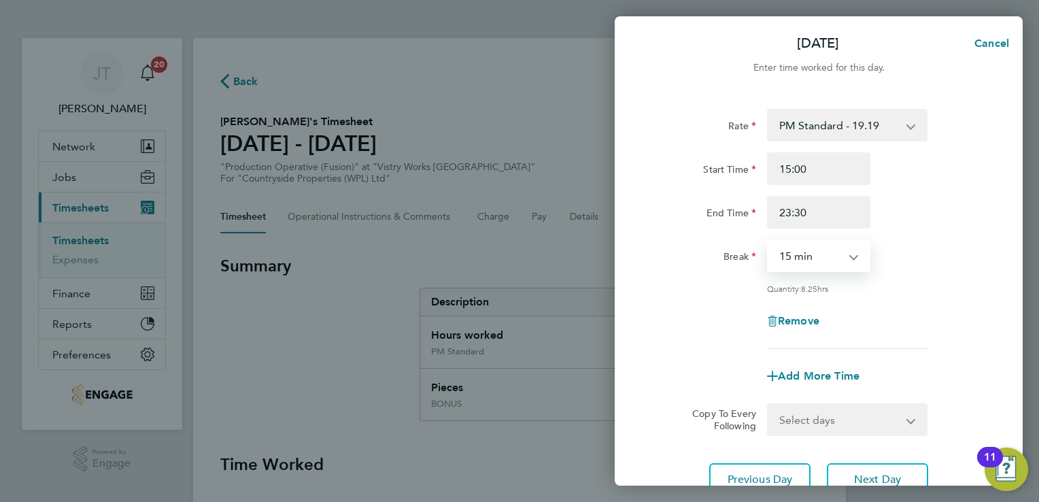
click at [836, 262] on select "0 min 15 min 30 min 45 min 60 min 75 min 90 min" at bounding box center [810, 256] width 84 height 30
select select "30"
click at [768, 241] on select "0 min 15 min 30 min 45 min 60 min 75 min 90 min" at bounding box center [810, 256] width 84 height 30
click at [855, 473] on span "Next Day" at bounding box center [877, 480] width 47 height 14
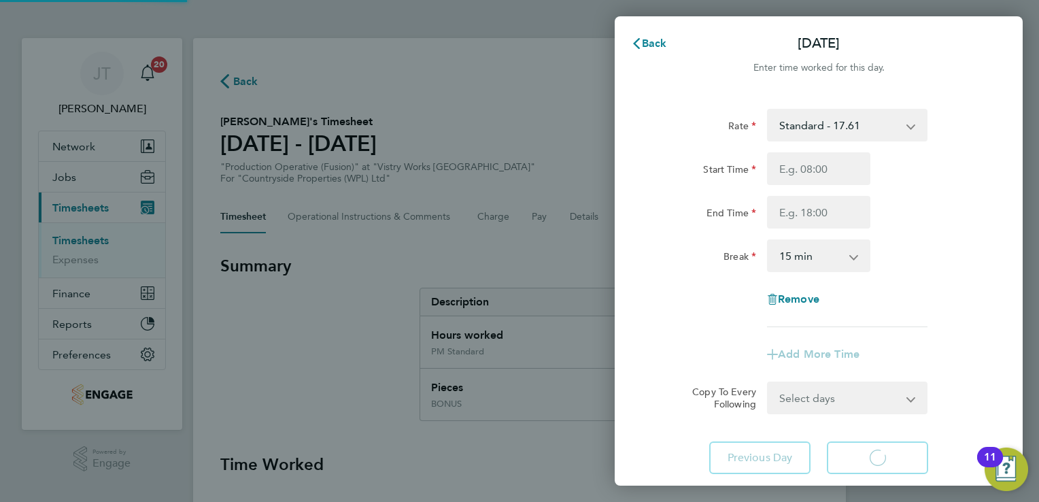
select select "15"
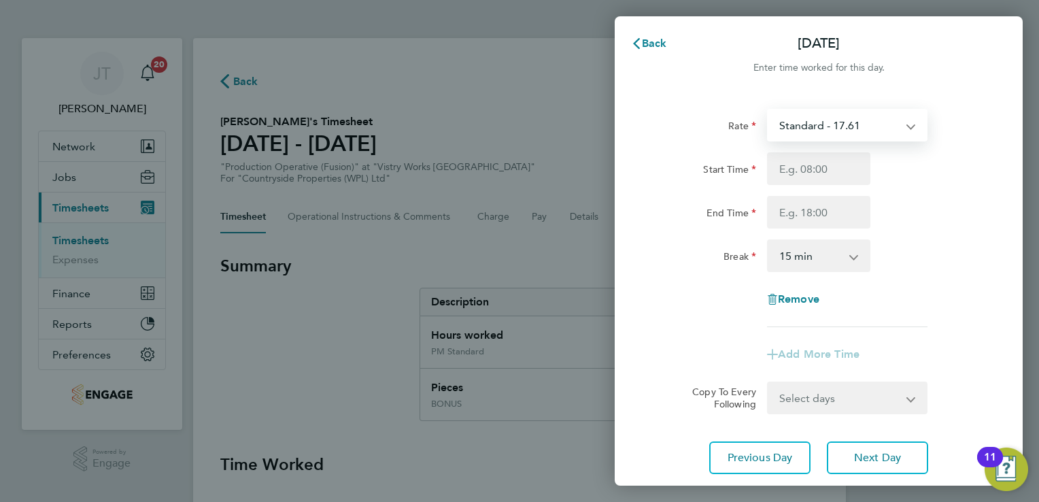
click at [854, 118] on select "Standard - 17.61 BONUS - 13.50 OT 1 - 26.42 OT2 - 35.22 PM Standard - 19.19 PM …" at bounding box center [838, 125] width 141 height 30
select select "15"
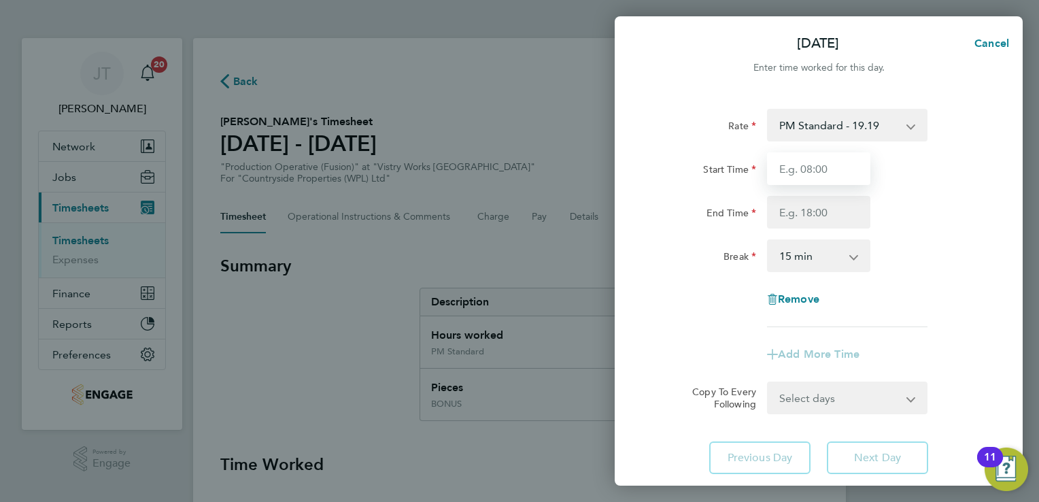
click at [787, 173] on input "Start Time" at bounding box center [818, 168] width 103 height 33
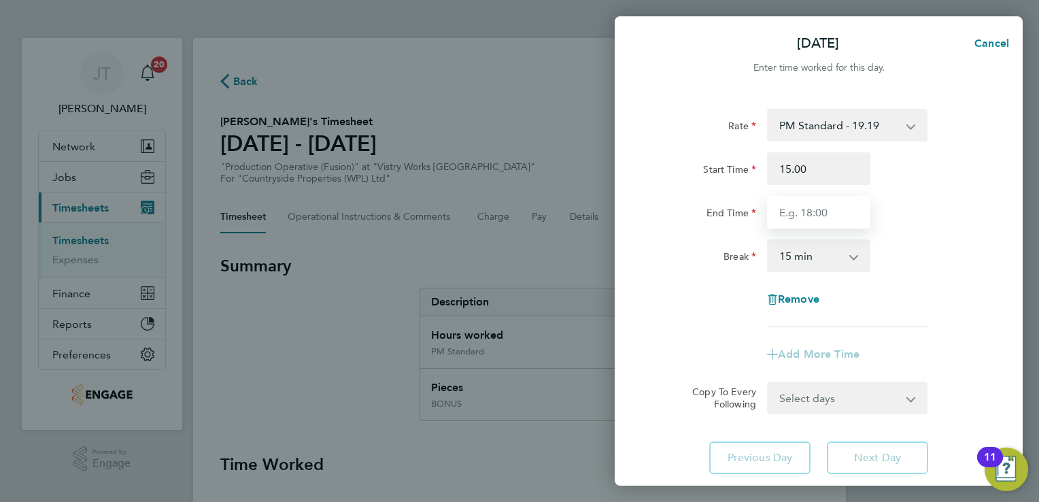
type input "15:00"
click at [834, 226] on input "End Time" at bounding box center [818, 212] width 103 height 33
type input "23:30"
click at [830, 255] on select "0 min 15 min 30 min 45 min 60 min 75 min 90 min" at bounding box center [810, 256] width 84 height 30
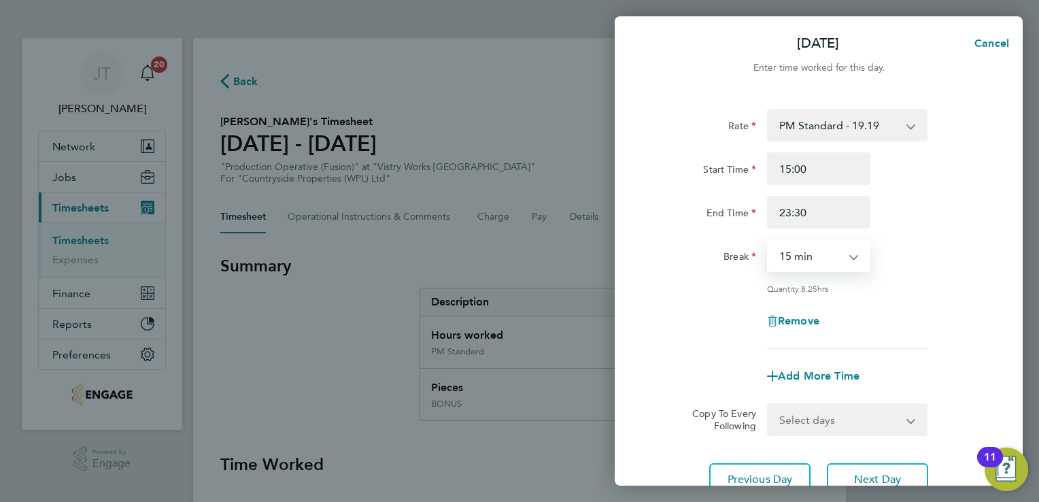
select select "30"
click at [768, 241] on select "0 min 15 min 30 min 45 min 60 min 75 min 90 min" at bounding box center [810, 256] width 84 height 30
click at [865, 480] on span "Next Day" at bounding box center [877, 480] width 47 height 14
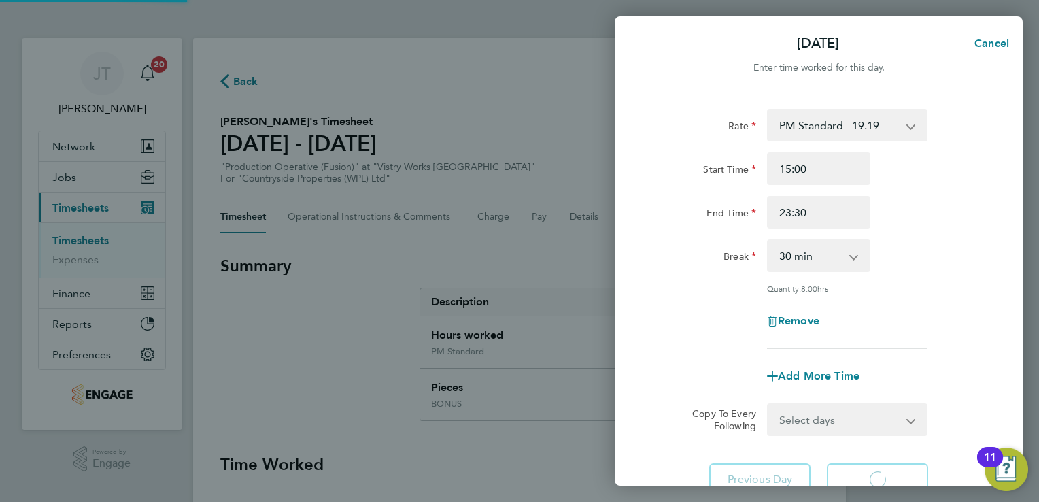
select select "15"
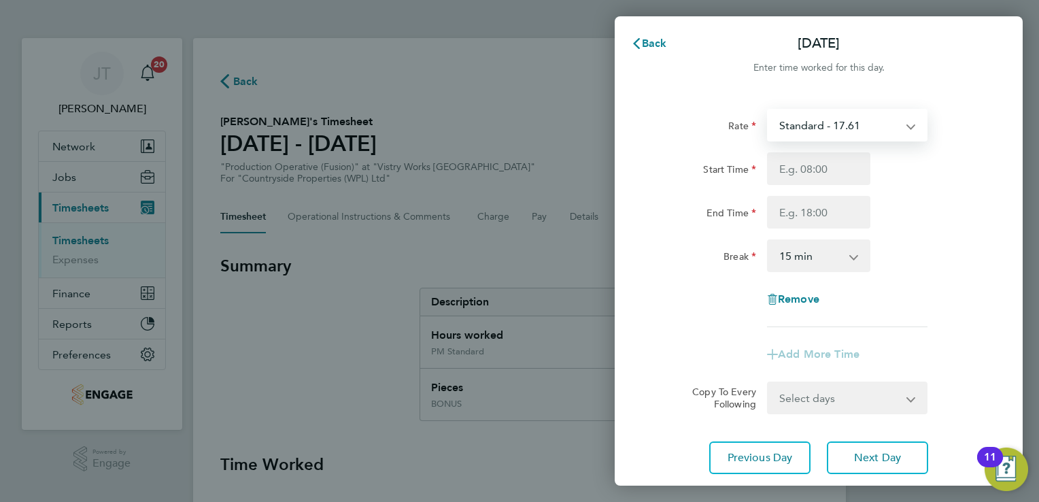
click at [800, 112] on select "Standard - 17.61 BONUS - 13.50 OT 1 - 26.42 OT2 - 35.22 PM Standard - 19.19 PM …" at bounding box center [838, 125] width 141 height 30
select select "15"
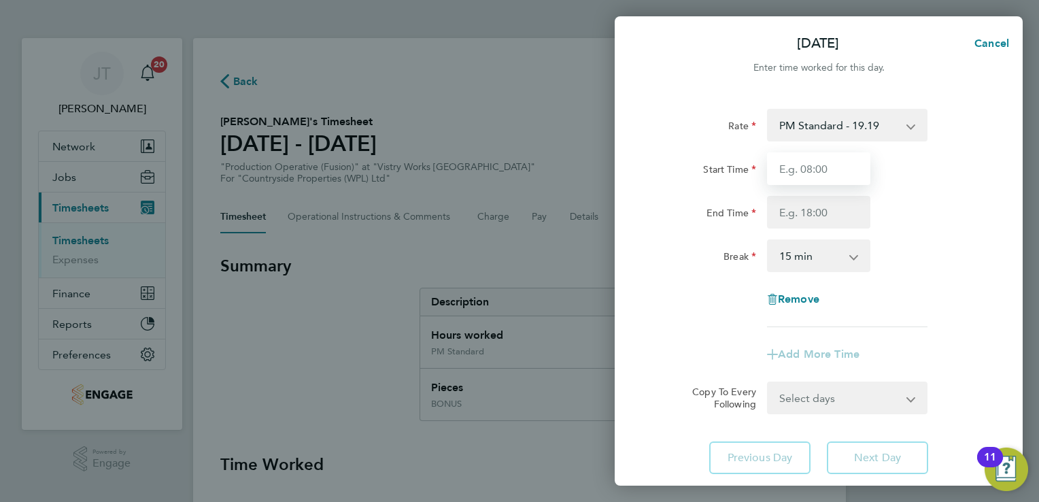
click at [795, 173] on input "Start Time" at bounding box center [818, 168] width 103 height 33
type input "0"
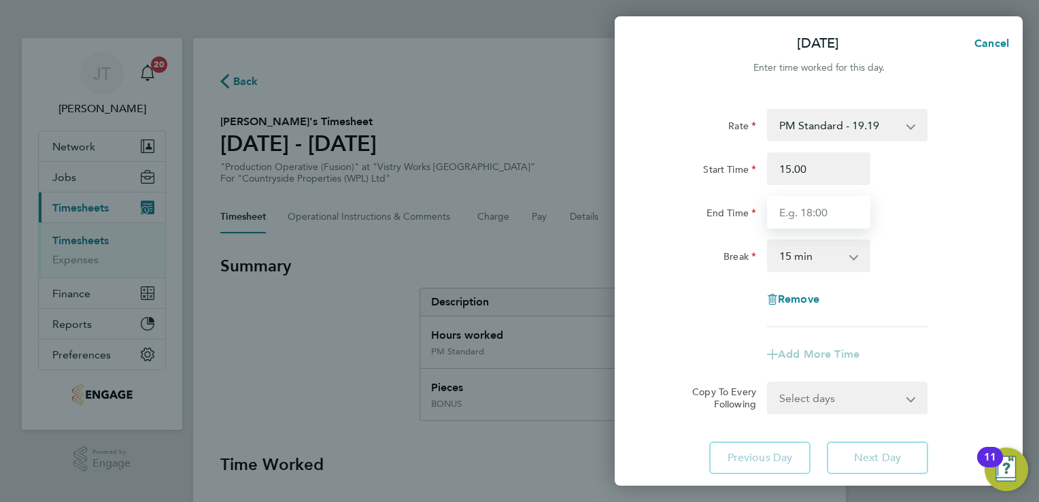
type input "15:00"
click at [796, 217] on input "End Time" at bounding box center [818, 212] width 103 height 33
type input "21:00"
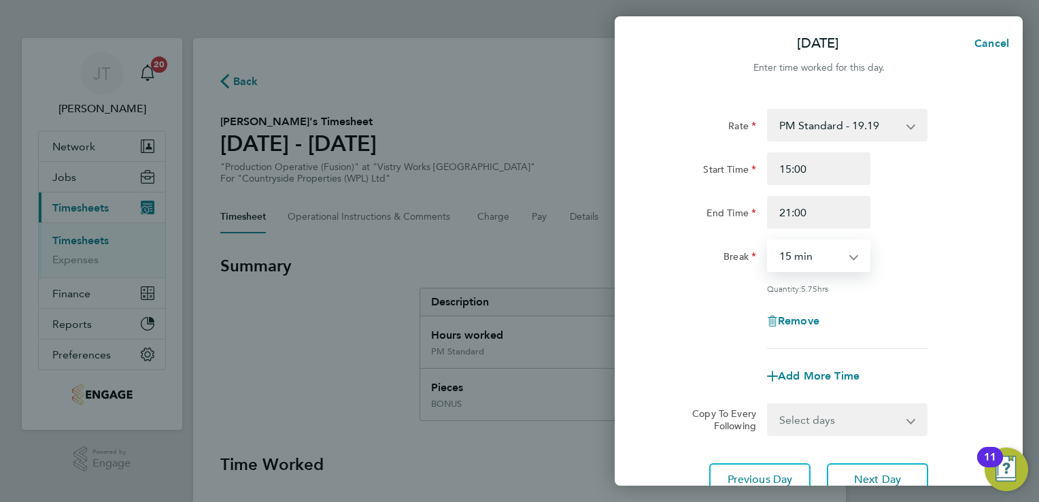
click at [790, 257] on select "0 min 15 min 30 min 45 min 60 min 75 min 90 min" at bounding box center [810, 256] width 84 height 30
select select "30"
click at [768, 241] on select "0 min 15 min 30 min 45 min 60 min 75 min 90 min" at bounding box center [810, 256] width 84 height 30
click at [967, 315] on div "Remove" at bounding box center [818, 321] width 343 height 33
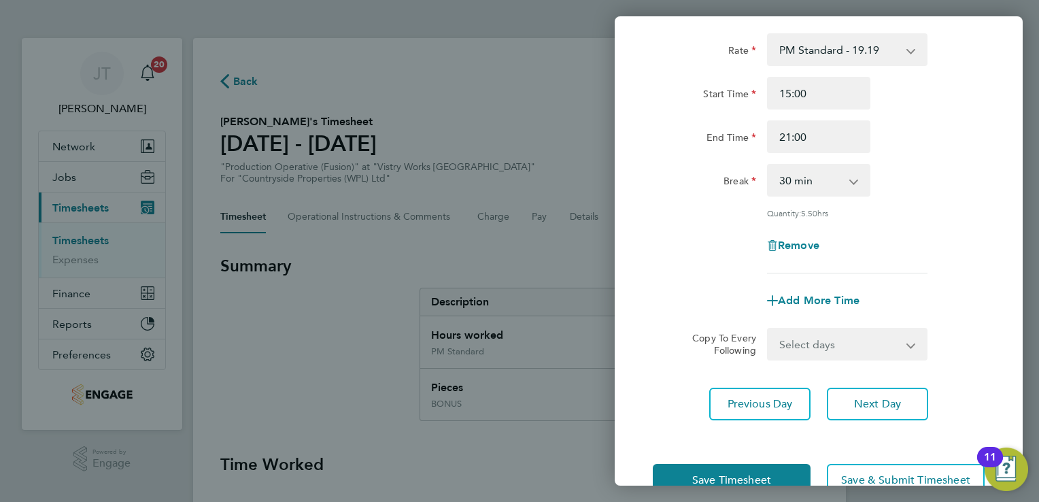
scroll to position [112, 0]
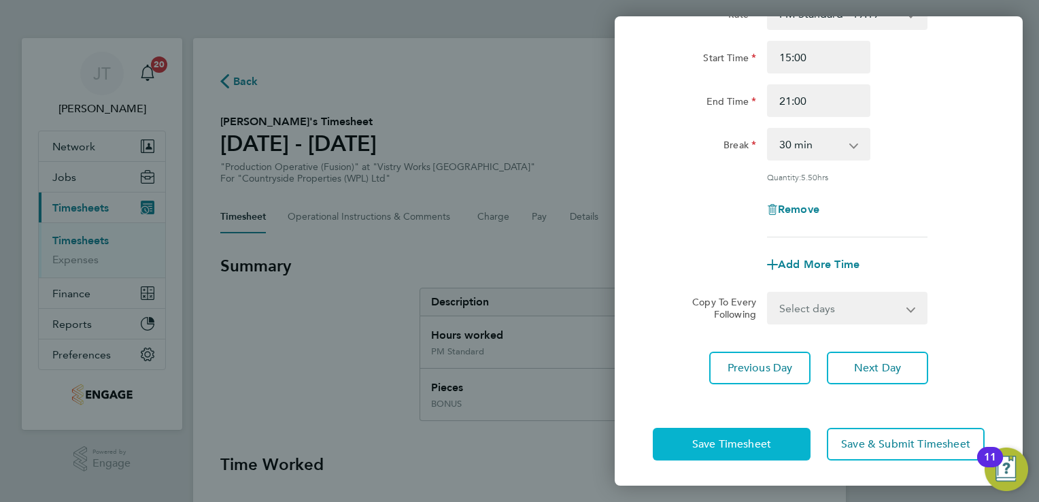
click at [698, 433] on button "Save Timesheet" at bounding box center [732, 444] width 158 height 33
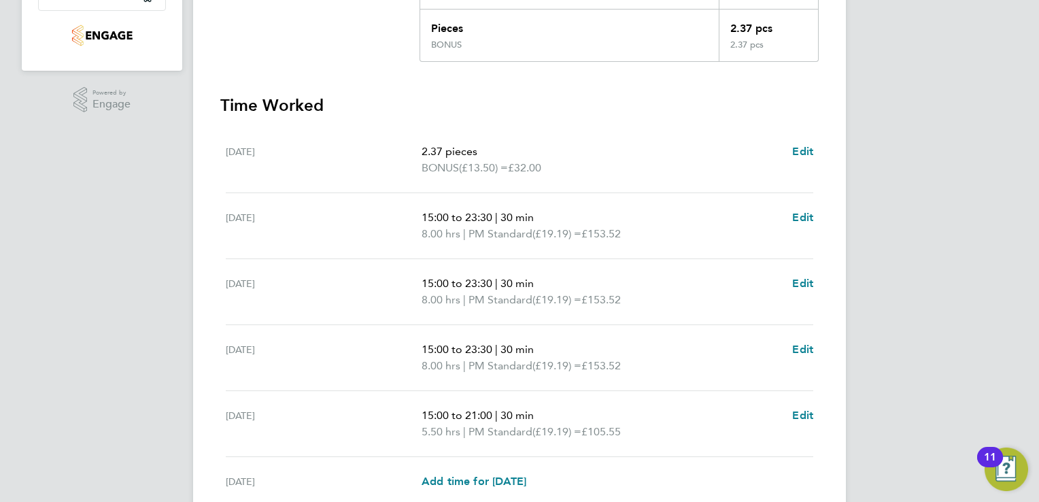
scroll to position [381, 0]
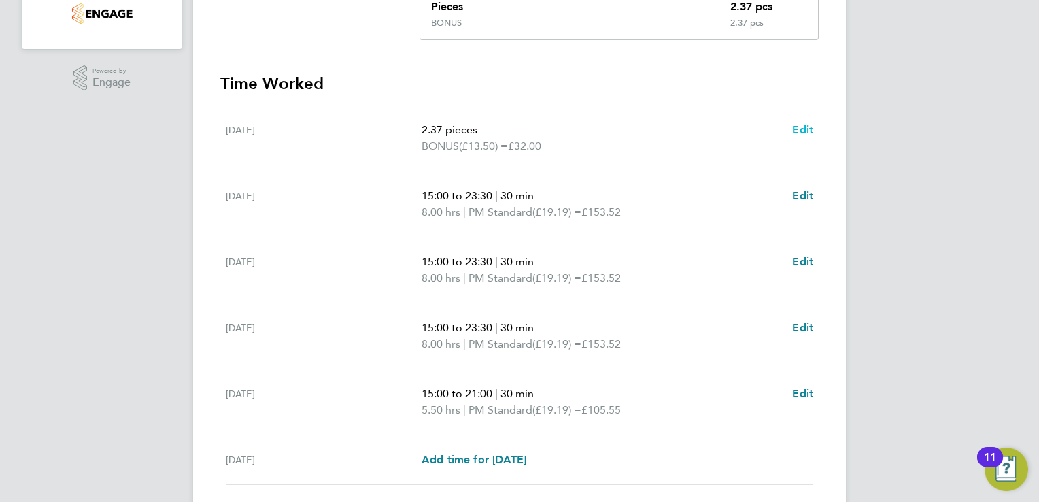
click at [796, 123] on span "Edit" at bounding box center [802, 129] width 21 height 13
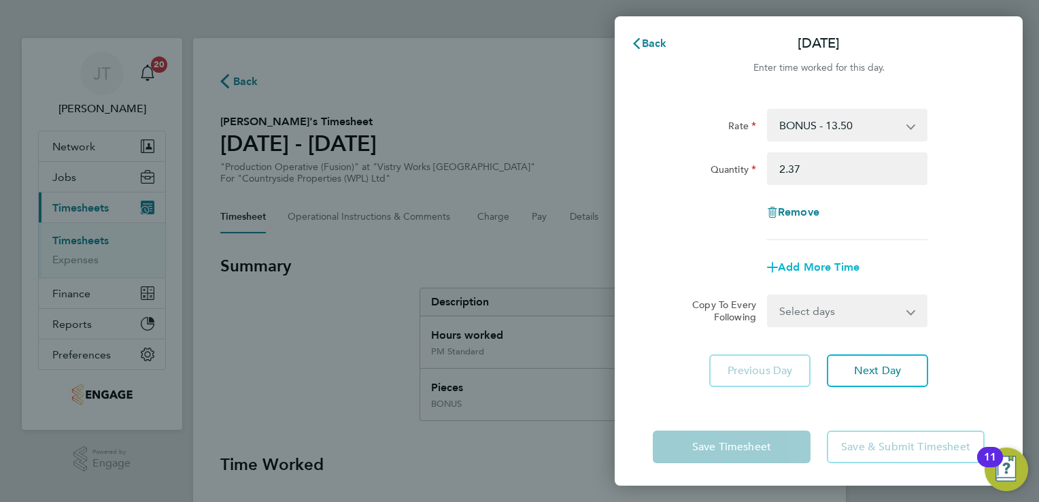
click at [789, 271] on span "Add More Time" at bounding box center [819, 266] width 82 height 13
select select "null"
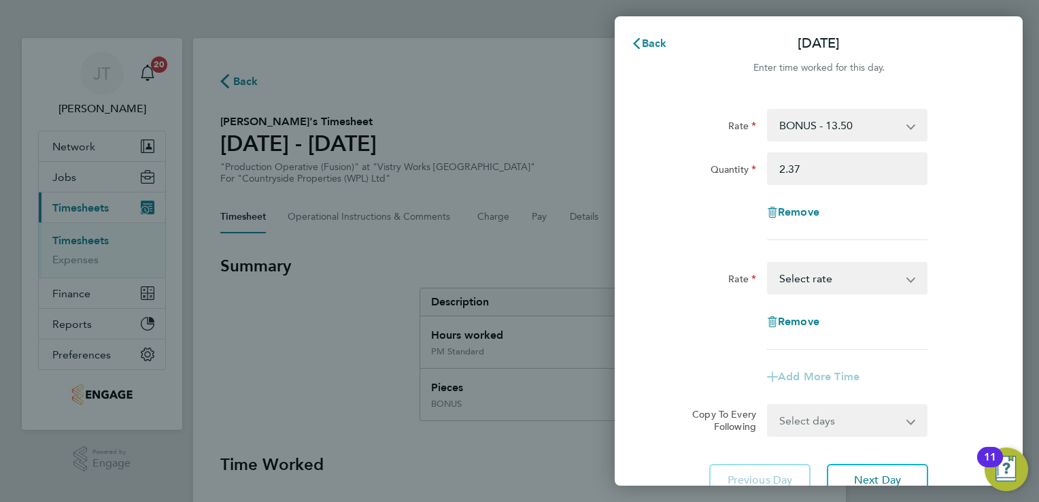
click at [789, 271] on select "Standard - 17.61 OT 1 - 26.42 OT2 - 35.22 PM Standard - 19.19 PM OT1 - 28.79 PM…" at bounding box center [838, 278] width 141 height 30
select select "15"
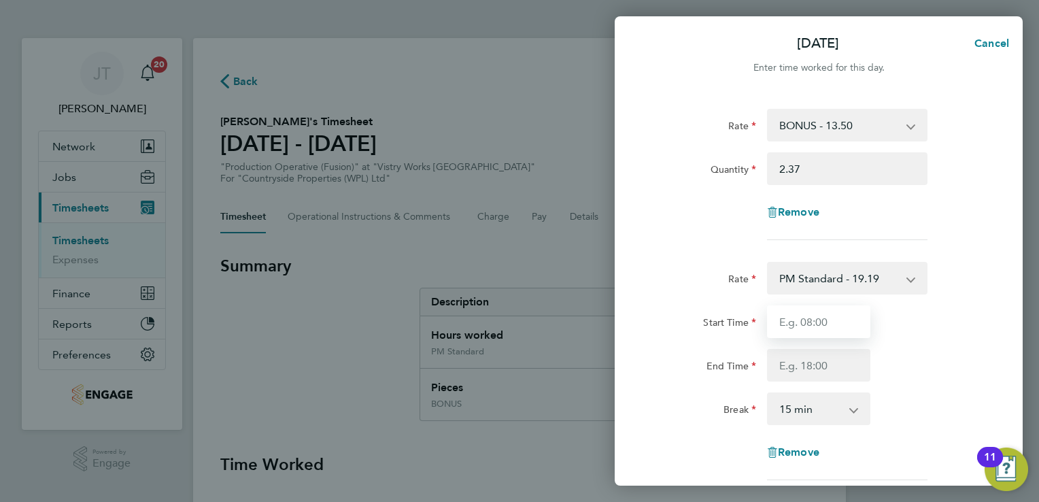
click at [774, 327] on input "Start Time" at bounding box center [818, 321] width 103 height 33
type input "15:00"
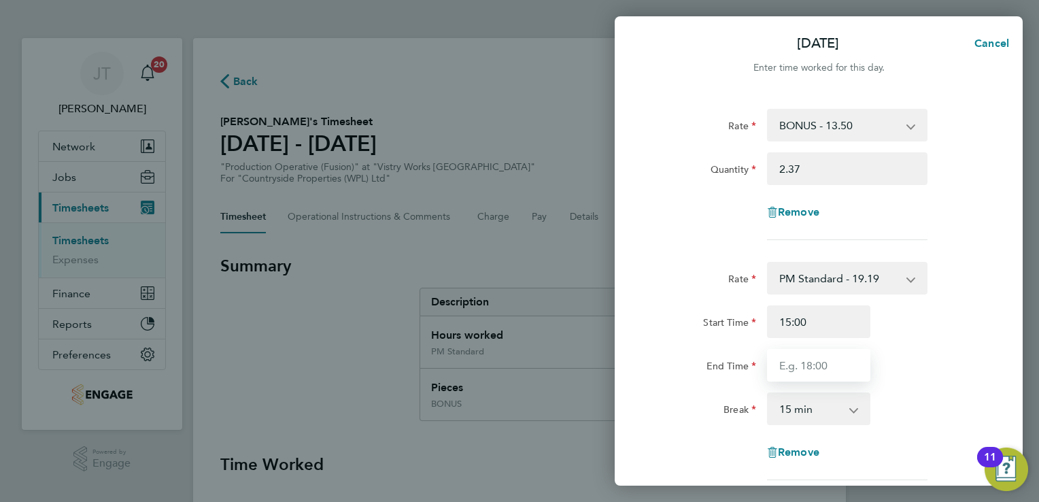
click at [798, 367] on input "End Time" at bounding box center [818, 365] width 103 height 33
type input "23:30"
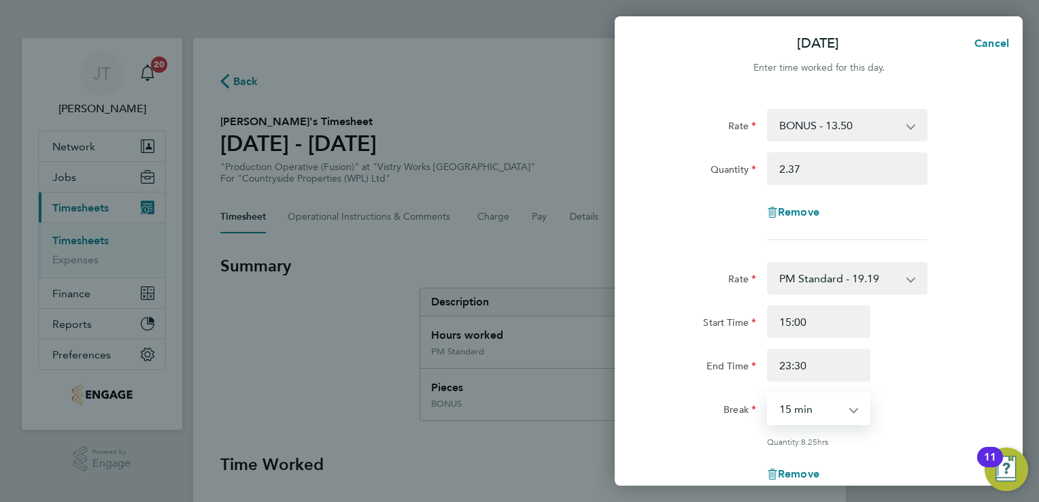
click at [827, 418] on select "0 min 15 min 30 min 45 min 60 min 75 min 90 min" at bounding box center [810, 409] width 84 height 30
select select "30"
click at [768, 394] on select "0 min 15 min 30 min 45 min 60 min 75 min 90 min" at bounding box center [810, 409] width 84 height 30
click at [934, 341] on div "Start Time 15:00 End Time 23:30" at bounding box center [818, 343] width 343 height 76
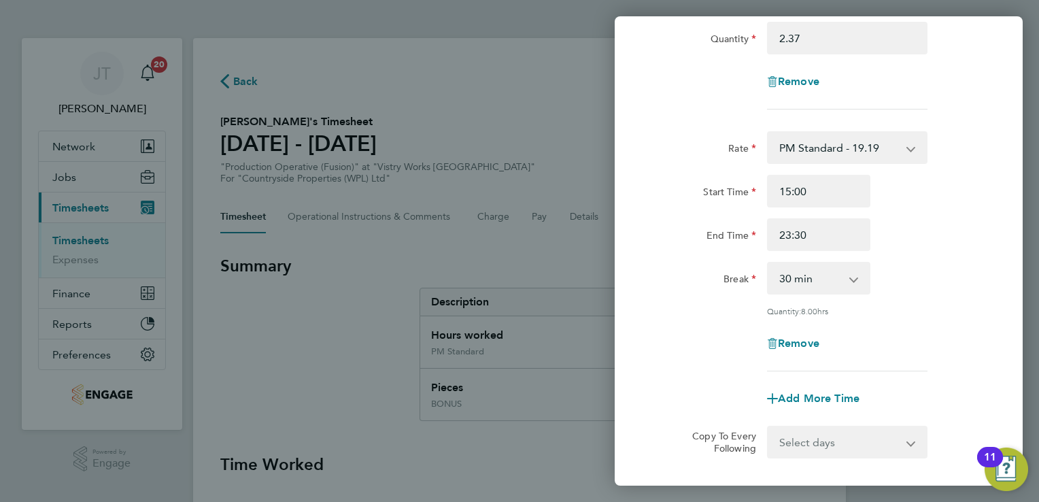
scroll to position [264, 0]
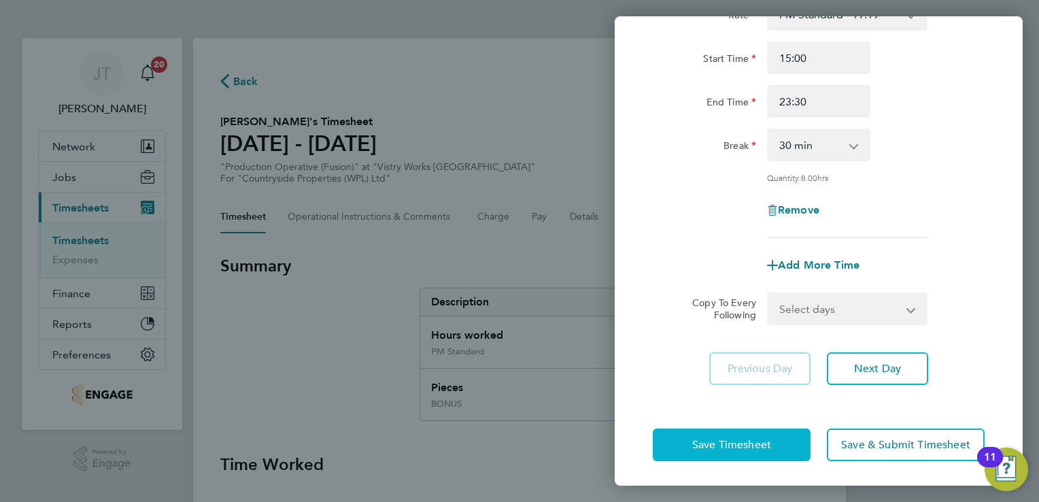
click at [785, 439] on button "Save Timesheet" at bounding box center [732, 444] width 158 height 33
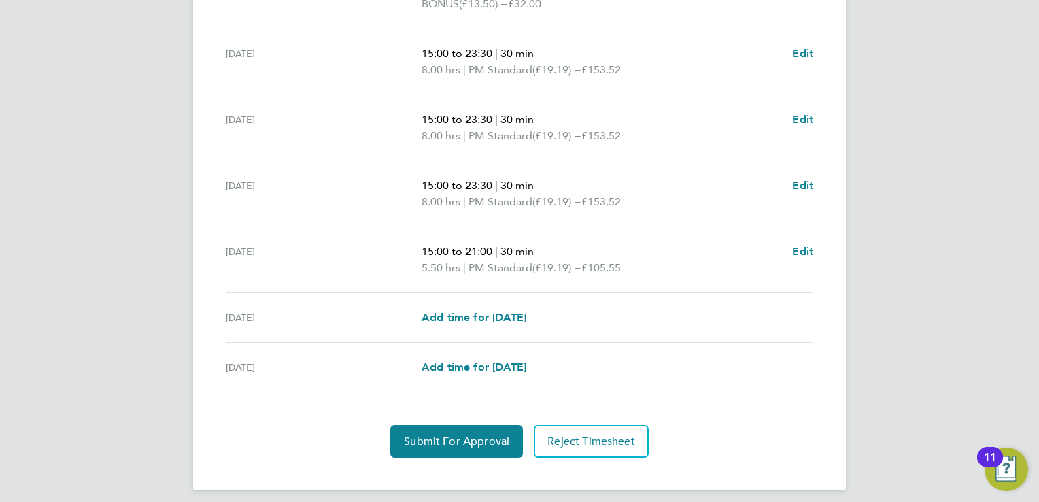
scroll to position [574, 0]
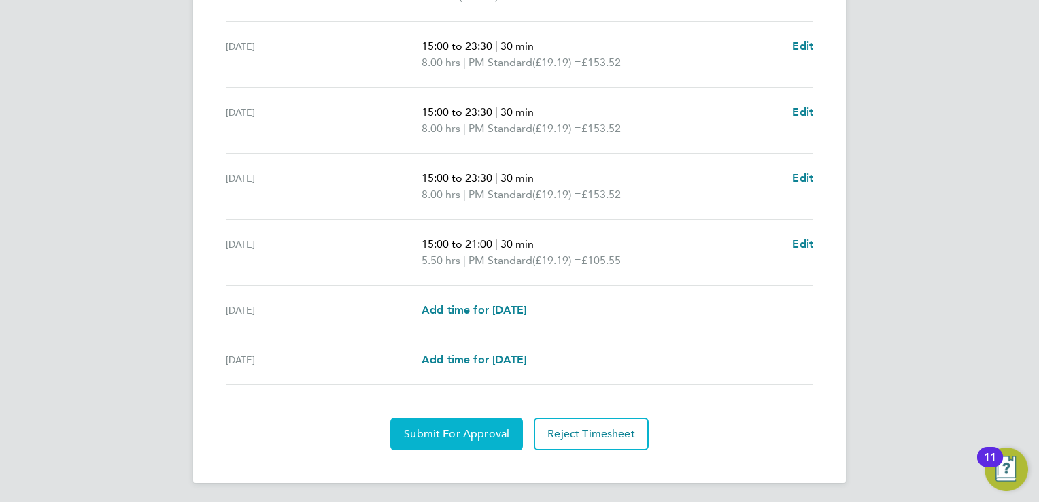
click at [422, 432] on span "Submit For Approval" at bounding box center [456, 434] width 105 height 14
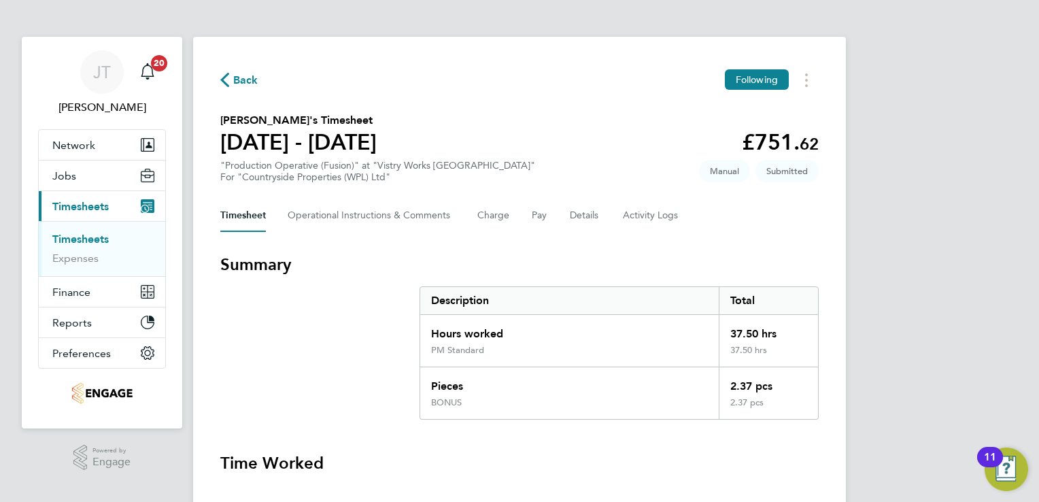
scroll to position [0, 0]
click at [237, 75] on span "Back" at bounding box center [245, 81] width 25 height 16
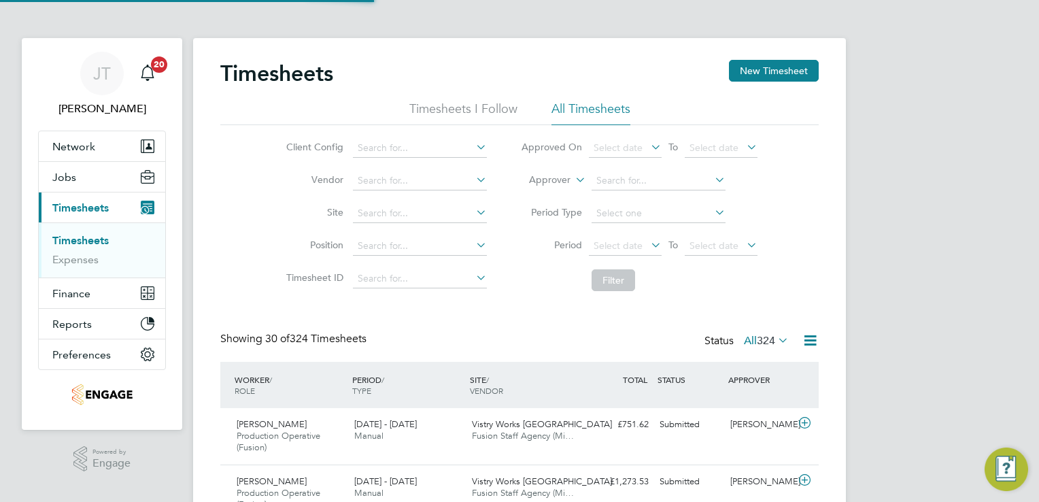
scroll to position [46, 118]
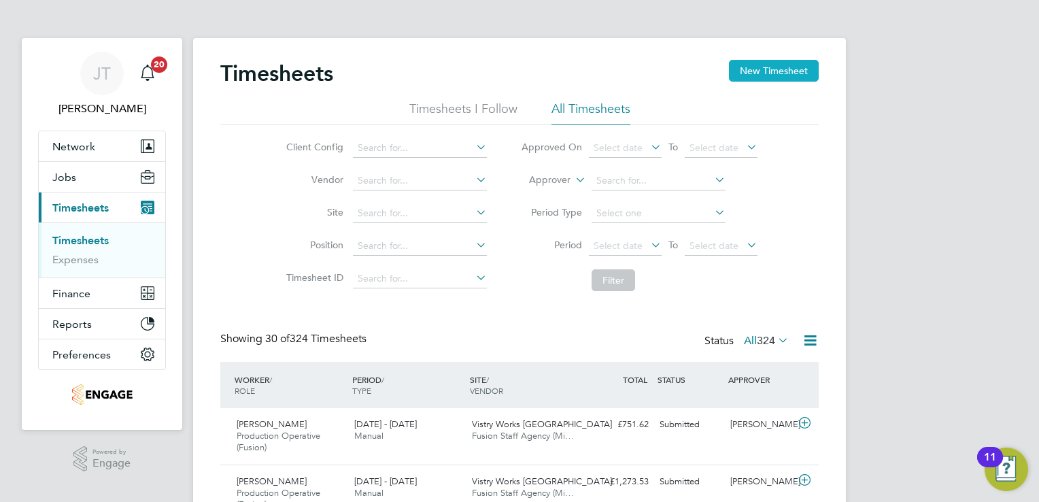
click at [780, 75] on button "New Timesheet" at bounding box center [774, 71] width 90 height 22
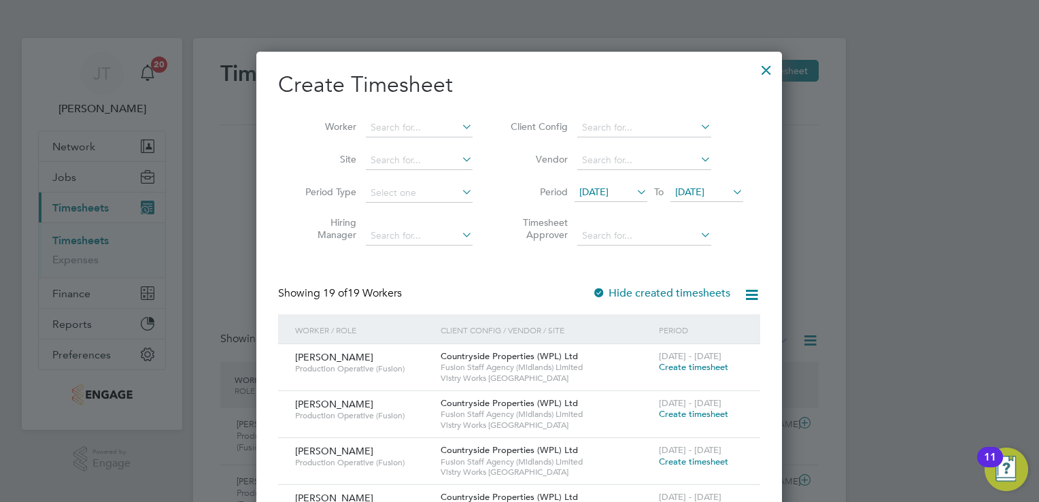
click at [696, 367] on span "Create timesheet" at bounding box center [693, 367] width 69 height 12
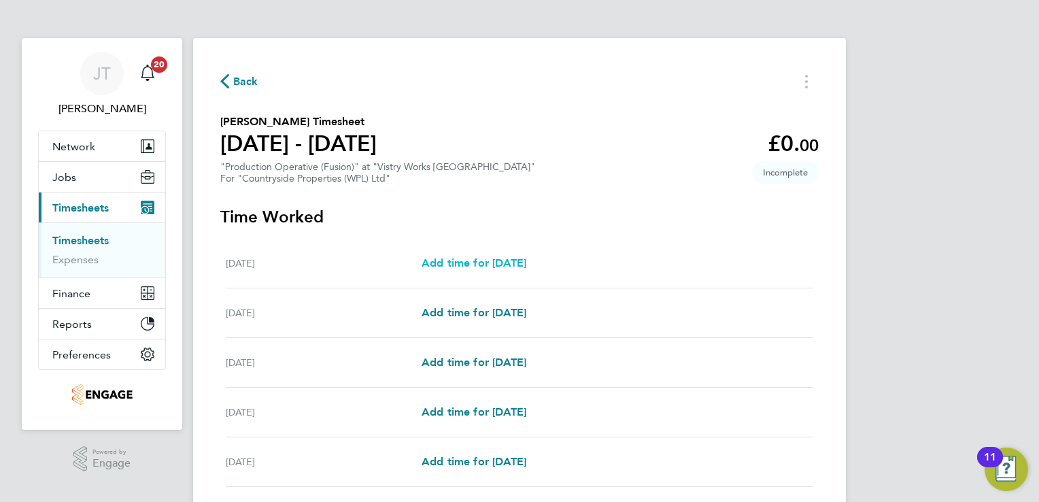
click at [468, 256] on link "Add time for [DATE]" at bounding box center [474, 263] width 105 height 16
select select "15"
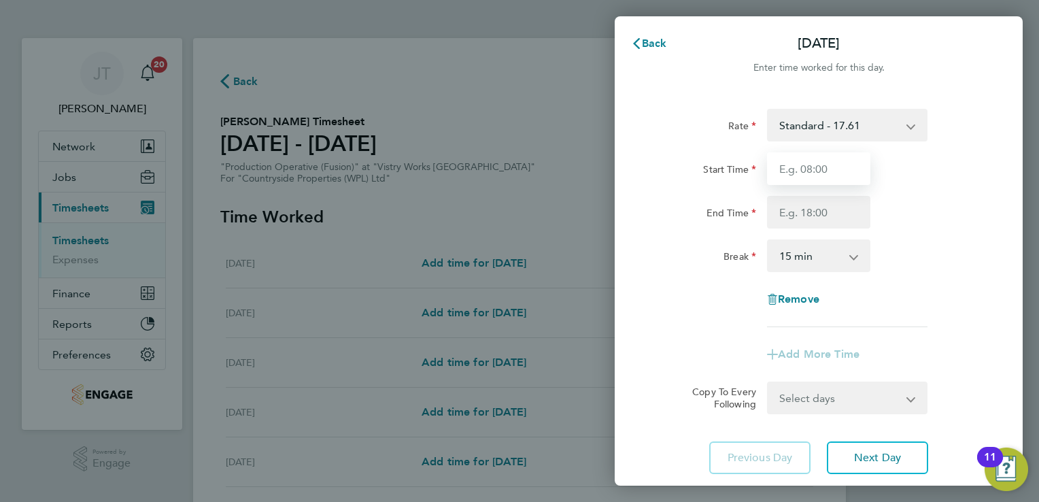
click at [802, 172] on input "Start Time" at bounding box center [818, 168] width 103 height 33
type input "07:00"
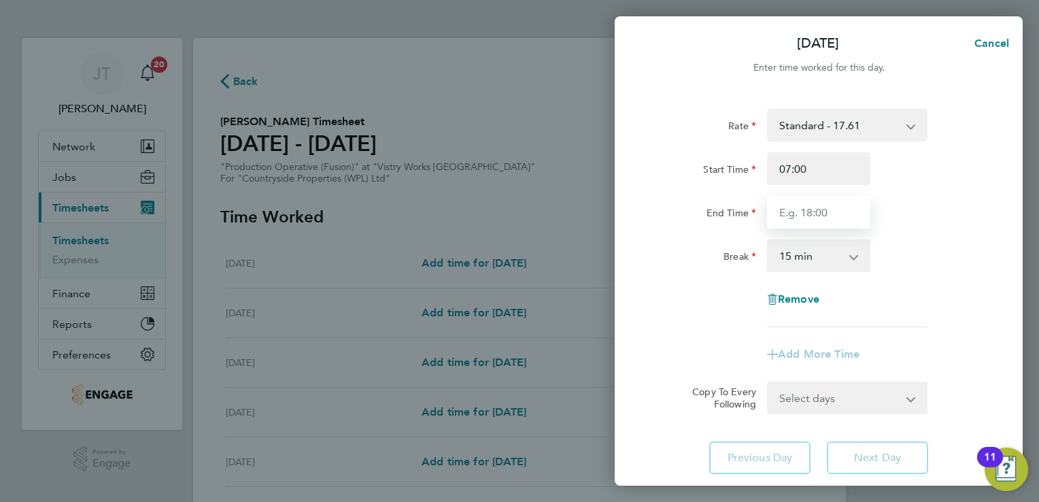
drag, startPoint x: 783, startPoint y: 213, endPoint x: 842, endPoint y: 286, distance: 94.7
click at [842, 286] on div "Rate Standard - 17.61 BONUS - 13.50 OT2 - 35.22 OT 1 - 26.42 PM Standard - 19.1…" at bounding box center [819, 218] width 332 height 218
type input "15:00"
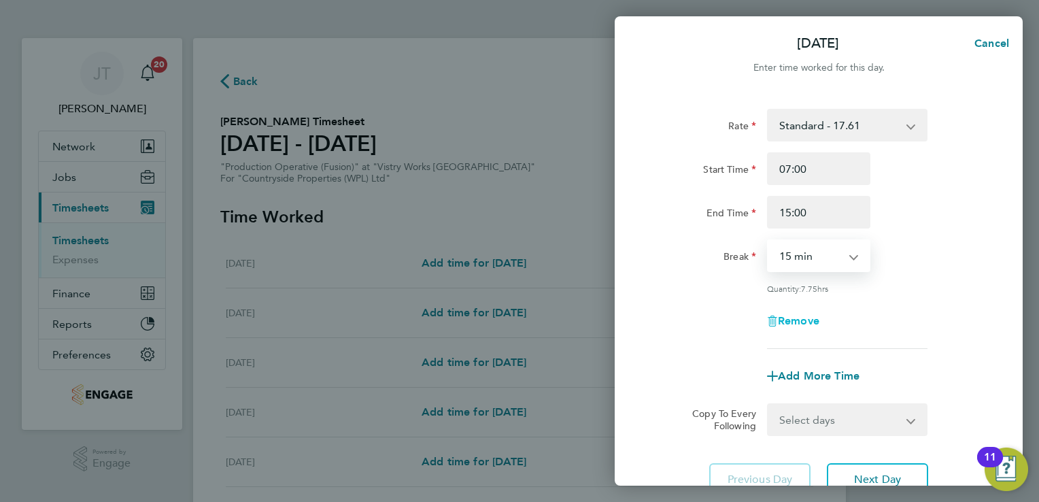
drag, startPoint x: 793, startPoint y: 260, endPoint x: 808, endPoint y: 322, distance: 64.5
click at [808, 322] on div "Rate Standard - 17.61 BONUS - 13.50 OT2 - 35.22 OT 1 - 26.42 PM Standard - 19.1…" at bounding box center [819, 229] width 332 height 240
select select "30"
click at [768, 241] on select "0 min 15 min 30 min 45 min 60 min 75 min 90 min" at bounding box center [810, 256] width 84 height 30
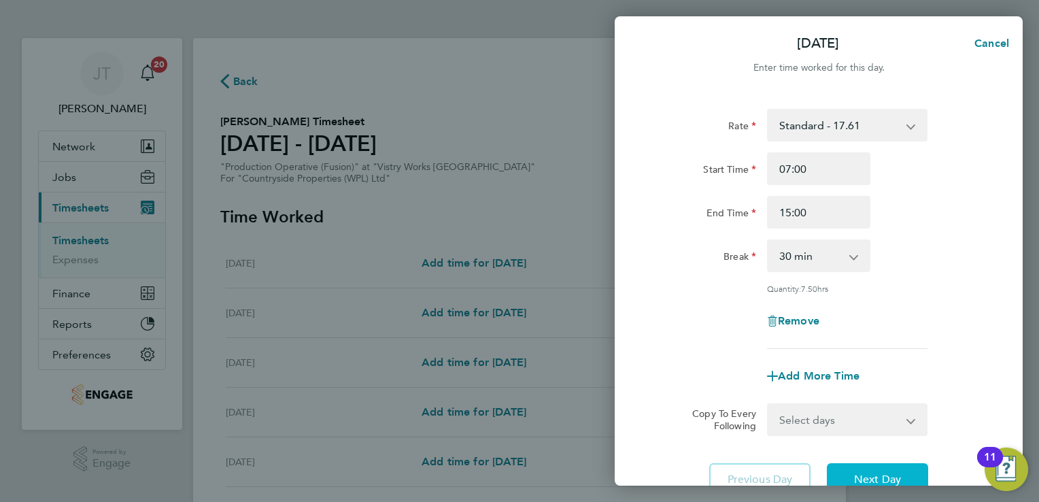
click at [865, 470] on button "Next Day" at bounding box center [877, 479] width 101 height 33
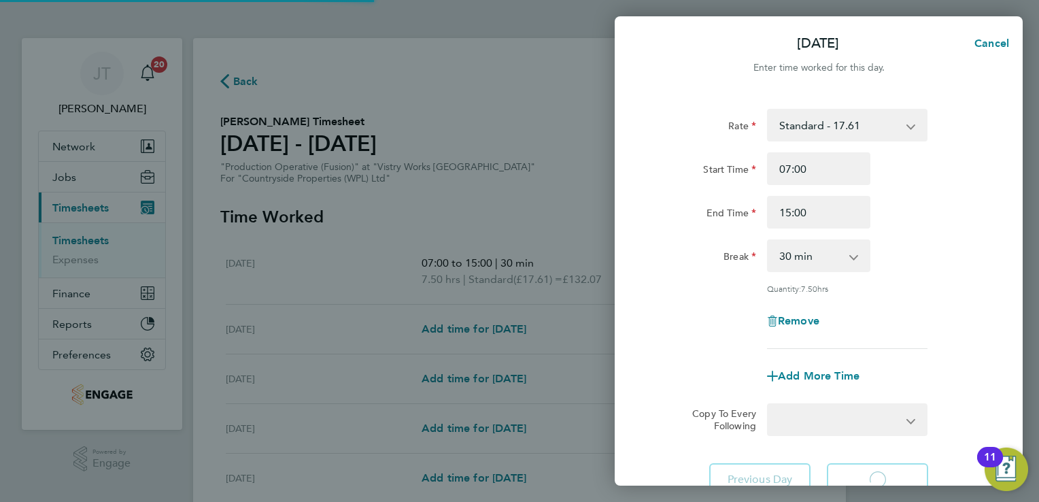
select select "15"
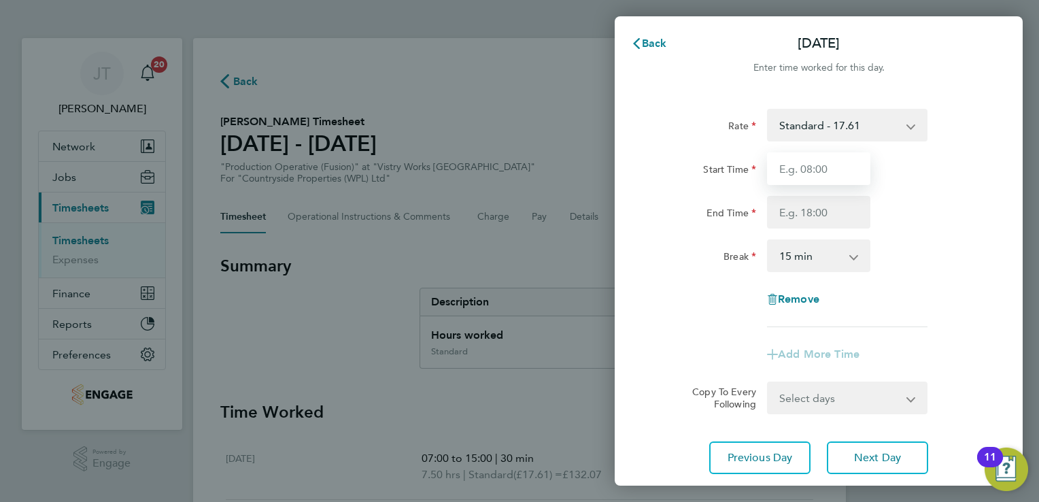
drag, startPoint x: 798, startPoint y: 167, endPoint x: 825, endPoint y: 255, distance: 91.8
click at [825, 255] on app-timesheet-line-hourly "Start Time End Time Break 0 min 15 min 30 min 45 min 60 min 75 min 90 min" at bounding box center [819, 212] width 332 height 120
type input "07:00"
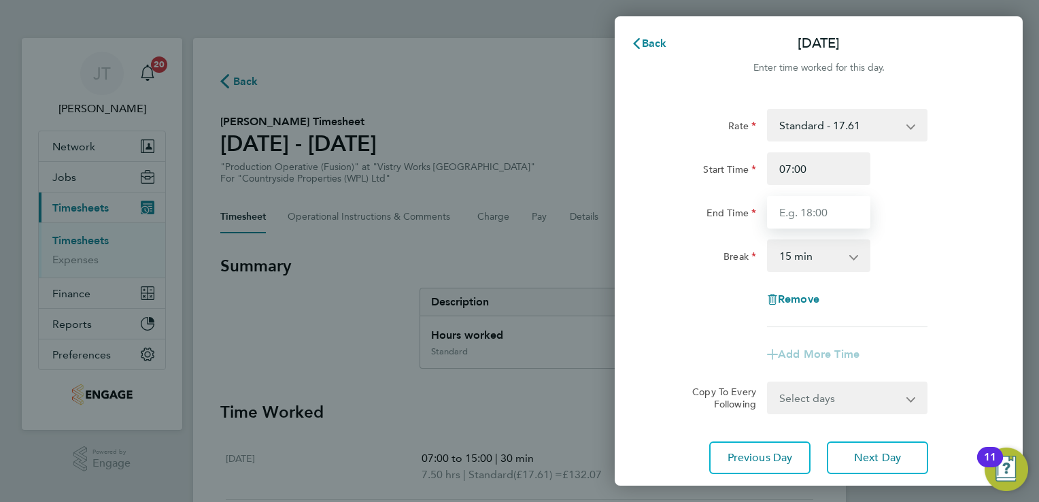
type input "15:00"
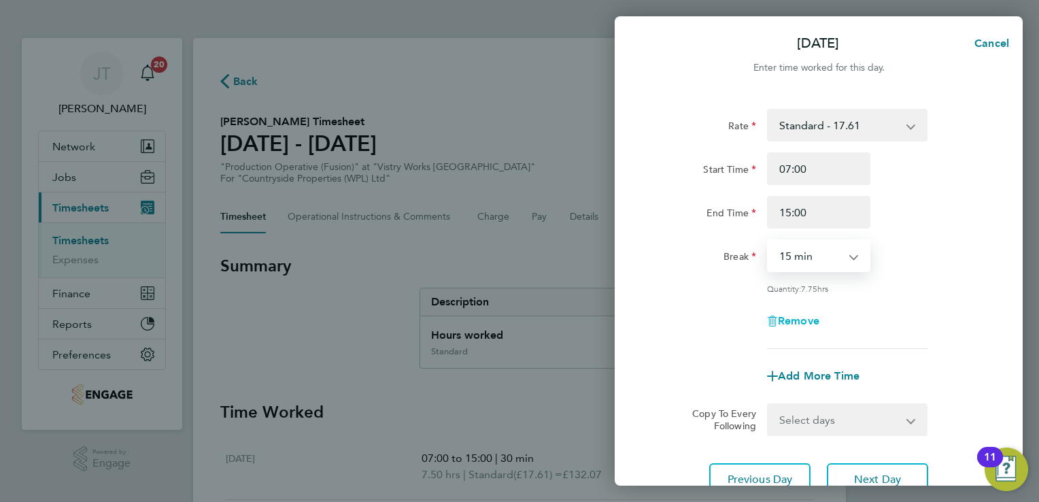
drag, startPoint x: 819, startPoint y: 259, endPoint x: 820, endPoint y: 318, distance: 59.2
click at [820, 318] on div "Rate Standard - 17.61 BONUS - 13.50 OT2 - 35.22 OT 1 - 26.42 PM Standard - 19.1…" at bounding box center [819, 229] width 332 height 240
select select "30"
click at [768, 241] on select "0 min 15 min 30 min 45 min 60 min 75 min 90 min" at bounding box center [810, 256] width 84 height 30
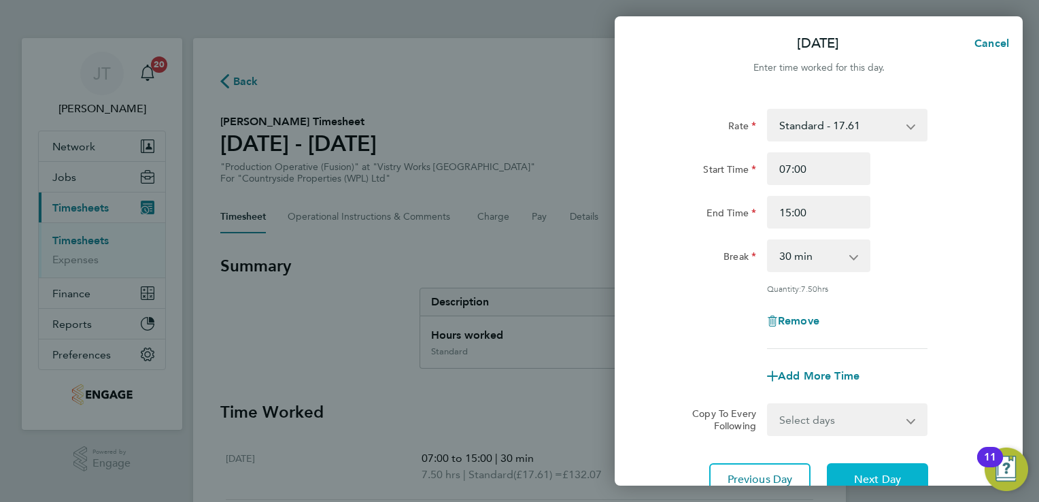
click at [853, 469] on button "Next Day" at bounding box center [877, 479] width 101 height 33
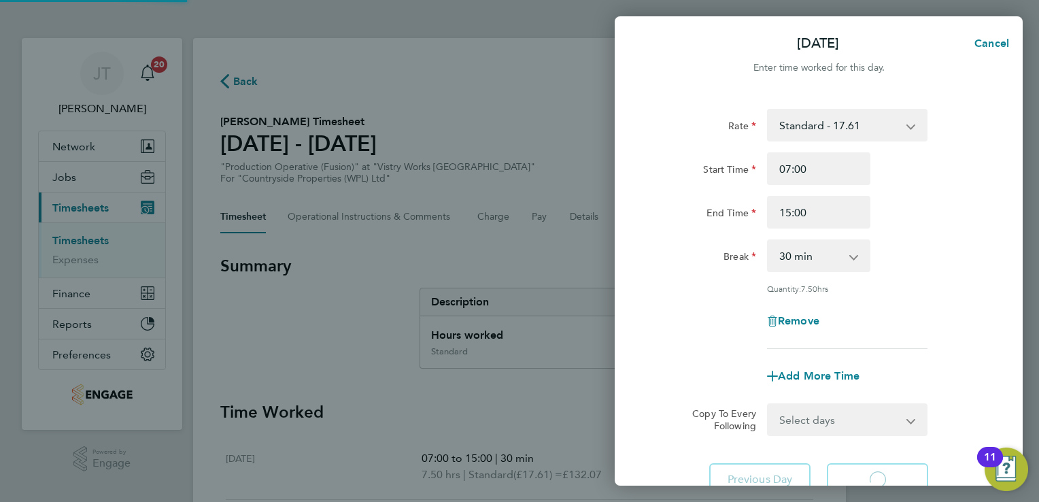
select select "15"
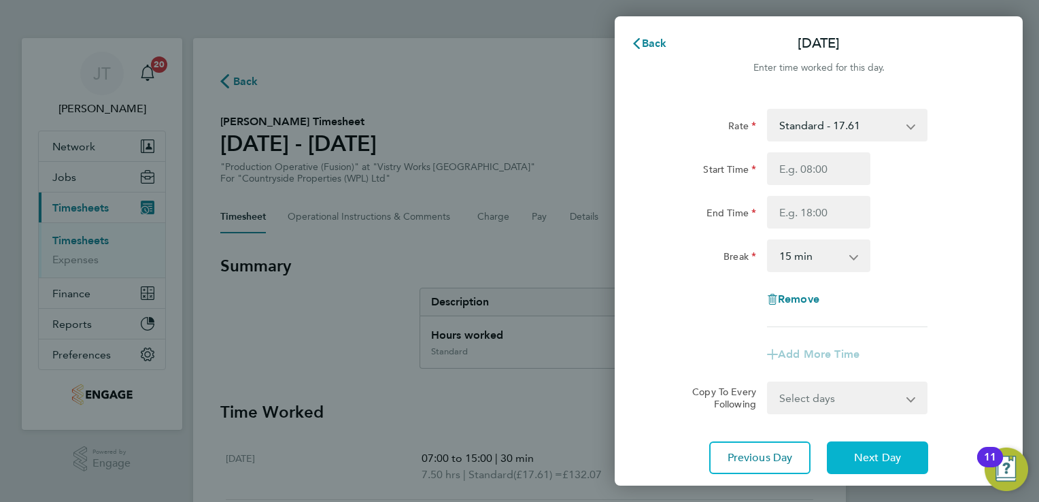
click at [854, 453] on span "Next Day" at bounding box center [877, 458] width 47 height 14
select select "15"
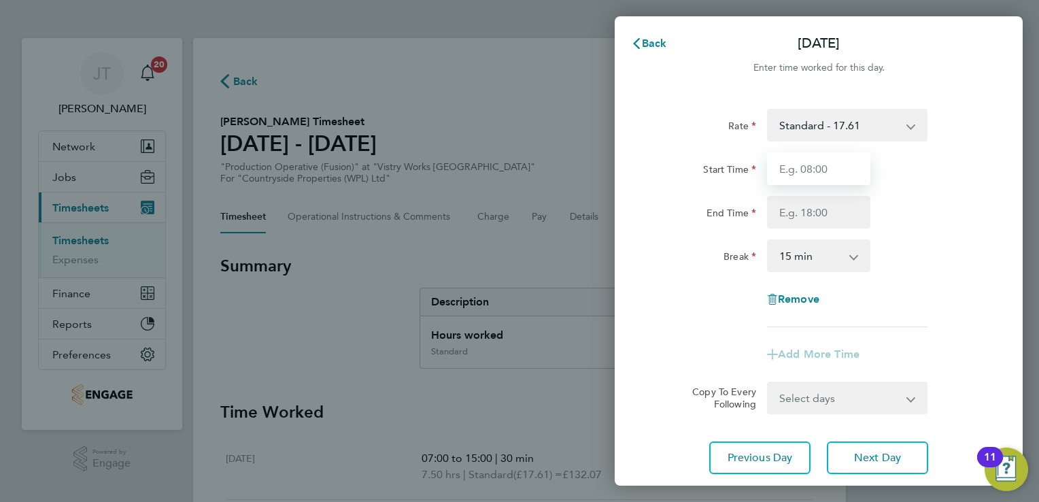
click at [829, 169] on input "Start Time" at bounding box center [818, 168] width 103 height 33
type input "07:00"
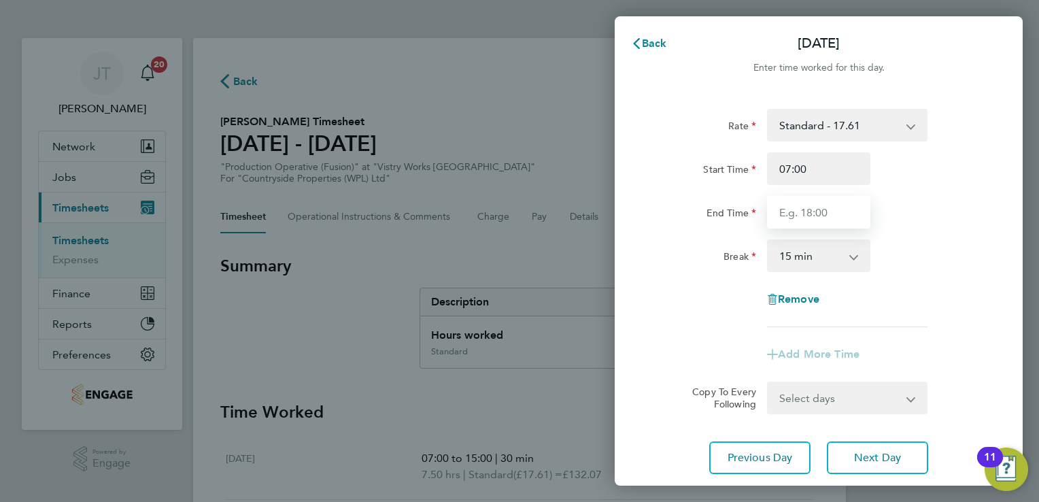
type input "15:00"
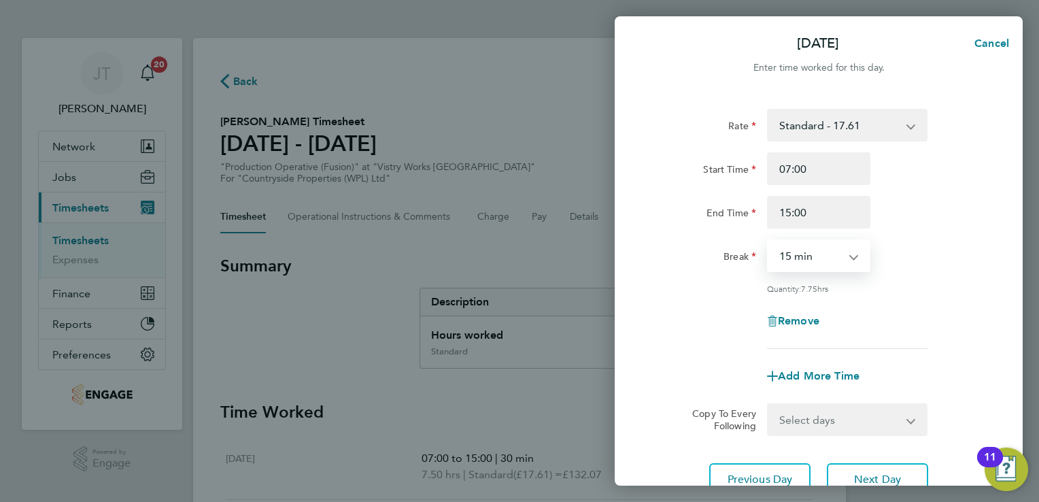
drag, startPoint x: 835, startPoint y: 260, endPoint x: 824, endPoint y: 325, distance: 65.5
click at [824, 325] on div "Rate Standard - 17.61 BONUS - 13.50 OT2 - 35.22 OT 1 - 26.42 PM Standard - 19.1…" at bounding box center [819, 229] width 332 height 240
select select "30"
click at [768, 241] on select "0 min 15 min 30 min 45 min 60 min 75 min 90 min" at bounding box center [810, 256] width 84 height 30
click at [869, 466] on button "Next Day" at bounding box center [877, 479] width 101 height 33
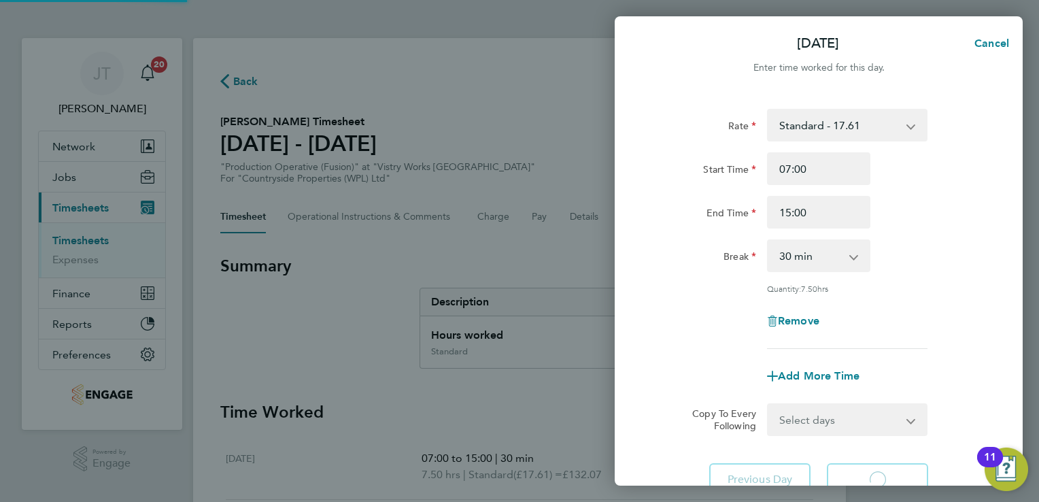
select select "15"
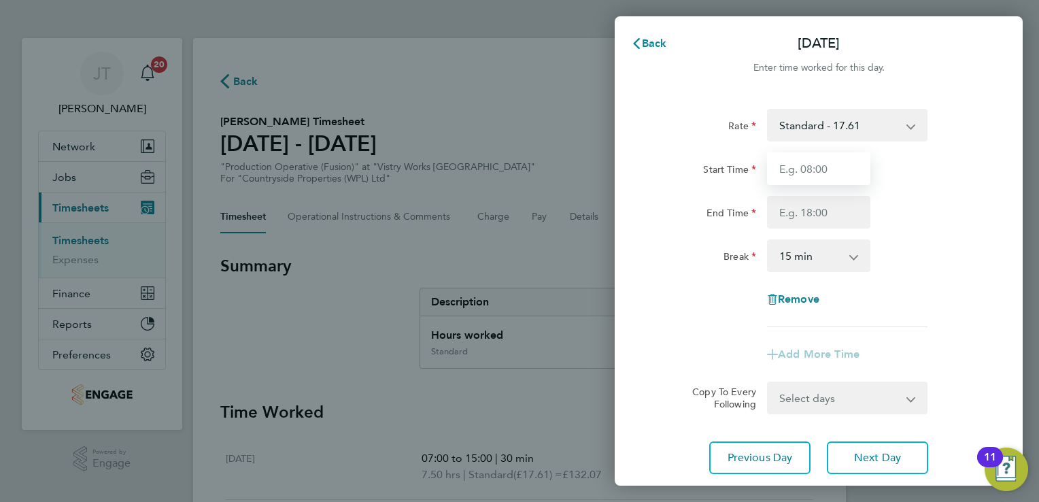
click at [827, 162] on input "Start Time" at bounding box center [818, 168] width 103 height 33
type input "07:00"
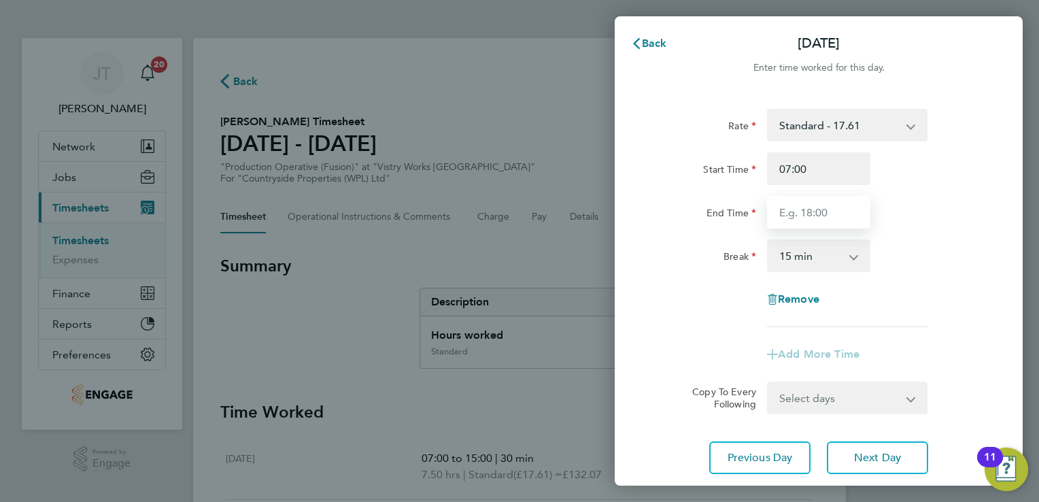
type input "15:00"
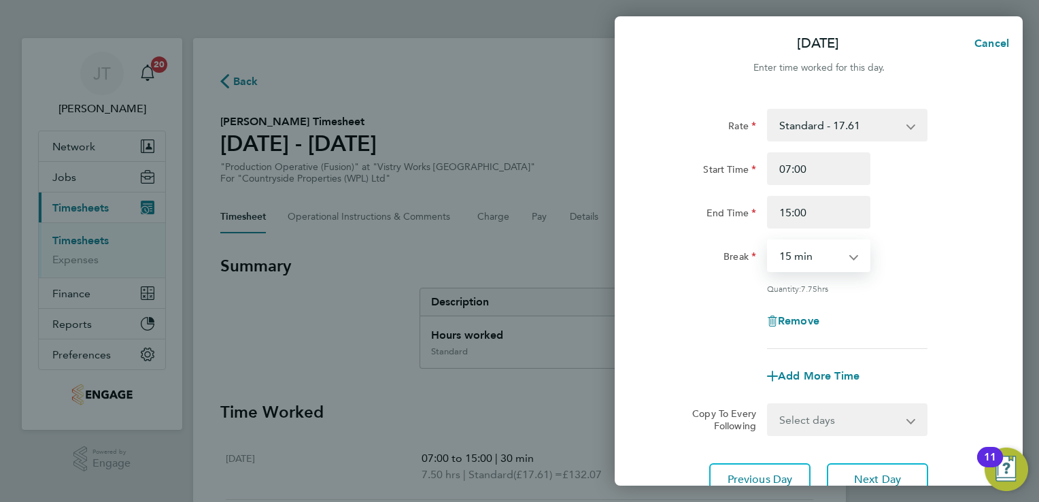
click at [830, 253] on select "0 min 15 min 30 min 45 min 60 min 75 min 90 min" at bounding box center [810, 256] width 84 height 30
select select "30"
click at [768, 241] on select "0 min 15 min 30 min 45 min 60 min 75 min 90 min" at bounding box center [810, 256] width 84 height 30
click at [870, 463] on button "Next Day" at bounding box center [877, 479] width 101 height 33
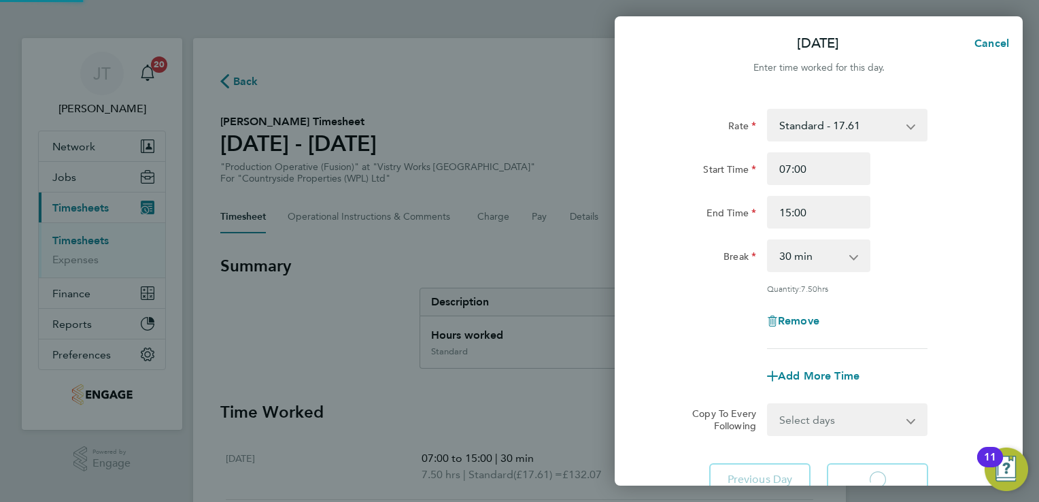
select select "15"
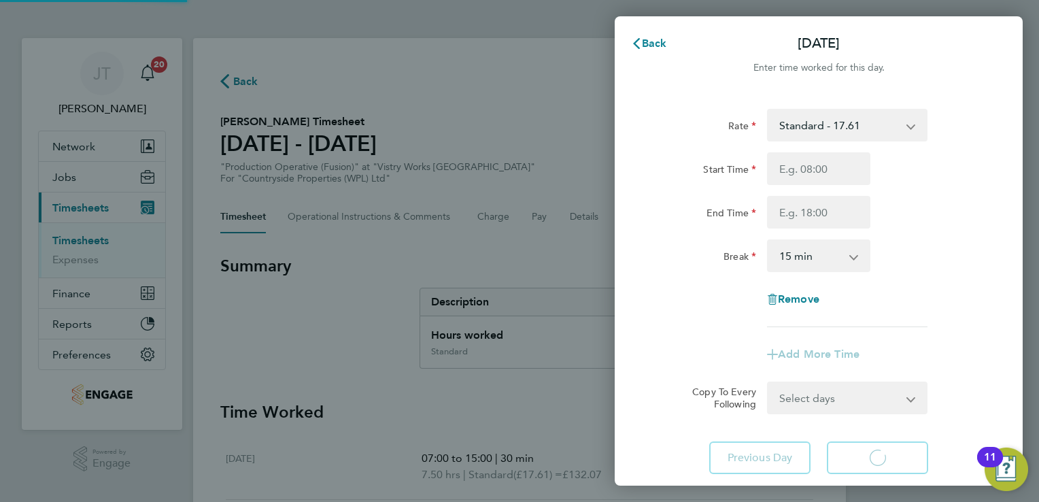
select select "15"
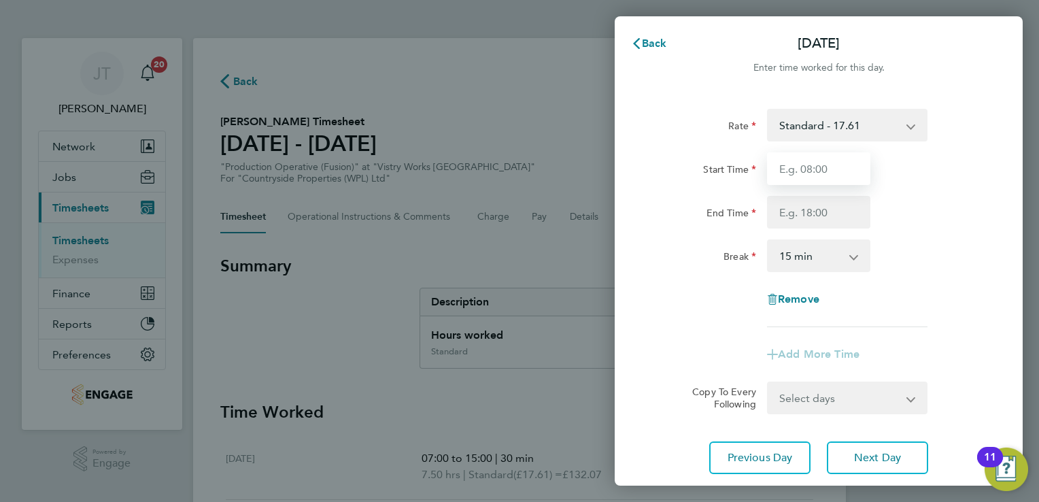
click at [823, 167] on input "Start Time" at bounding box center [818, 168] width 103 height 33
type input "07:00"
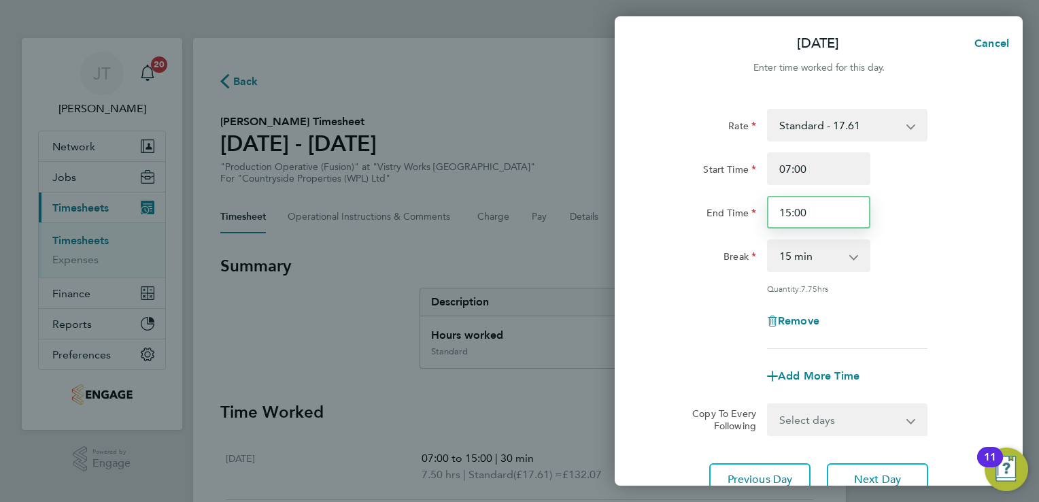
click at [789, 213] on input "15:00" at bounding box center [818, 212] width 103 height 33
type input "13:30"
click at [808, 251] on select "0 min 15 min 30 min 45 min 60 min 75 min 90 min" at bounding box center [810, 256] width 84 height 30
select select "30"
click at [768, 241] on select "0 min 15 min 30 min 45 min 60 min 75 min 90 min" at bounding box center [810, 256] width 84 height 30
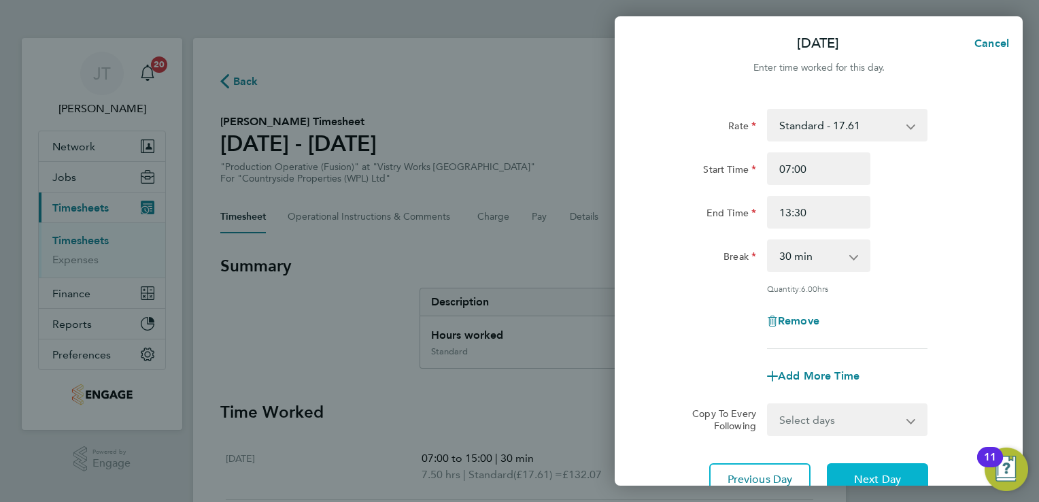
click at [865, 468] on button "Next Day" at bounding box center [877, 479] width 101 height 33
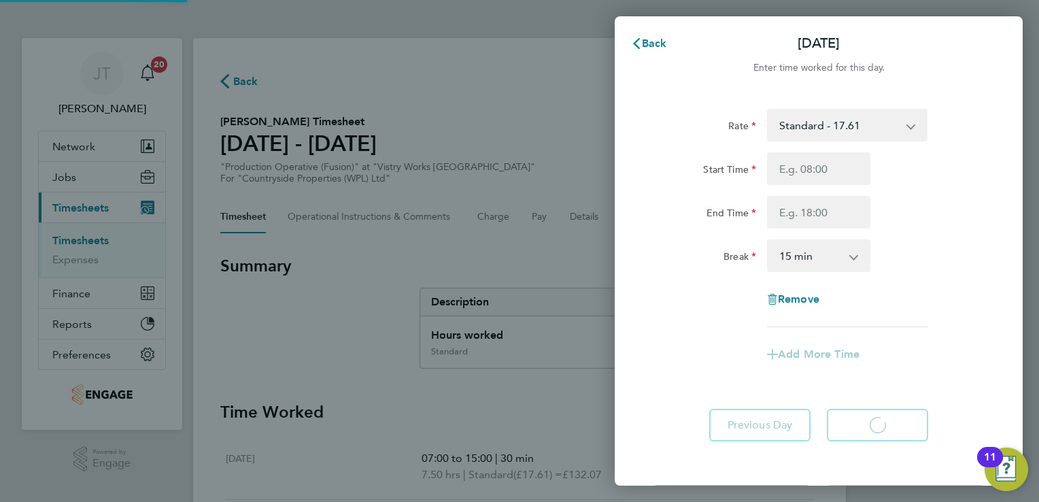
select select "15"
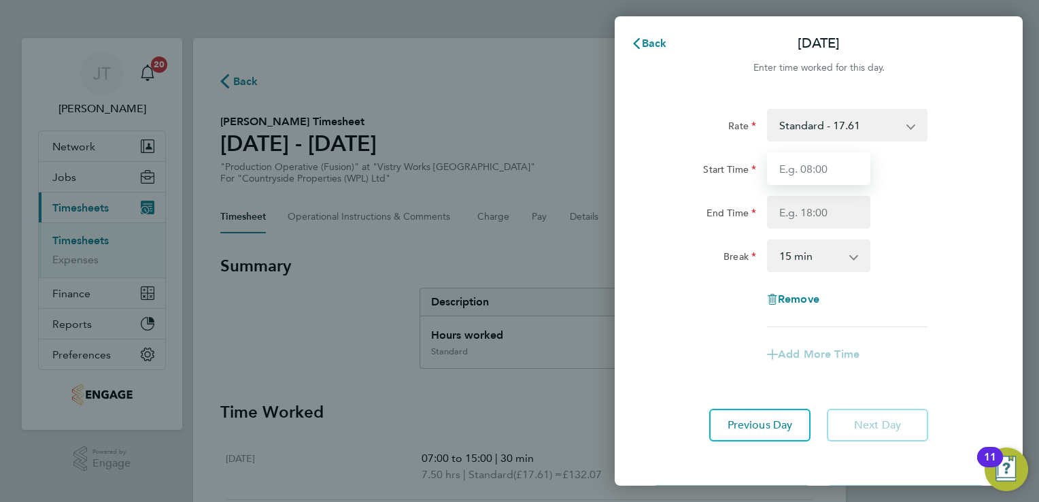
click at [817, 160] on input "Start Time" at bounding box center [818, 168] width 103 height 33
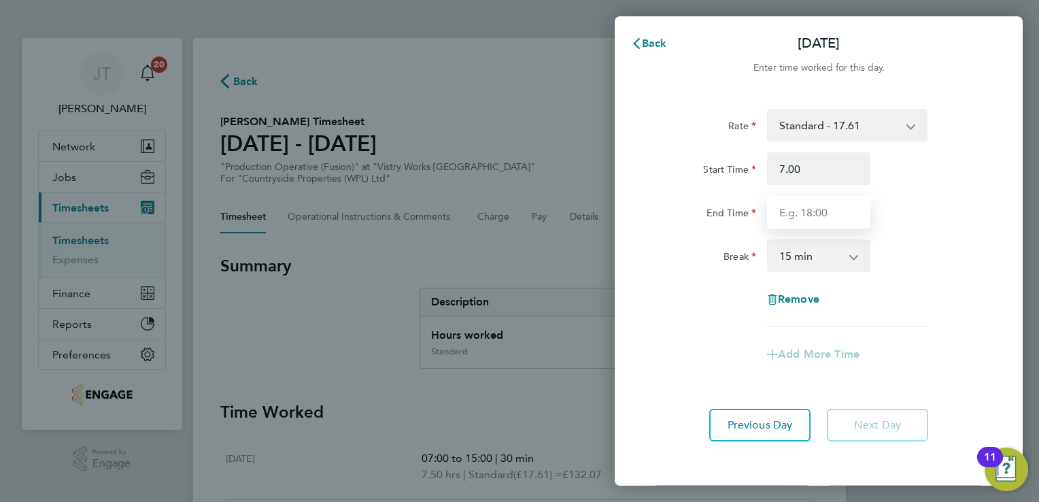
type input "07:00"
click at [813, 196] on input "End Time" at bounding box center [818, 212] width 103 height 33
type input "9"
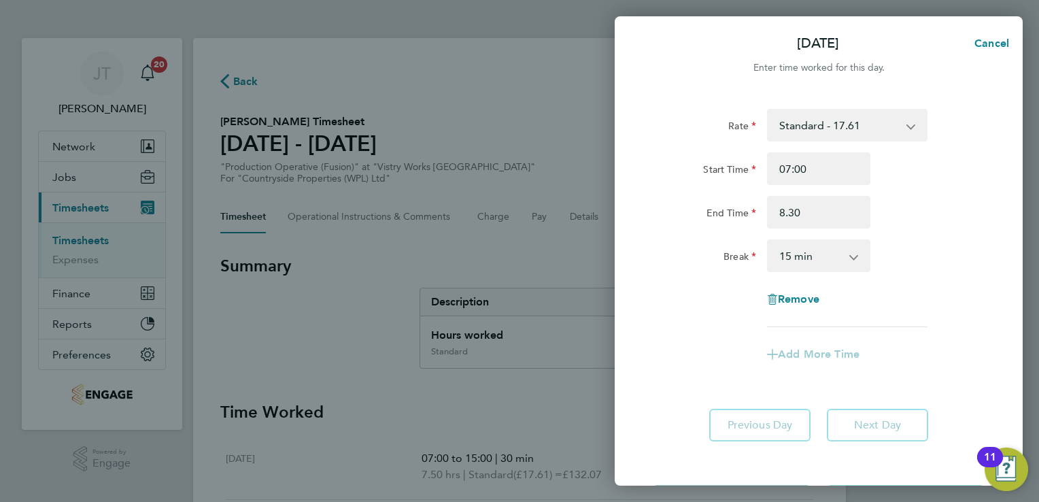
type input "08:30"
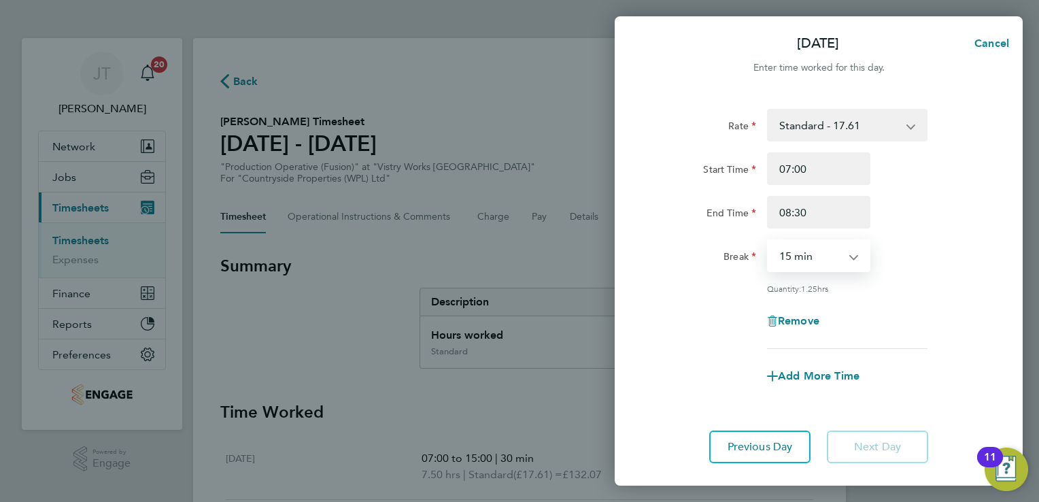
click at [814, 265] on select "0 min 15 min 30 min 45 min 60 min 75 min" at bounding box center [810, 256] width 84 height 30
select select "0"
click at [768, 241] on select "0 min 15 min 30 min 45 min 60 min 75 min" at bounding box center [810, 256] width 84 height 30
click at [830, 369] on span "Add More Time" at bounding box center [819, 375] width 82 height 13
select select "null"
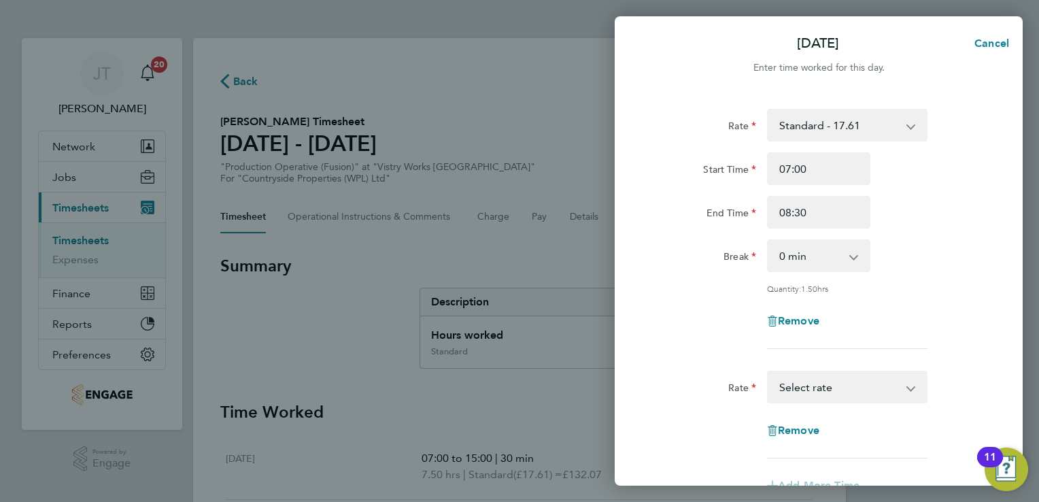
click at [830, 368] on form "Rate Standard - 17.61 BONUS - 13.50 OT2 - 35.22 OT 1 - 26.42 PM Standard - 19.1…" at bounding box center [819, 311] width 332 height 404
click at [832, 379] on select "BONUS - 13.50 Standard - 17.61 OT2 - 35.22 OT 1 - 26.42 PM Standard - 19.19 PM …" at bounding box center [838, 387] width 141 height 30
select select "15"
click at [817, 431] on input "Start Time" at bounding box center [818, 430] width 103 height 33
type input "08:30"
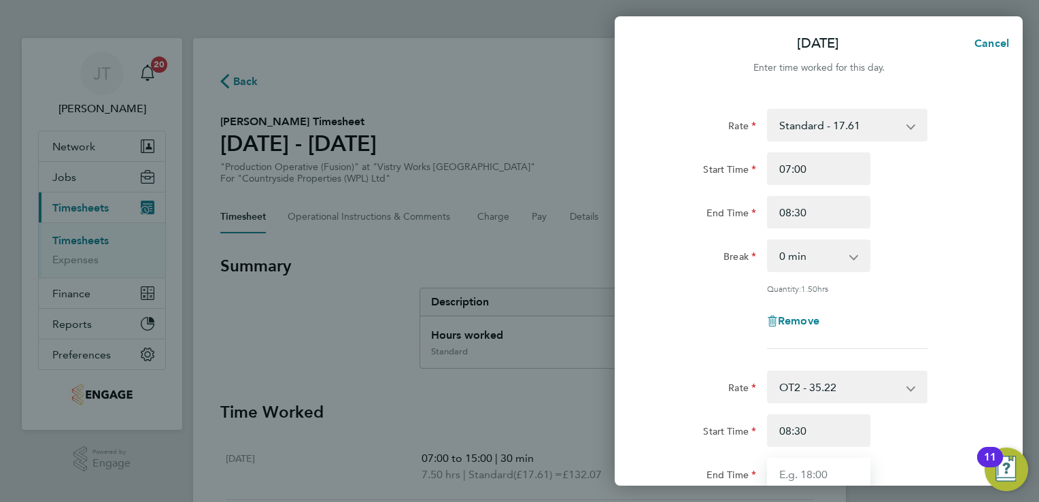
click at [813, 458] on input "End Time" at bounding box center [818, 474] width 103 height 33
type input "13:30"
click at [948, 419] on div "Start Time 08:30" at bounding box center [818, 430] width 343 height 33
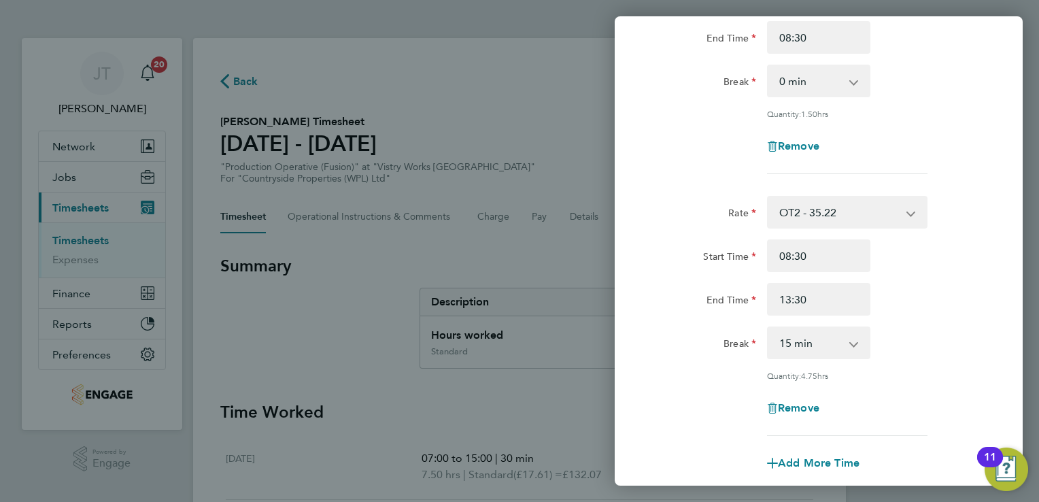
scroll to position [218, 0]
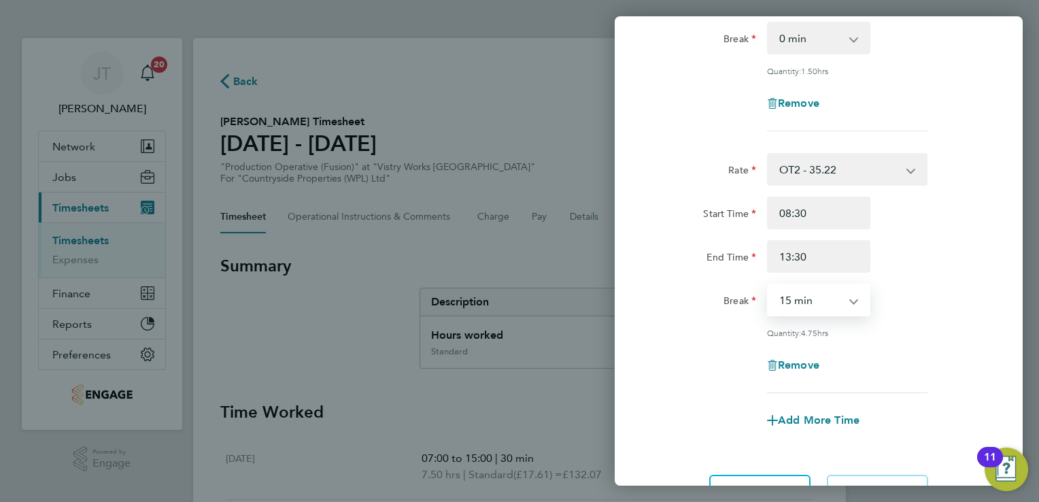
click at [816, 306] on select "0 min 15 min 30 min 45 min 60 min 75 min 90 min" at bounding box center [810, 300] width 84 height 30
select select "30"
click at [768, 285] on select "0 min 15 min 30 min 45 min 60 min 75 min 90 min" at bounding box center [810, 300] width 84 height 30
click at [921, 336] on div "Rate OT2 - 35.22 BONUS - 13.50 Standard - 17.61 OT 1 - 26.42 PM Standard - 19.1…" at bounding box center [819, 273] width 332 height 240
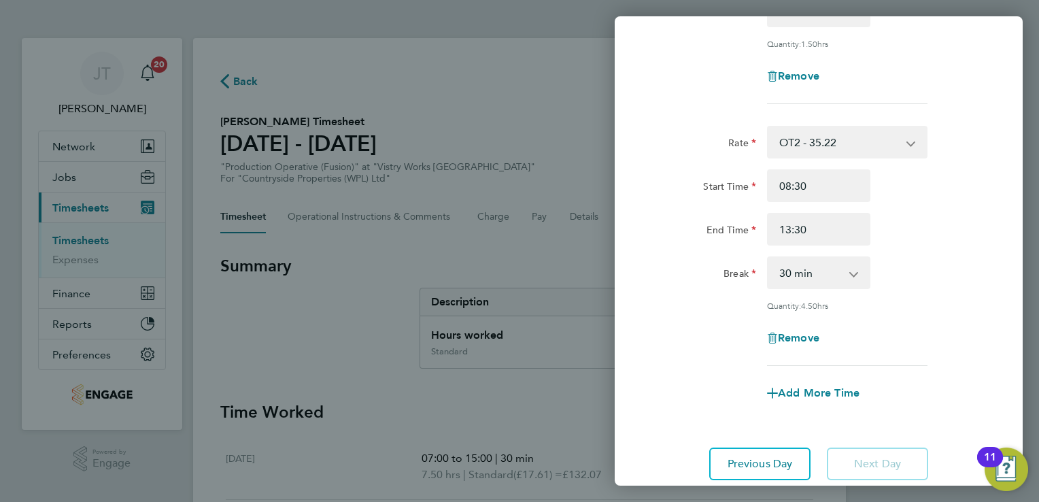
scroll to position [339, 0]
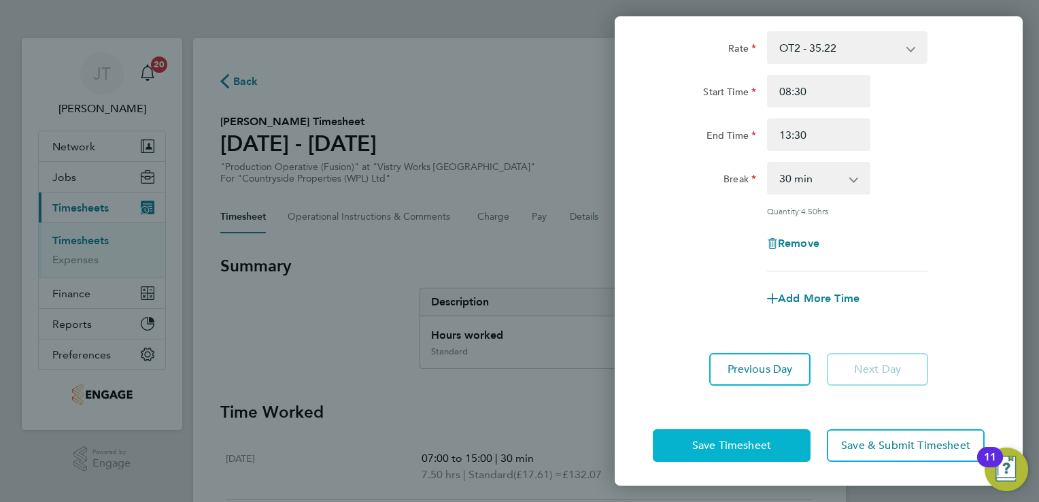
click at [675, 447] on button "Save Timesheet" at bounding box center [732, 445] width 158 height 33
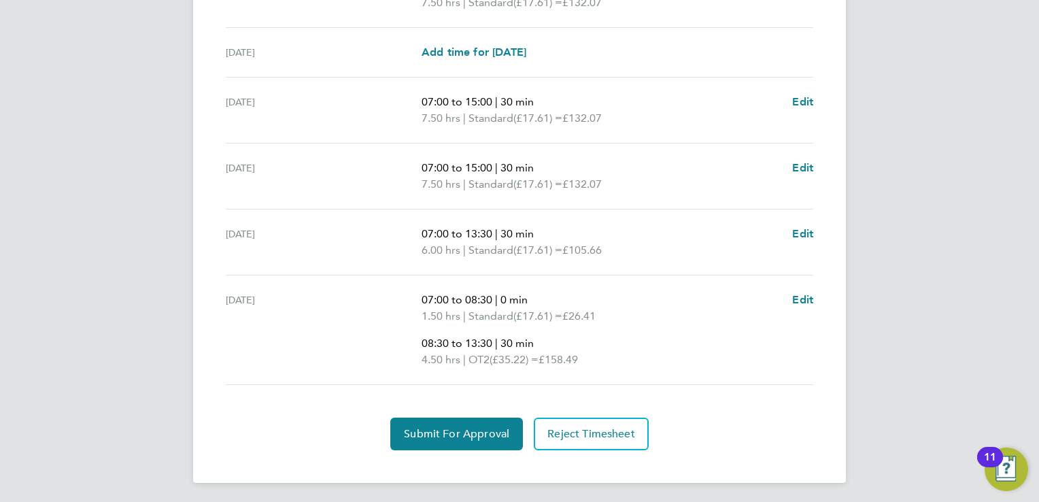
scroll to position [552, 0]
click at [478, 433] on span "Submit For Approval" at bounding box center [456, 433] width 105 height 14
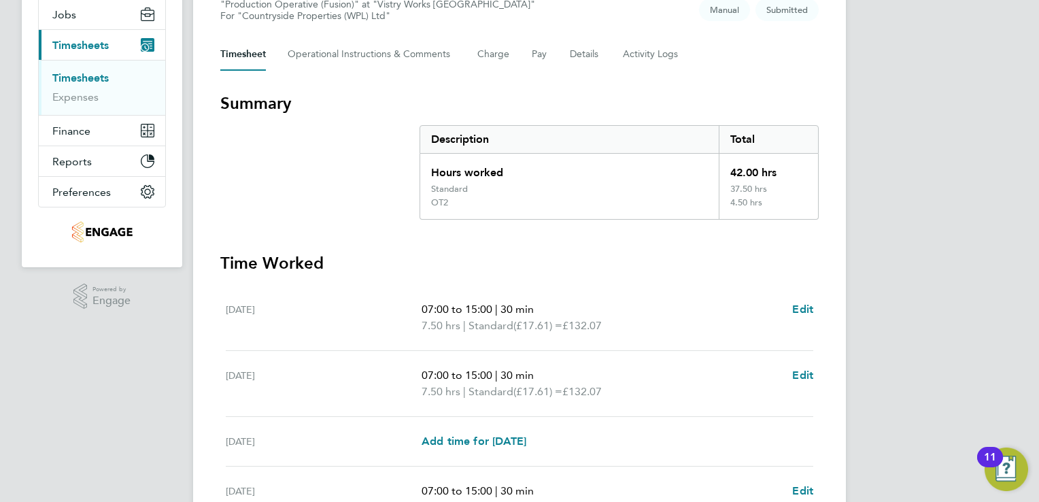
scroll to position [0, 0]
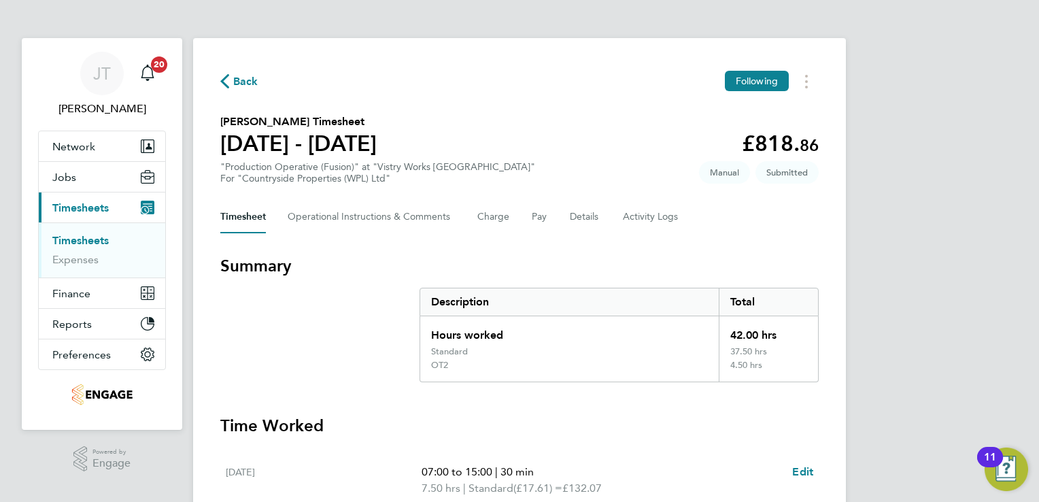
click at [240, 80] on span "Back" at bounding box center [245, 81] width 25 height 16
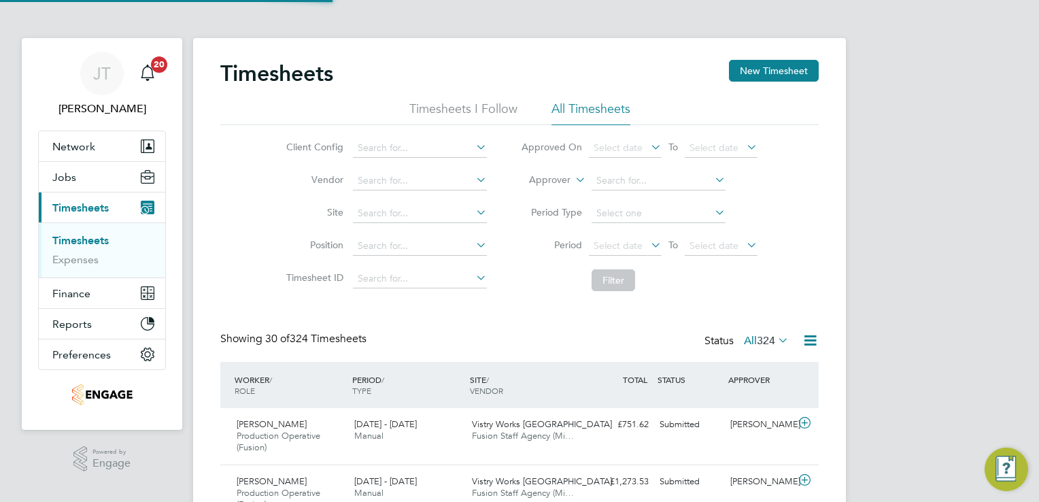
scroll to position [46, 118]
click at [749, 69] on button "New Timesheet" at bounding box center [774, 71] width 90 height 22
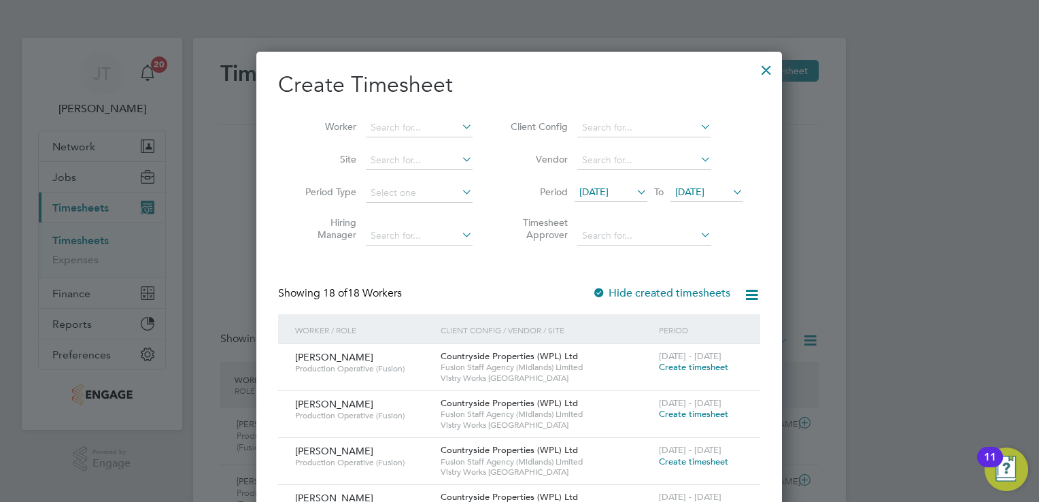
click at [685, 364] on span "Create timesheet" at bounding box center [693, 367] width 69 height 12
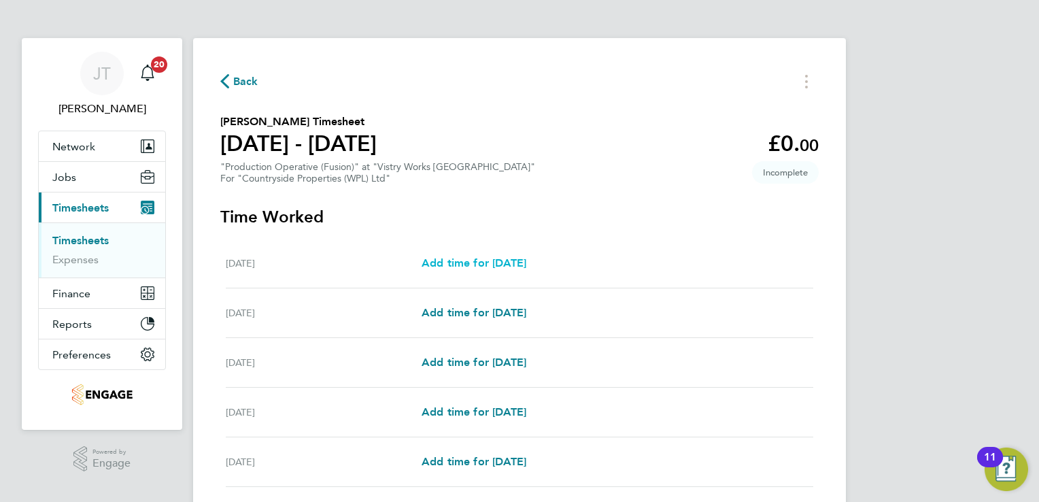
click at [487, 258] on span "Add time for [DATE]" at bounding box center [474, 262] width 105 height 13
select select "15"
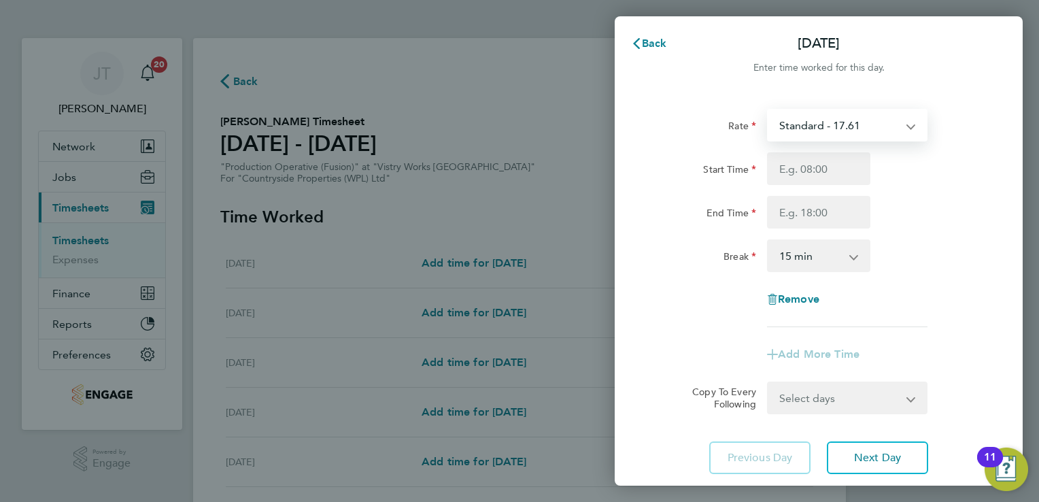
click at [773, 127] on select "Standard - 17.61 BONUS - 13.50 OT2 - 35.22 OT 1 - 26.42 PM Standard - 19.19 PM …" at bounding box center [838, 125] width 141 height 30
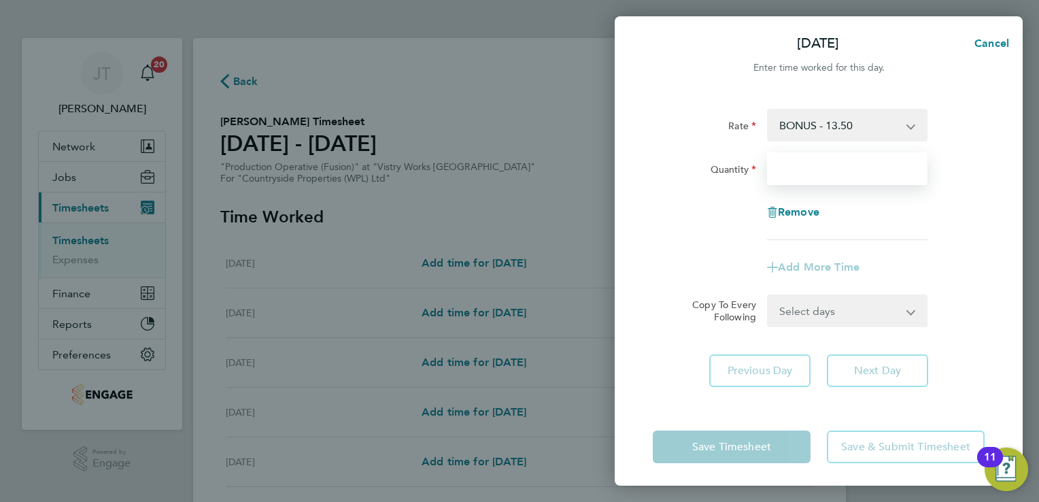
drag, startPoint x: 784, startPoint y: 142, endPoint x: 802, endPoint y: 178, distance: 40.4
click at [802, 178] on input "Quantity" at bounding box center [847, 168] width 160 height 33
type input "2.37"
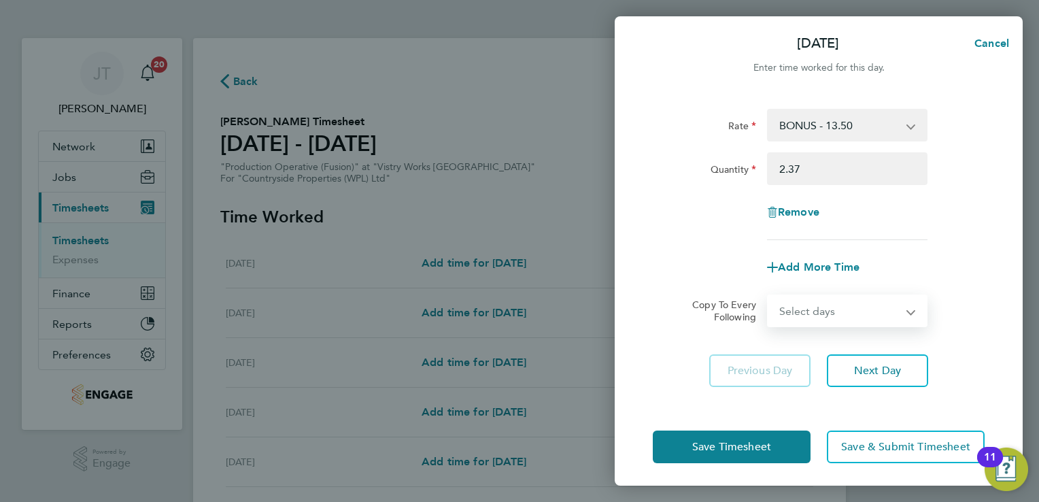
click at [801, 318] on select "Select days Day Weekday (Mon-Fri) Weekend (Sat-Sun) [DATE] [DATE] [DATE] [DATE]…" at bounding box center [839, 311] width 143 height 30
click at [684, 286] on form "Rate BONUS - 13.50 Standard - 17.61 OT2 - 35.22 OT 1 - 26.42 PM Standard - 19.1…" at bounding box center [819, 218] width 332 height 218
click at [809, 265] on span "Add More Time" at bounding box center [819, 266] width 82 height 13
select select "null"
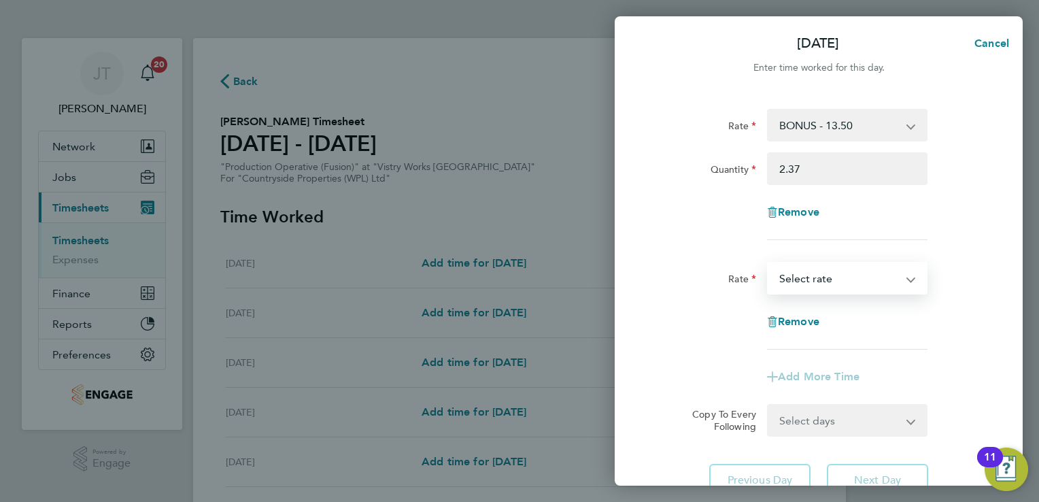
click at [809, 274] on select "Standard - 17.61 OT2 - 35.22 OT 1 - 26.42 PM Standard - 19.19 PM OT1 - 28.79 PM…" at bounding box center [838, 278] width 141 height 30
select select "15"
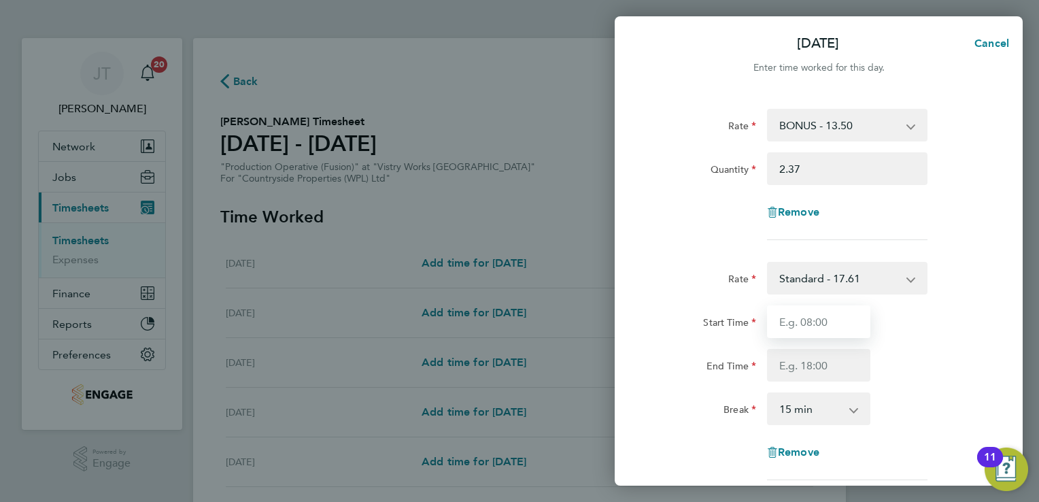
drag, startPoint x: 812, startPoint y: 294, endPoint x: 806, endPoint y: 307, distance: 14.3
click at [806, 307] on input "Start Time" at bounding box center [818, 321] width 103 height 33
type input "07:00"
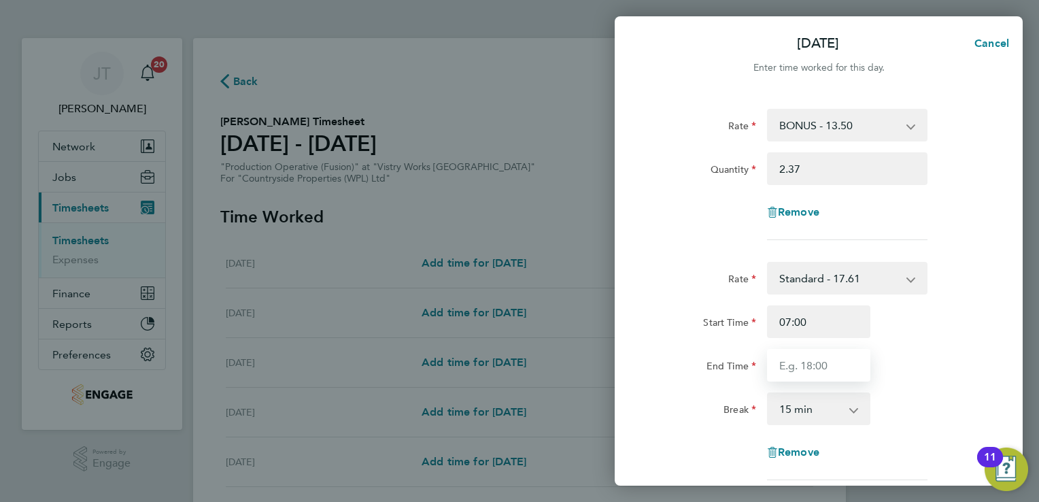
click at [783, 369] on input "End Time" at bounding box center [818, 365] width 103 height 33
type input "15:00"
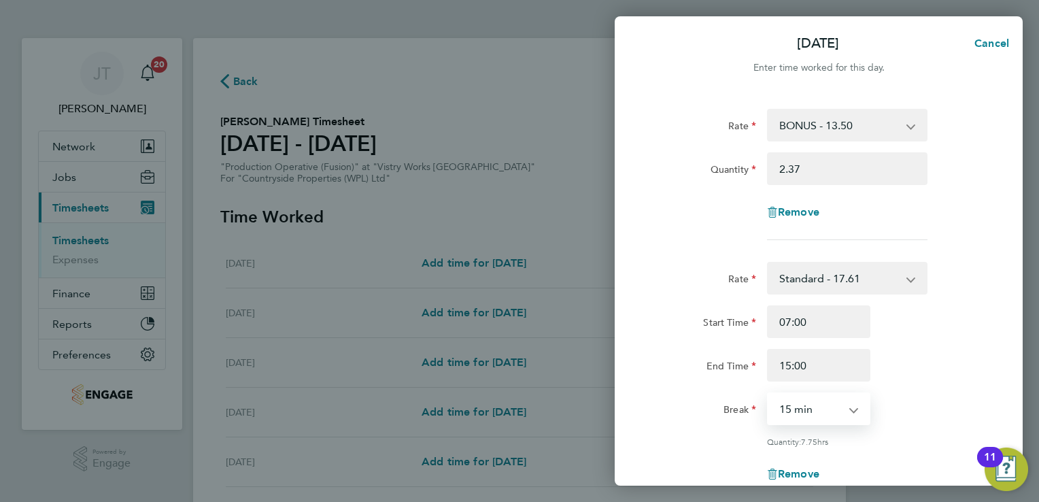
click at [838, 407] on select "0 min 15 min 30 min 45 min 60 min 75 min 90 min" at bounding box center [810, 409] width 84 height 30
select select "30"
click at [768, 394] on select "0 min 15 min 30 min 45 min 60 min 75 min 90 min" at bounding box center [810, 409] width 84 height 30
click at [928, 382] on div "Rate Standard - 17.61 OT2 - 35.22 OT 1 - 26.42 PM Standard - 19.19 PM OT1 - 28.…" at bounding box center [819, 382] width 332 height 240
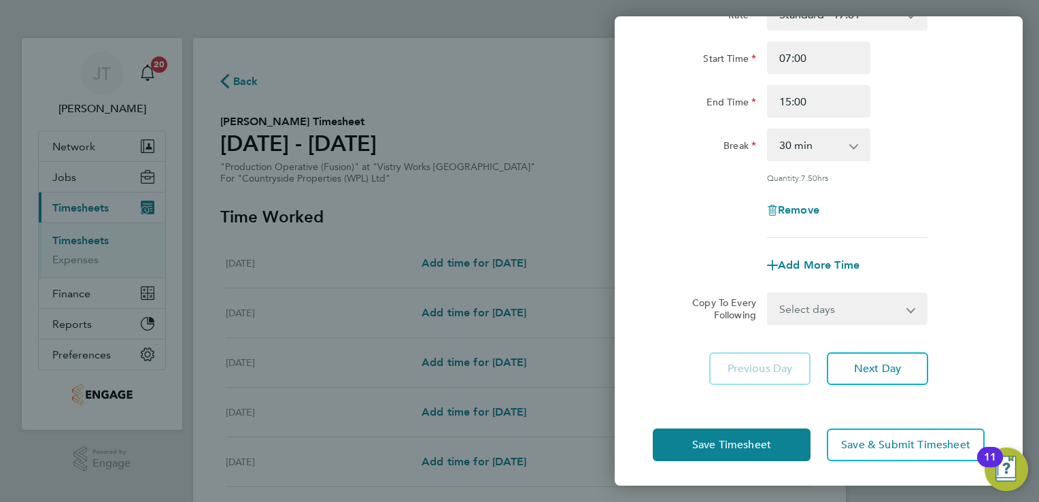
click at [928, 382] on div "Previous Day Next Day" at bounding box center [819, 368] width 332 height 33
click at [896, 379] on button "Next Day" at bounding box center [877, 368] width 101 height 33
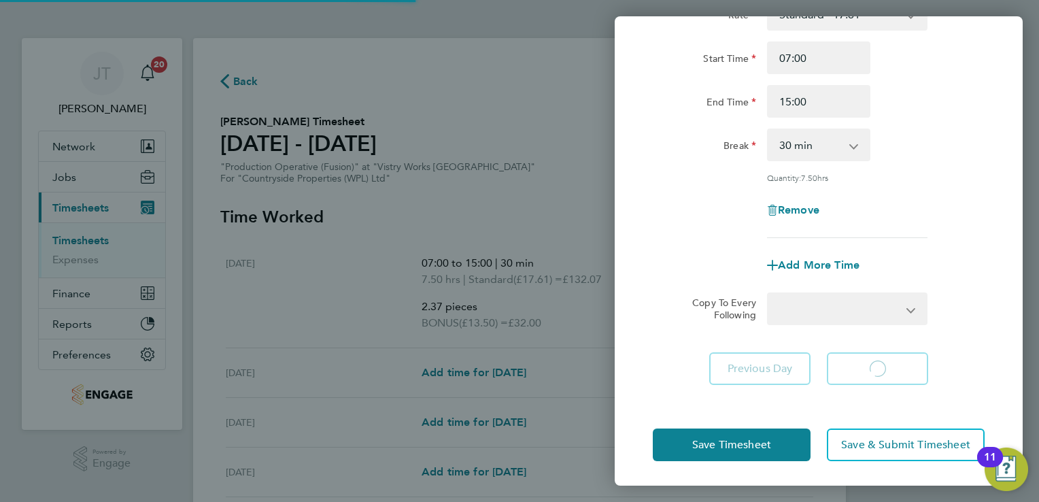
select select "15"
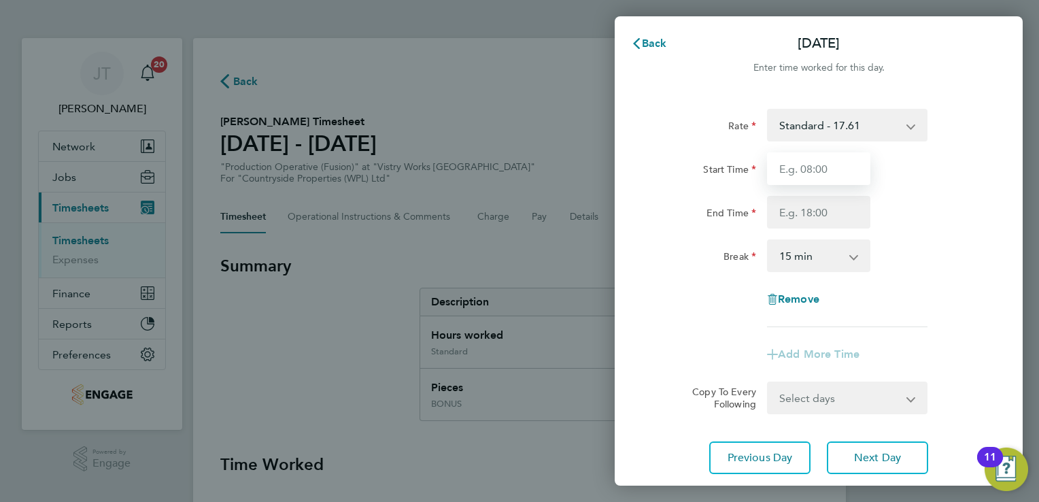
click at [797, 177] on input "Start Time" at bounding box center [818, 168] width 103 height 33
type input "07:00"
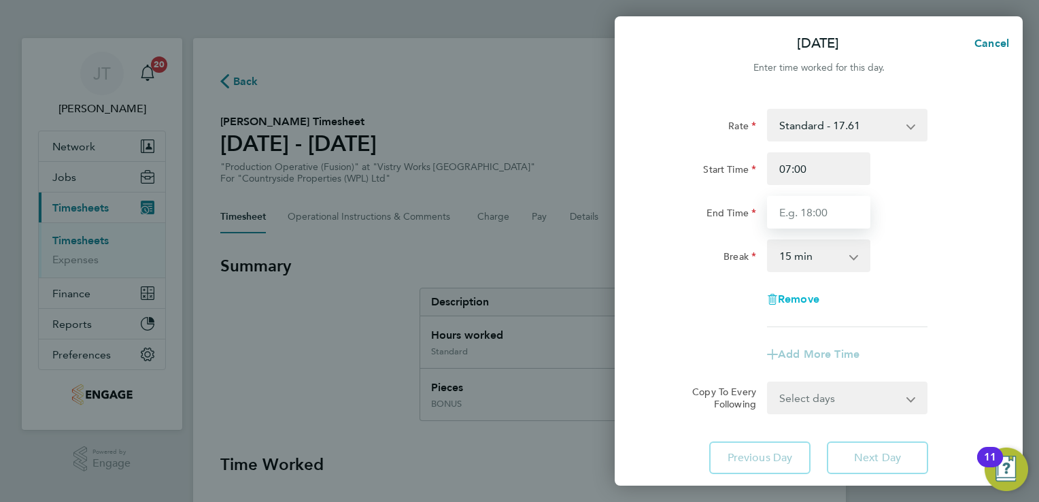
drag, startPoint x: 797, startPoint y: 213, endPoint x: 821, endPoint y: 295, distance: 85.8
click at [821, 295] on div "Rate Standard - 17.61 BONUS - 13.50 OT2 - 35.22 OT 1 - 26.42 PM Standard - 19.1…" at bounding box center [819, 218] width 332 height 218
type input "15:00"
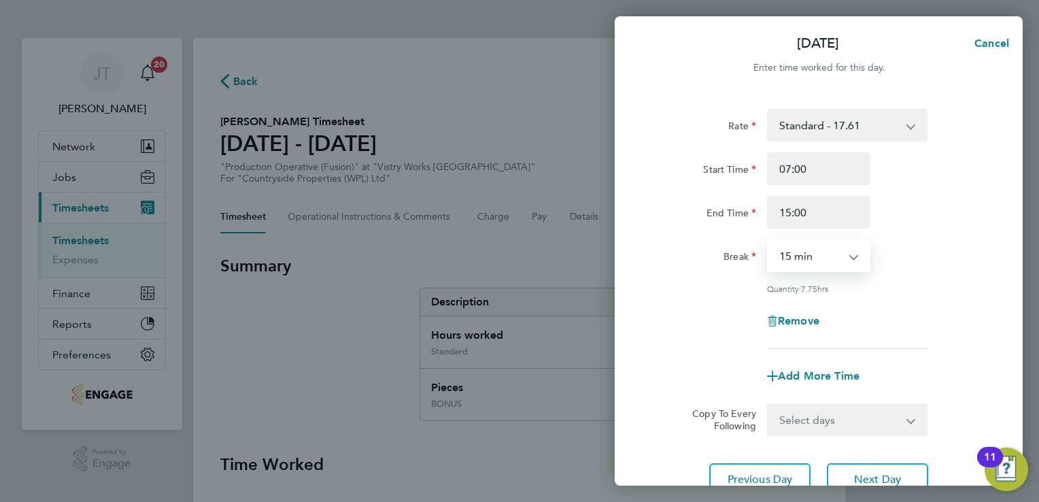
click at [811, 254] on select "0 min 15 min 30 min 45 min 60 min 75 min 90 min" at bounding box center [810, 256] width 84 height 30
select select "30"
click at [768, 241] on select "0 min 15 min 30 min 45 min 60 min 75 min 90 min" at bounding box center [810, 256] width 84 height 30
click at [904, 466] on button "Next Day" at bounding box center [877, 479] width 101 height 33
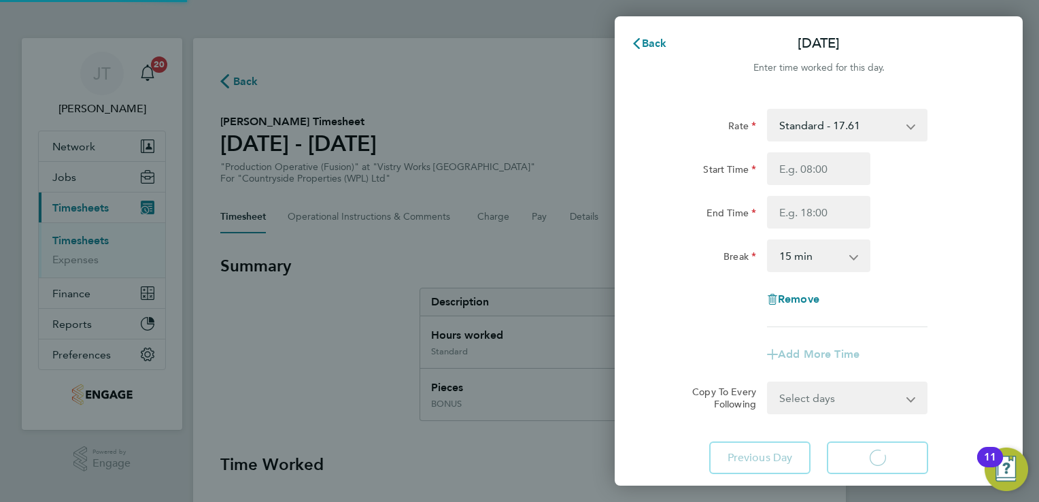
select select "15"
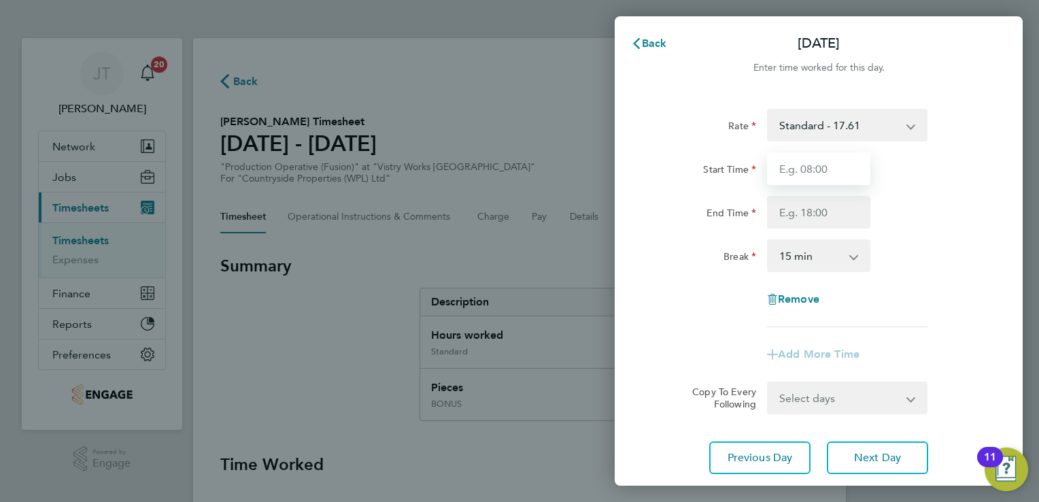
drag, startPoint x: 825, startPoint y: 175, endPoint x: 831, endPoint y: 256, distance: 81.1
click at [831, 256] on app-timesheet-line-hourly "Start Time End Time Break 0 min 15 min 30 min 45 min 60 min 75 min 90 min" at bounding box center [819, 212] width 332 height 120
type input "07:00"
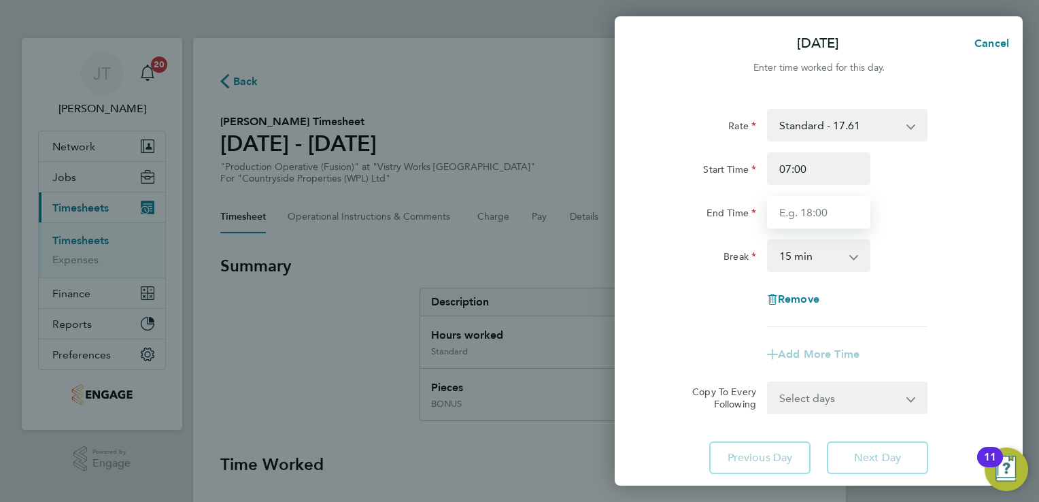
click at [794, 214] on input "End Time" at bounding box center [818, 212] width 103 height 33
type input "15:00"
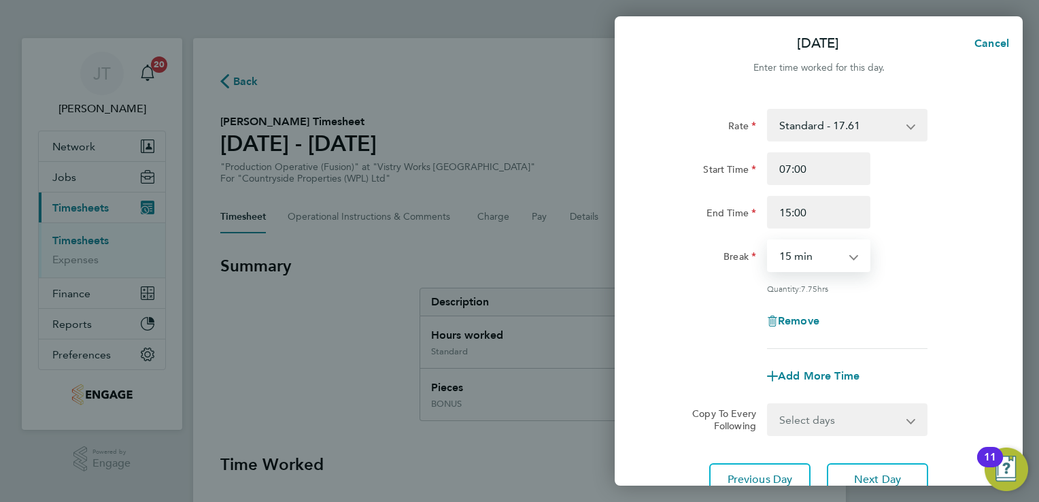
click at [805, 243] on select "0 min 15 min 30 min 45 min 60 min 75 min 90 min" at bounding box center [810, 256] width 84 height 30
select select "30"
click at [768, 241] on select "0 min 15 min 30 min 45 min 60 min 75 min 90 min" at bounding box center [810, 256] width 84 height 30
click at [867, 473] on span "Next Day" at bounding box center [877, 480] width 47 height 14
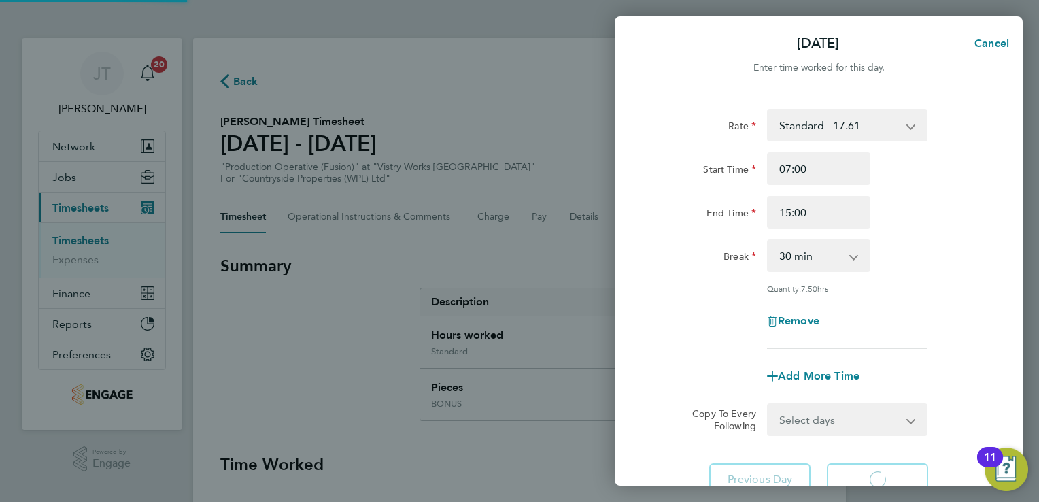
select select "15"
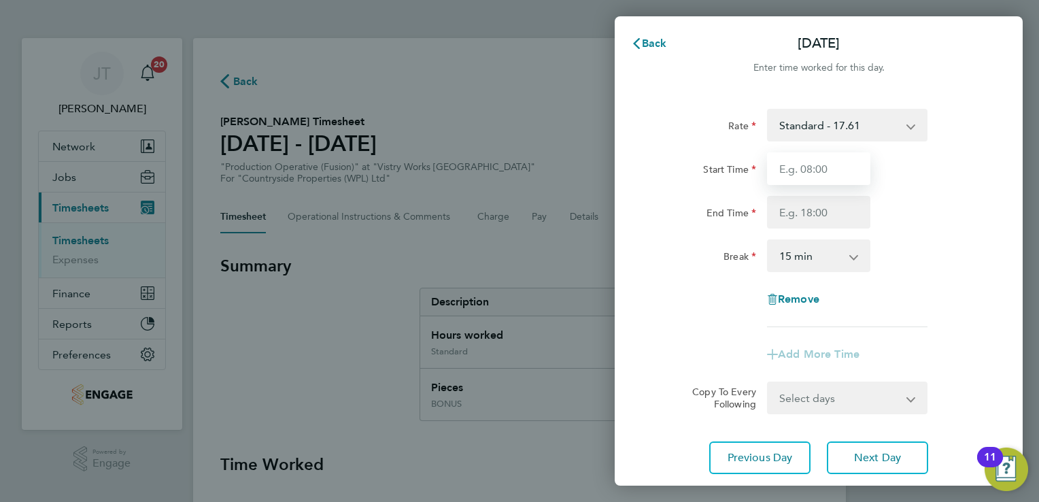
click at [817, 162] on input "Start Time" at bounding box center [818, 168] width 103 height 33
type input "07:00"
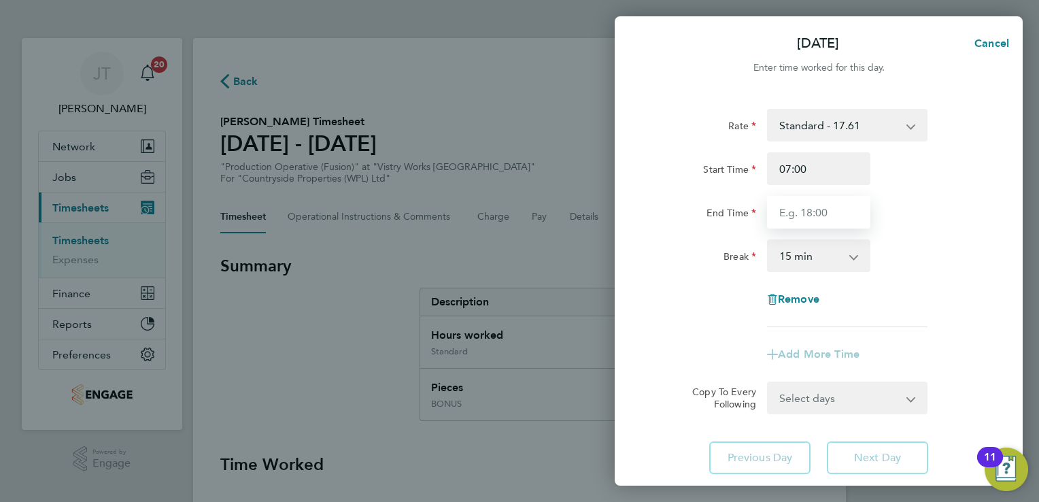
click at [785, 219] on input "End Time" at bounding box center [818, 212] width 103 height 33
type input "15:00"
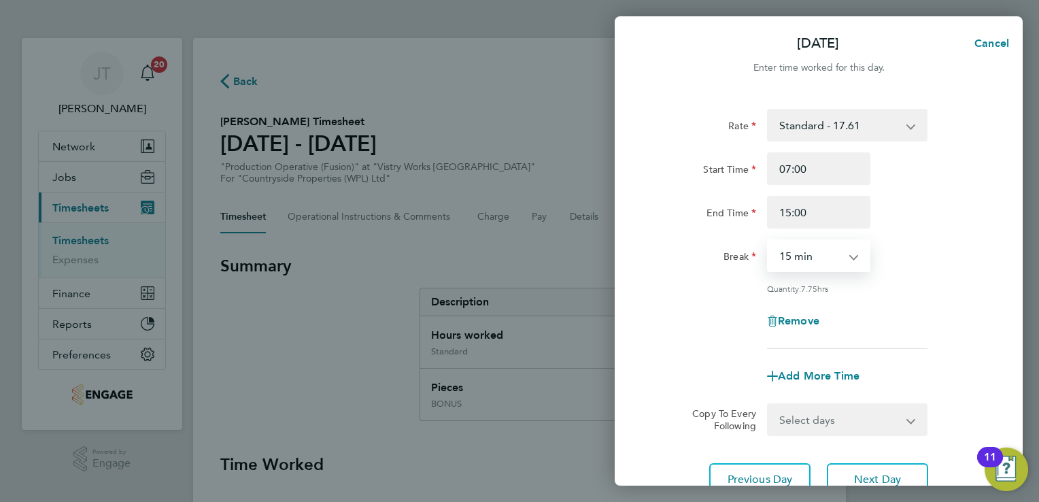
click at [813, 270] on select "0 min 15 min 30 min 45 min 60 min 75 min 90 min" at bounding box center [810, 256] width 84 height 30
select select "30"
click at [768, 241] on select "0 min 15 min 30 min 45 min 60 min 75 min 90 min" at bounding box center [810, 256] width 84 height 30
click at [864, 474] on span "Next Day" at bounding box center [877, 480] width 47 height 14
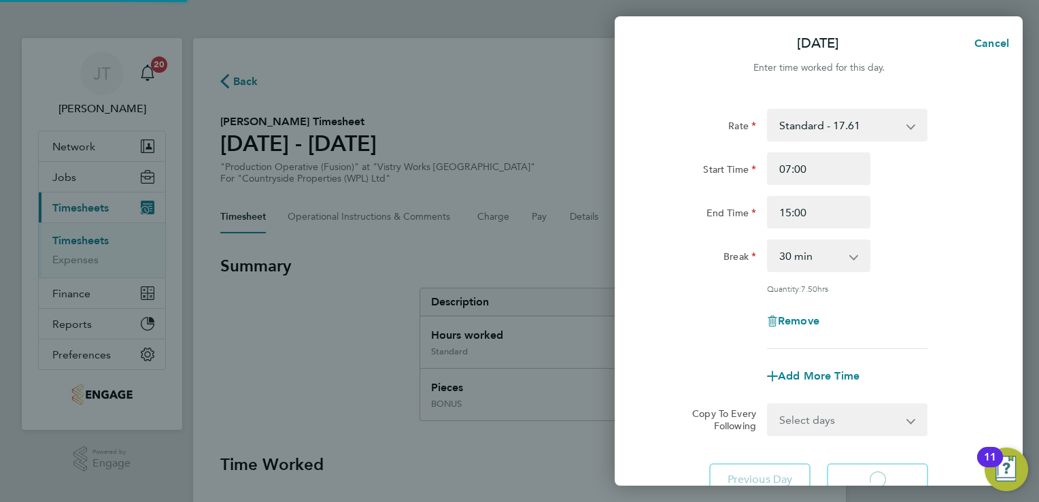
select select "15"
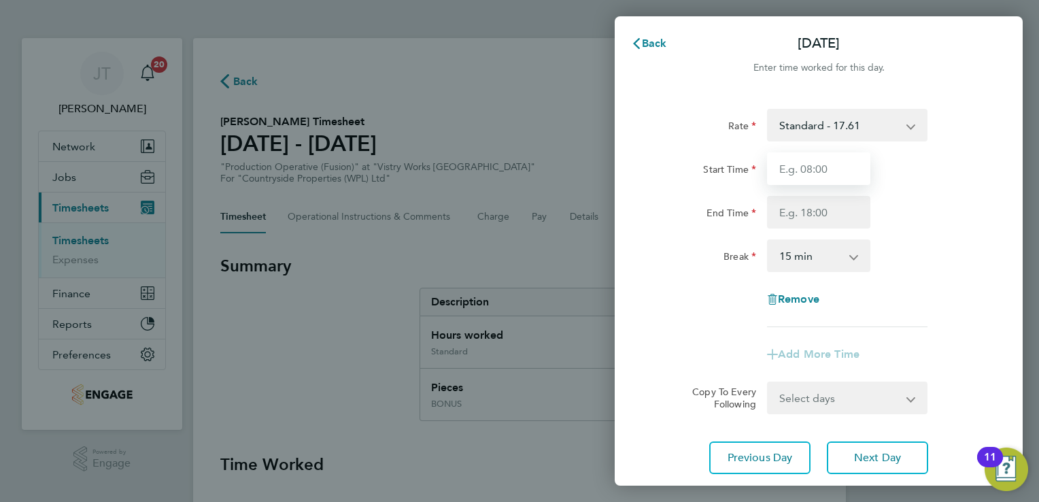
drag, startPoint x: 821, startPoint y: 175, endPoint x: 828, endPoint y: 262, distance: 86.6
click at [828, 262] on app-timesheet-line-hourly "Start Time End Time Break 0 min 15 min 30 min 45 min 60 min 75 min 90 min" at bounding box center [819, 212] width 332 height 120
type input "07:00"
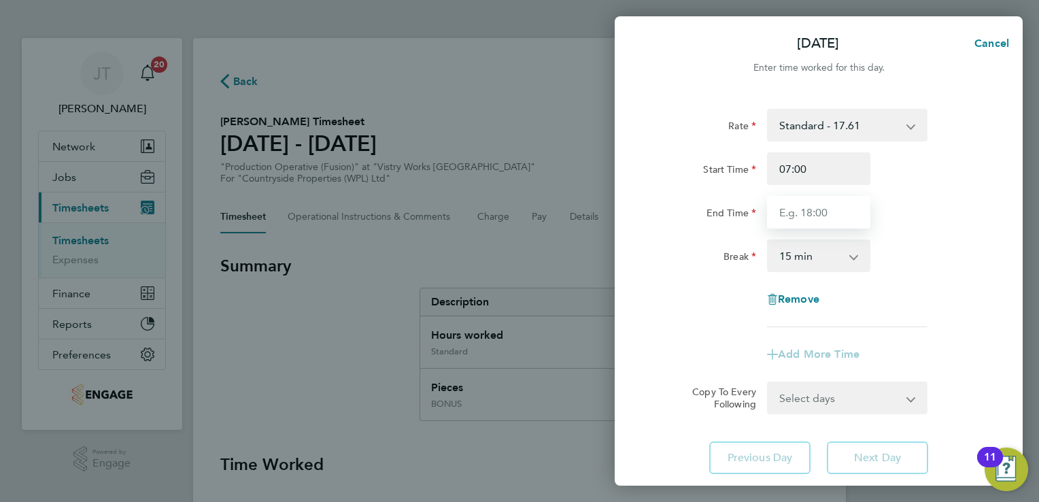
click at [794, 208] on input "End Time" at bounding box center [818, 212] width 103 height 33
type input "15:00"
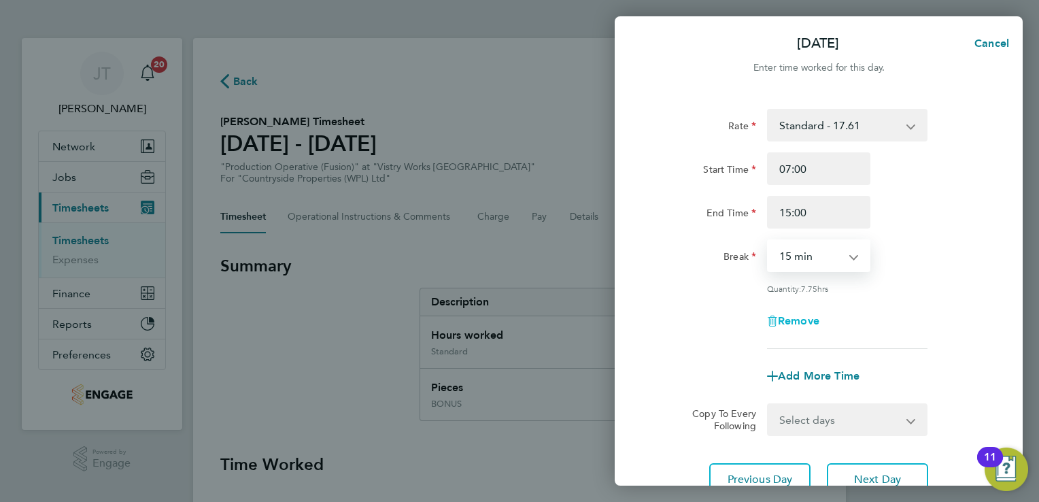
drag, startPoint x: 816, startPoint y: 257, endPoint x: 815, endPoint y: 320, distance: 63.2
click at [815, 320] on div "Rate Standard - 17.61 BONUS - 13.50 OT2 - 35.22 OT 1 - 26.42 PM Standard - 19.1…" at bounding box center [819, 229] width 332 height 240
select select "30"
click at [768, 241] on select "0 min 15 min 30 min 45 min 60 min 75 min 90 min" at bounding box center [810, 256] width 84 height 30
click at [909, 279] on div "Rate Standard - 17.61 BONUS - 13.50 OT2 - 35.22 OT 1 - 26.42 PM Standard - 19.1…" at bounding box center [819, 229] width 332 height 240
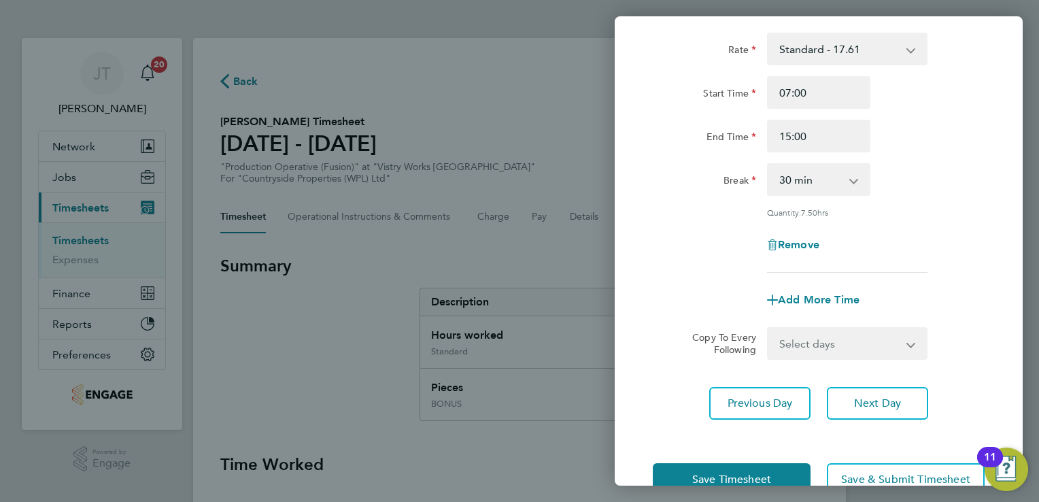
scroll to position [112, 0]
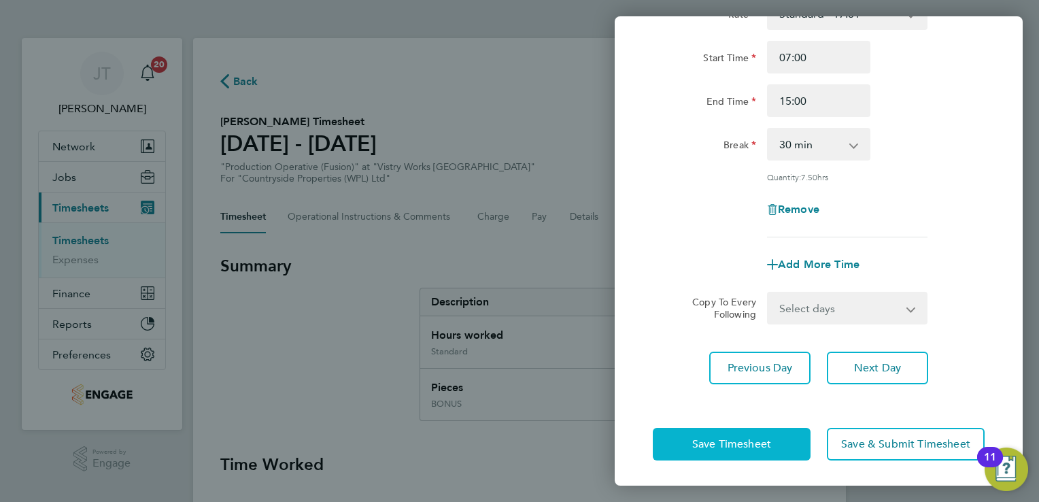
click at [696, 447] on span "Save Timesheet" at bounding box center [731, 444] width 79 height 14
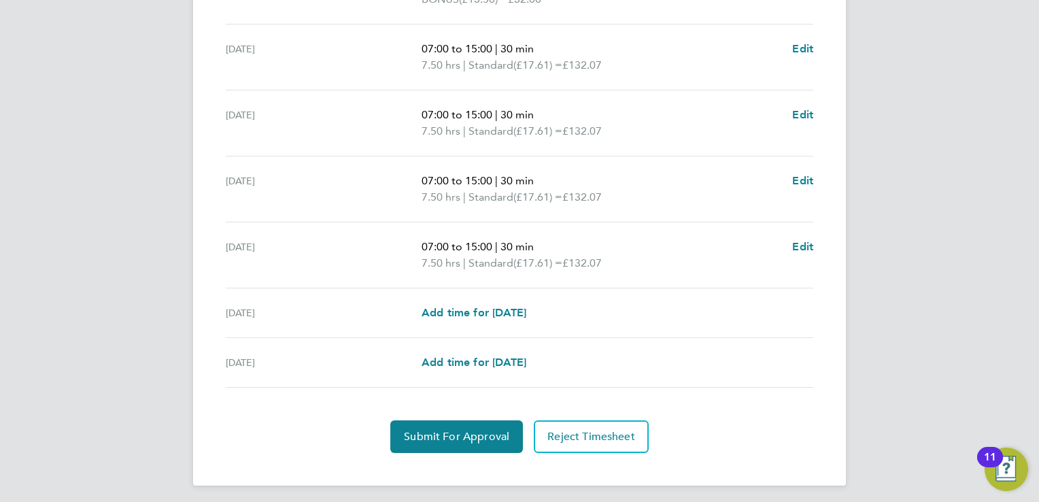
scroll to position [574, 0]
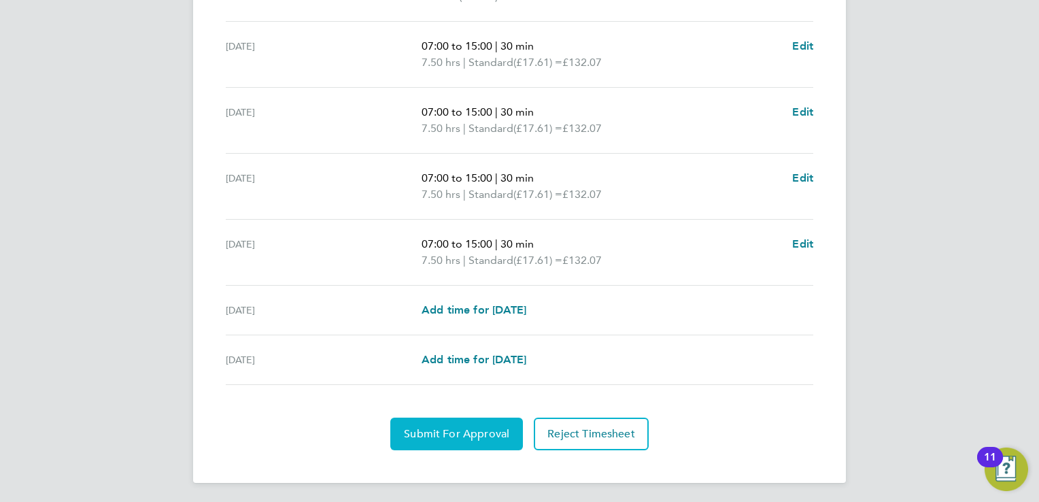
click at [435, 420] on button "Submit For Approval" at bounding box center [456, 434] width 133 height 33
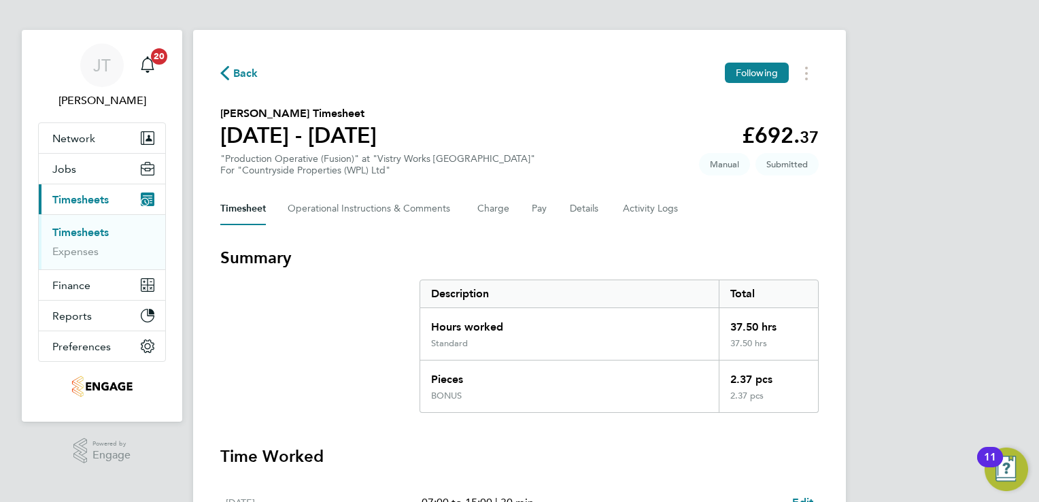
scroll to position [0, 0]
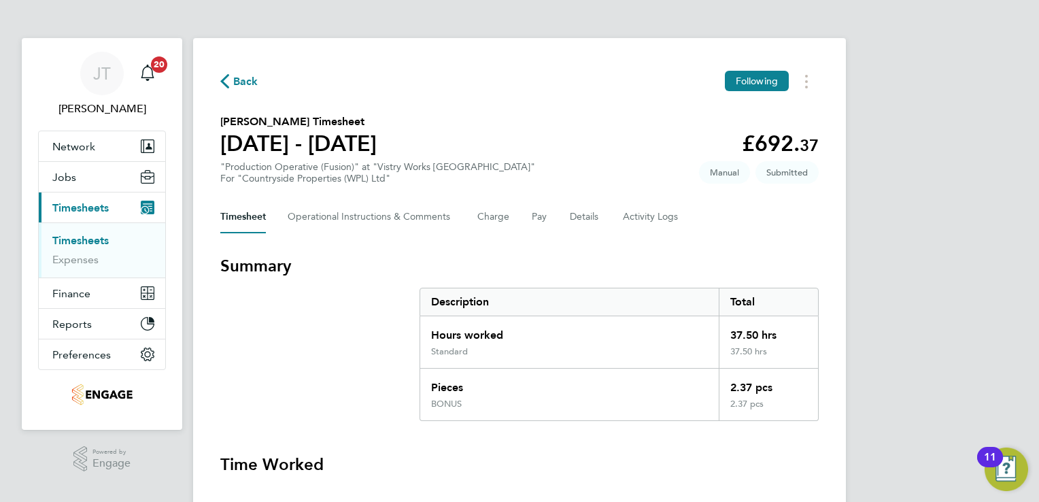
click at [231, 80] on span "Back" at bounding box center [239, 80] width 38 height 13
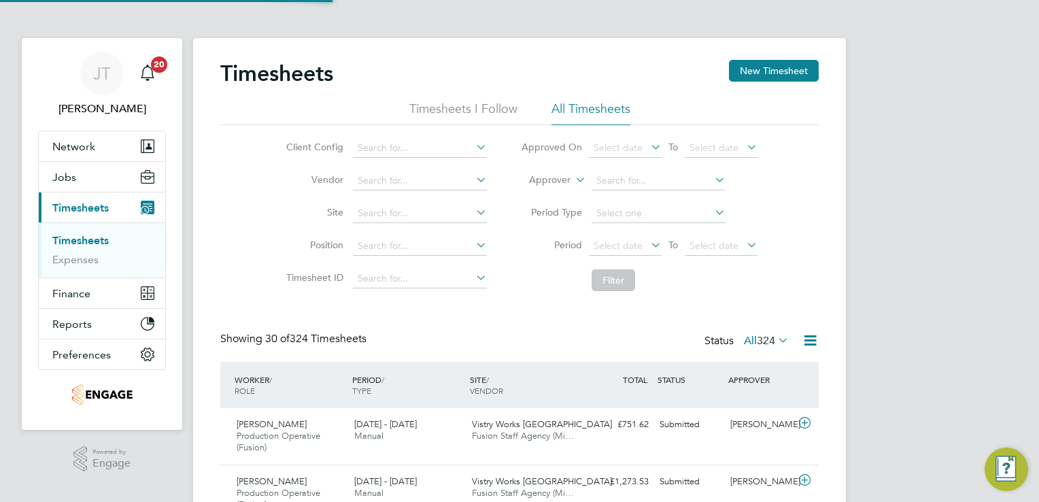
scroll to position [46, 118]
